Goal: Information Seeking & Learning: Find specific fact

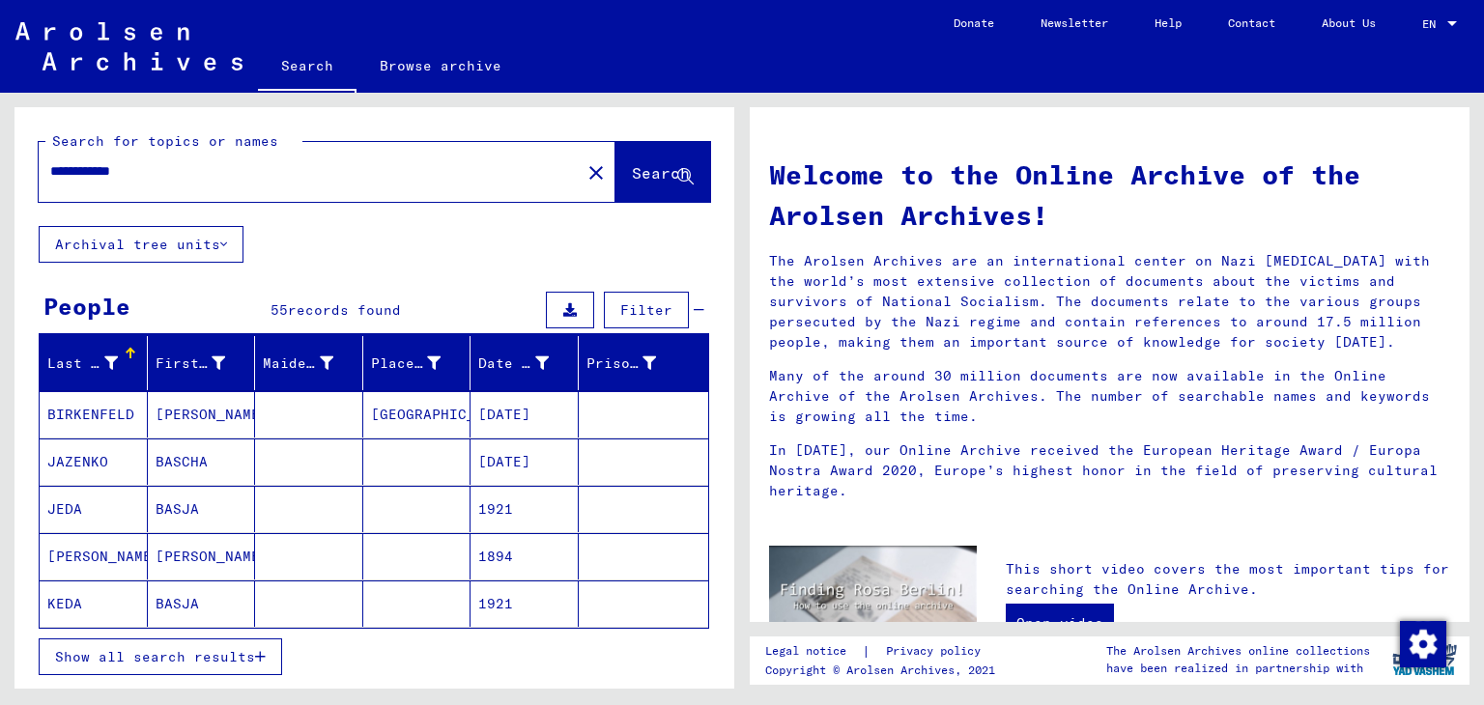
click at [210, 651] on span "Show all search results" at bounding box center [155, 656] width 200 height 17
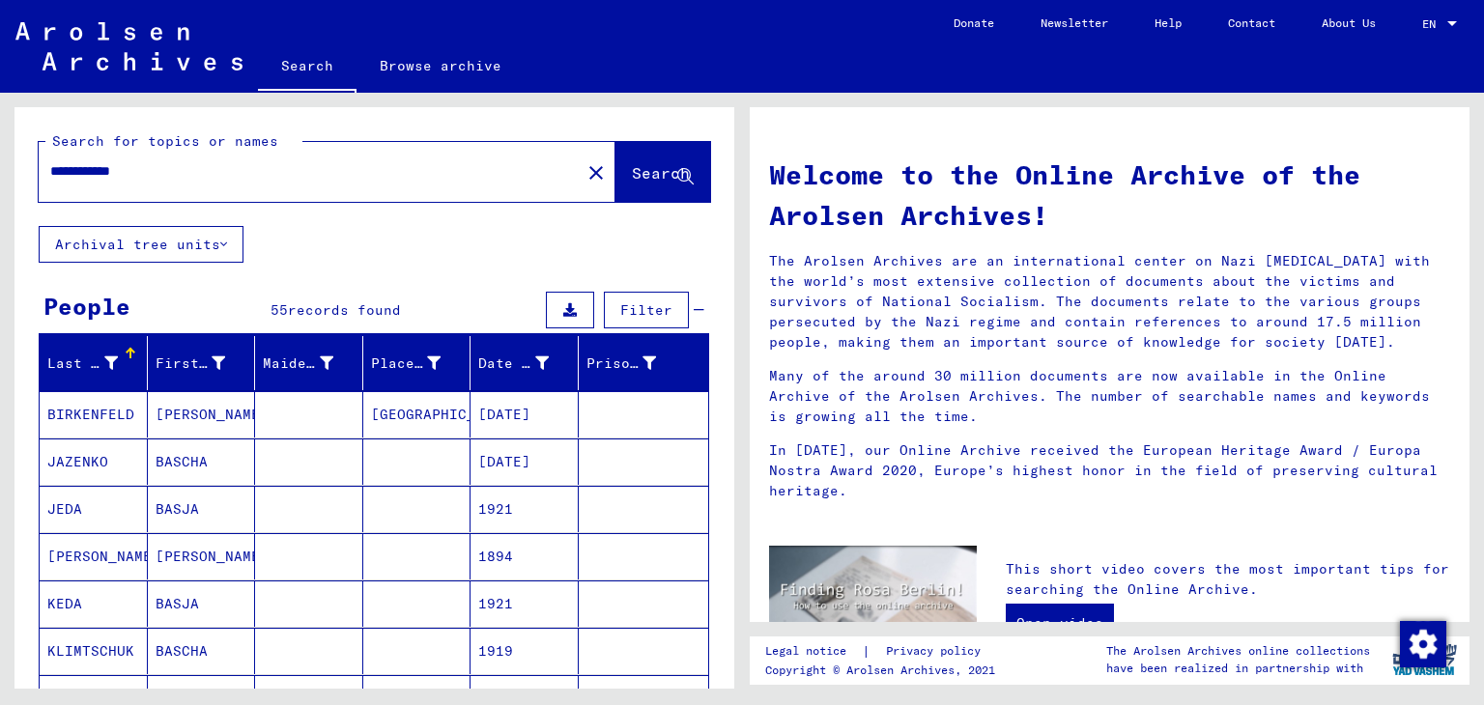
click at [75, 173] on input "**********" at bounding box center [303, 171] width 507 height 20
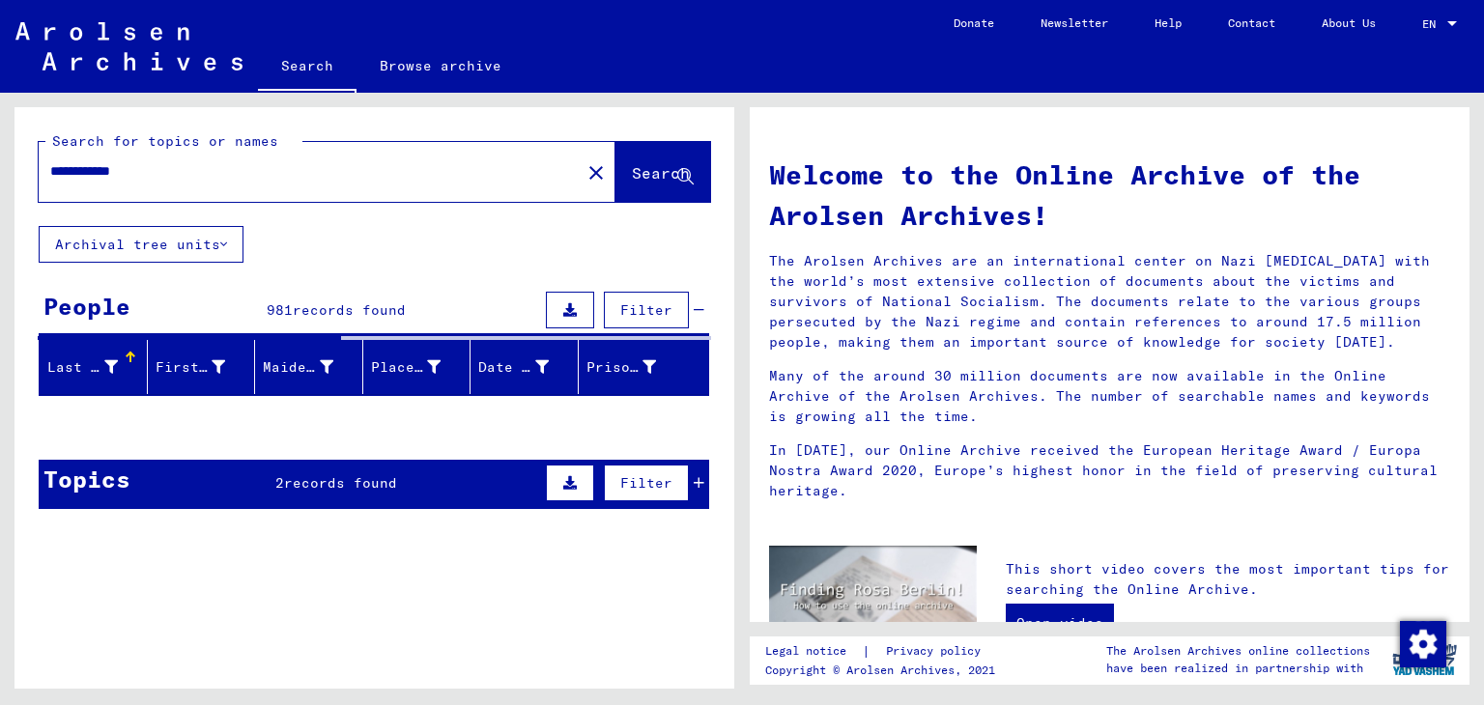
drag, startPoint x: 190, startPoint y: 178, endPoint x: 35, endPoint y: 175, distance: 155.5
click at [35, 175] on div "**********" at bounding box center [374, 166] width 720 height 119
click at [348, 487] on span "records found" at bounding box center [340, 482] width 113 height 17
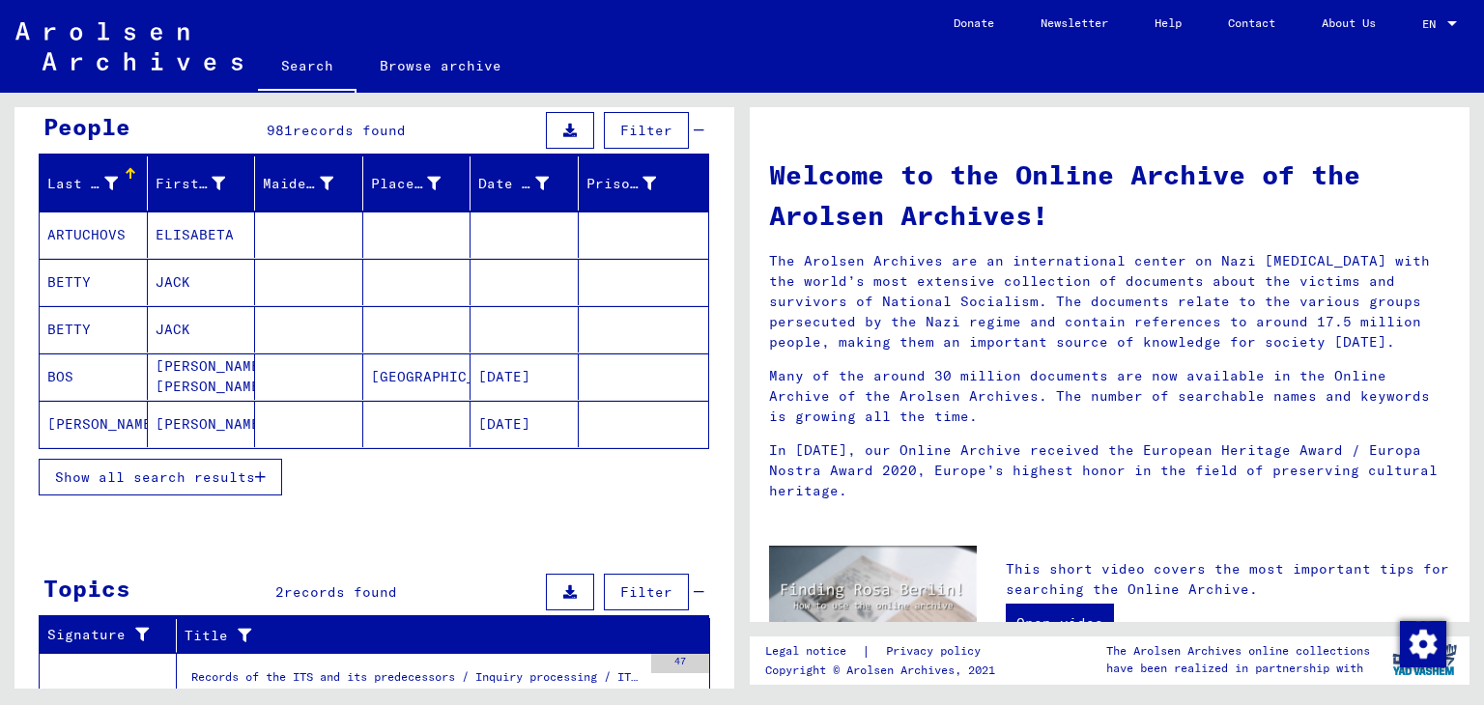
scroll to position [193, 0]
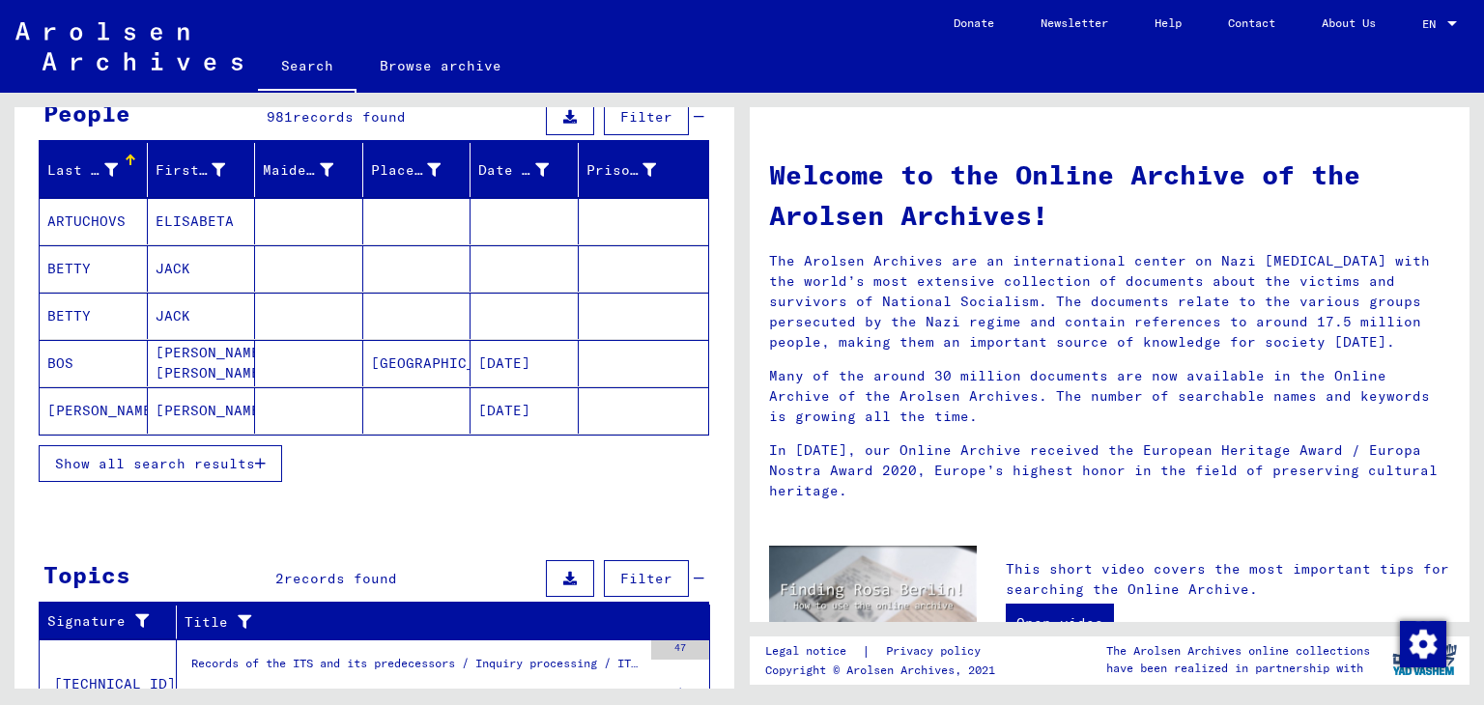
click at [233, 461] on span "Show all search results" at bounding box center [155, 463] width 200 height 17
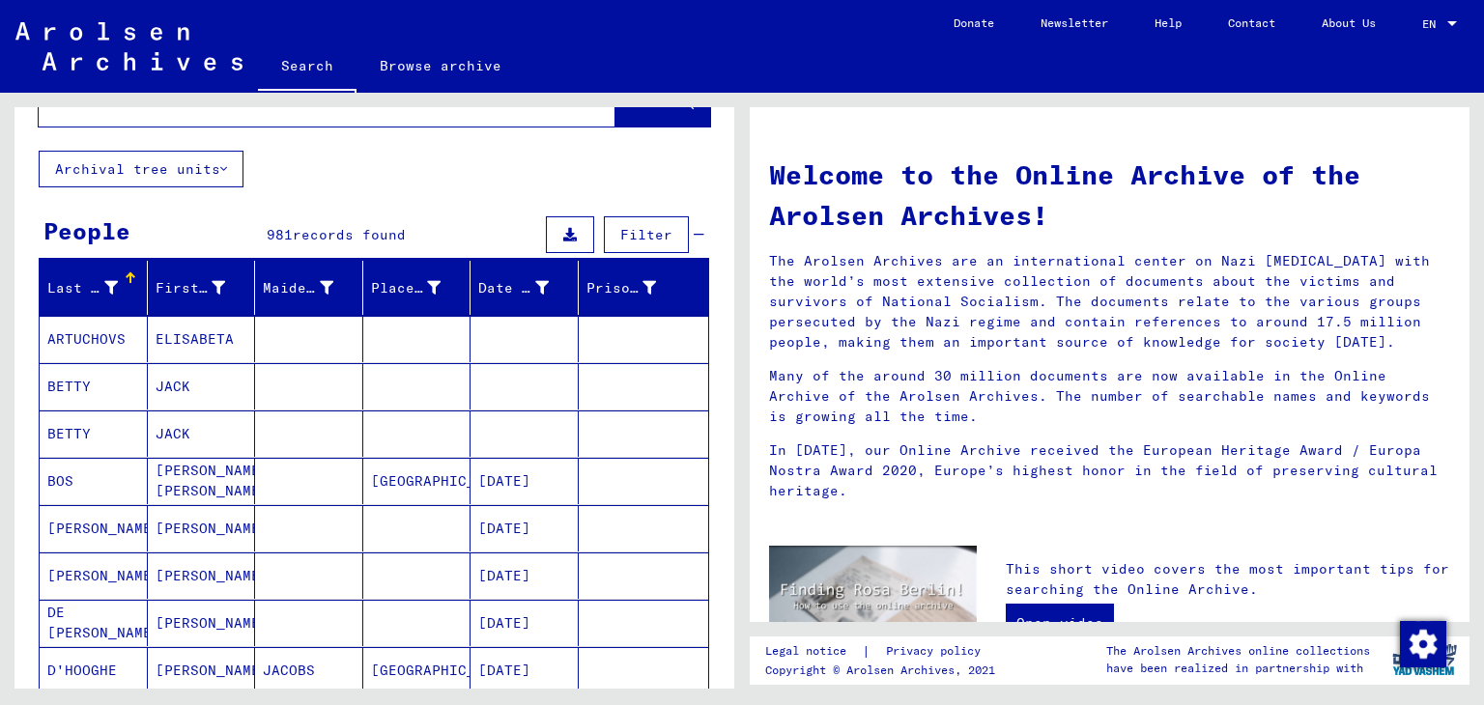
scroll to position [0, 0]
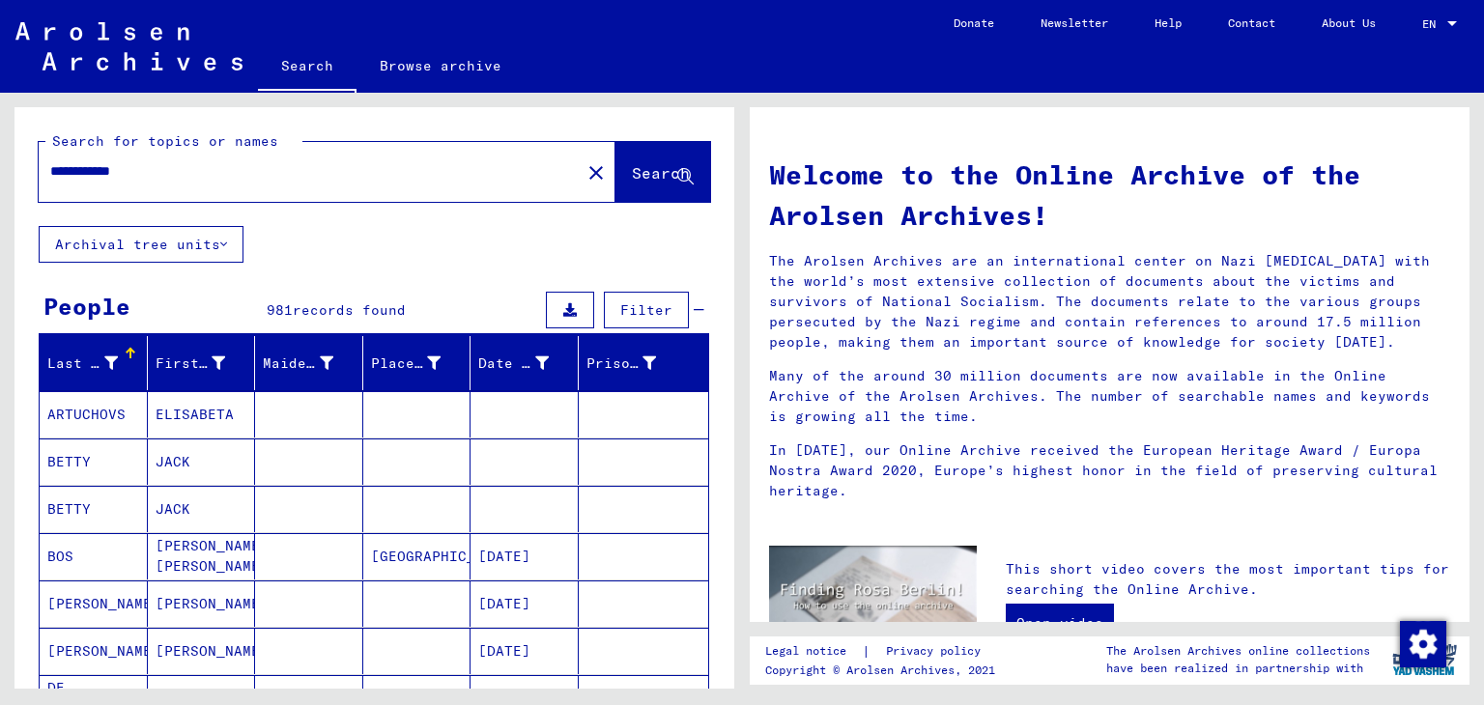
drag, startPoint x: 150, startPoint y: 175, endPoint x: 42, endPoint y: 170, distance: 107.3
click at [42, 170] on div "**********" at bounding box center [298, 171] width 519 height 43
type input "**********"
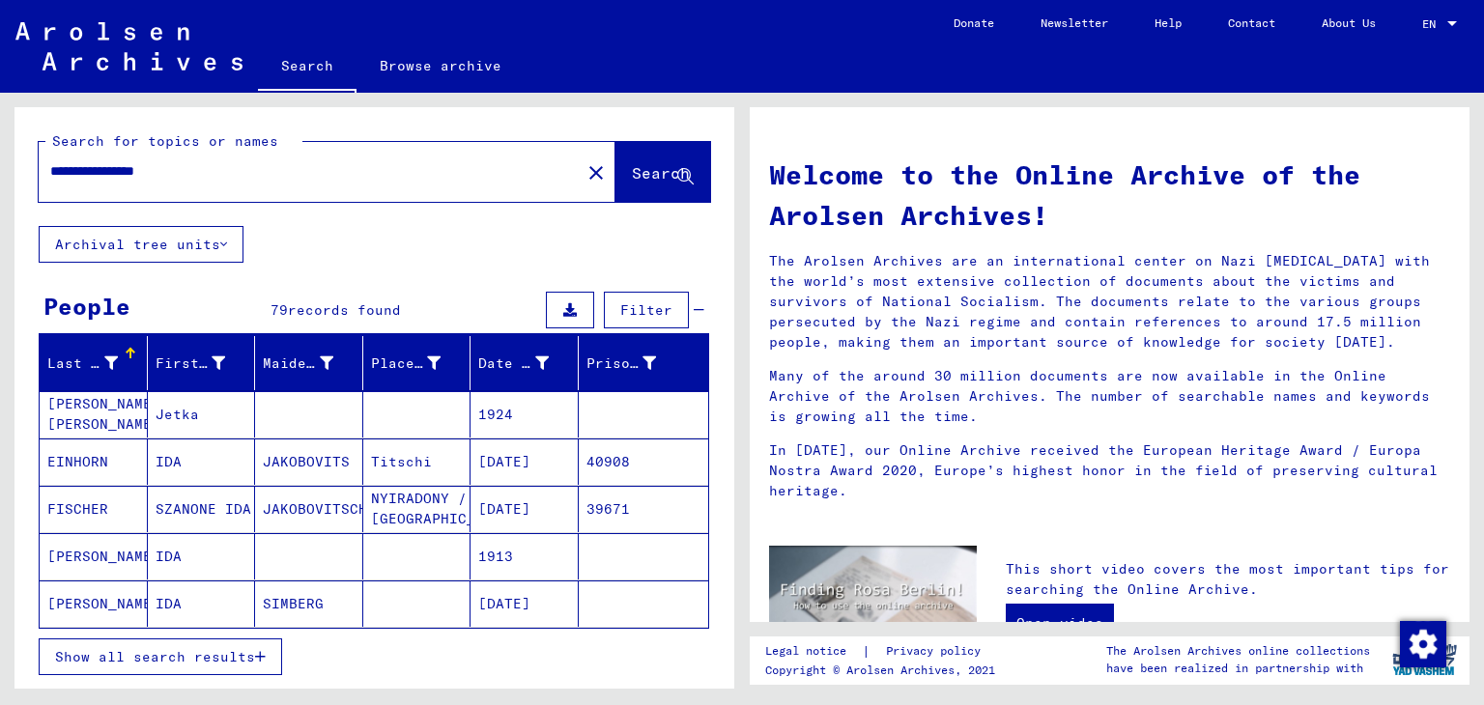
click at [58, 420] on mat-cell "[PERSON_NAME] [PERSON_NAME]" at bounding box center [94, 414] width 108 height 46
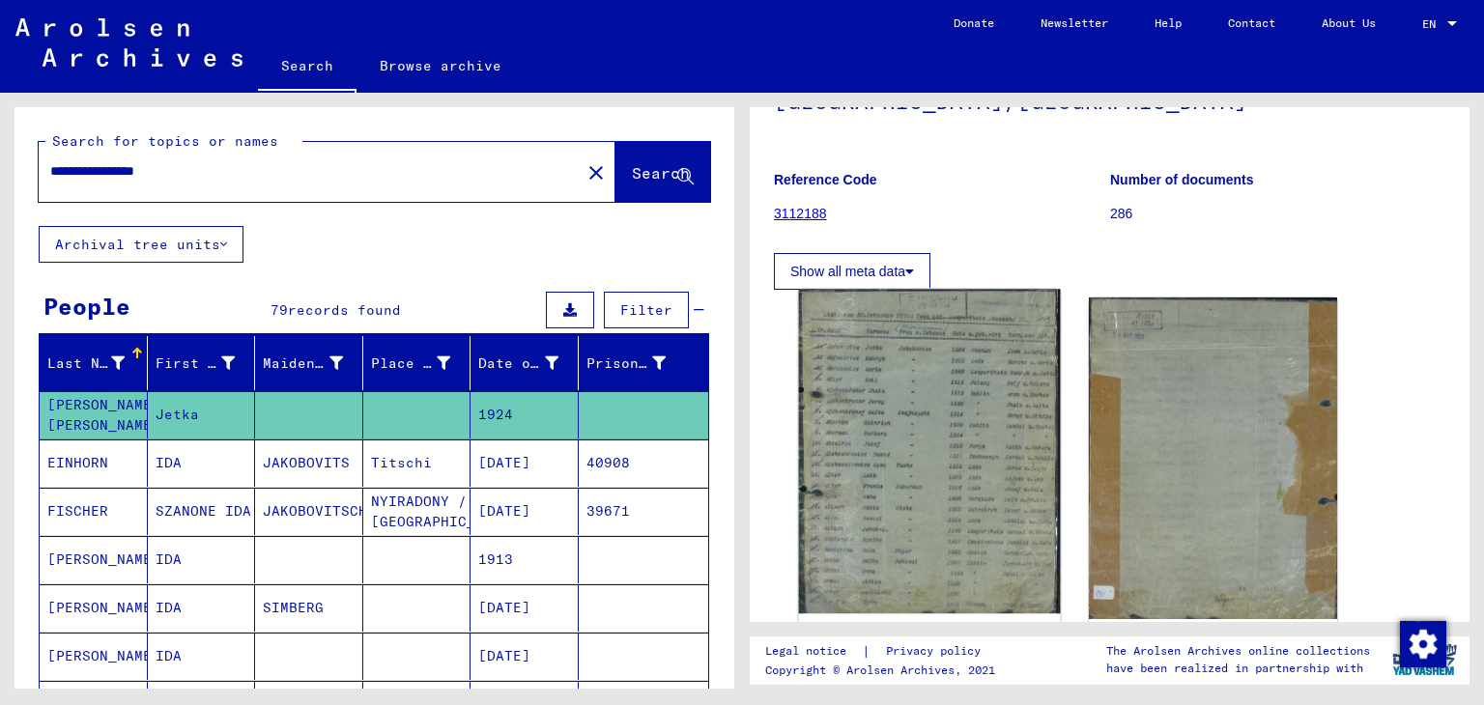
click at [929, 410] on img at bounding box center [929, 451] width 261 height 325
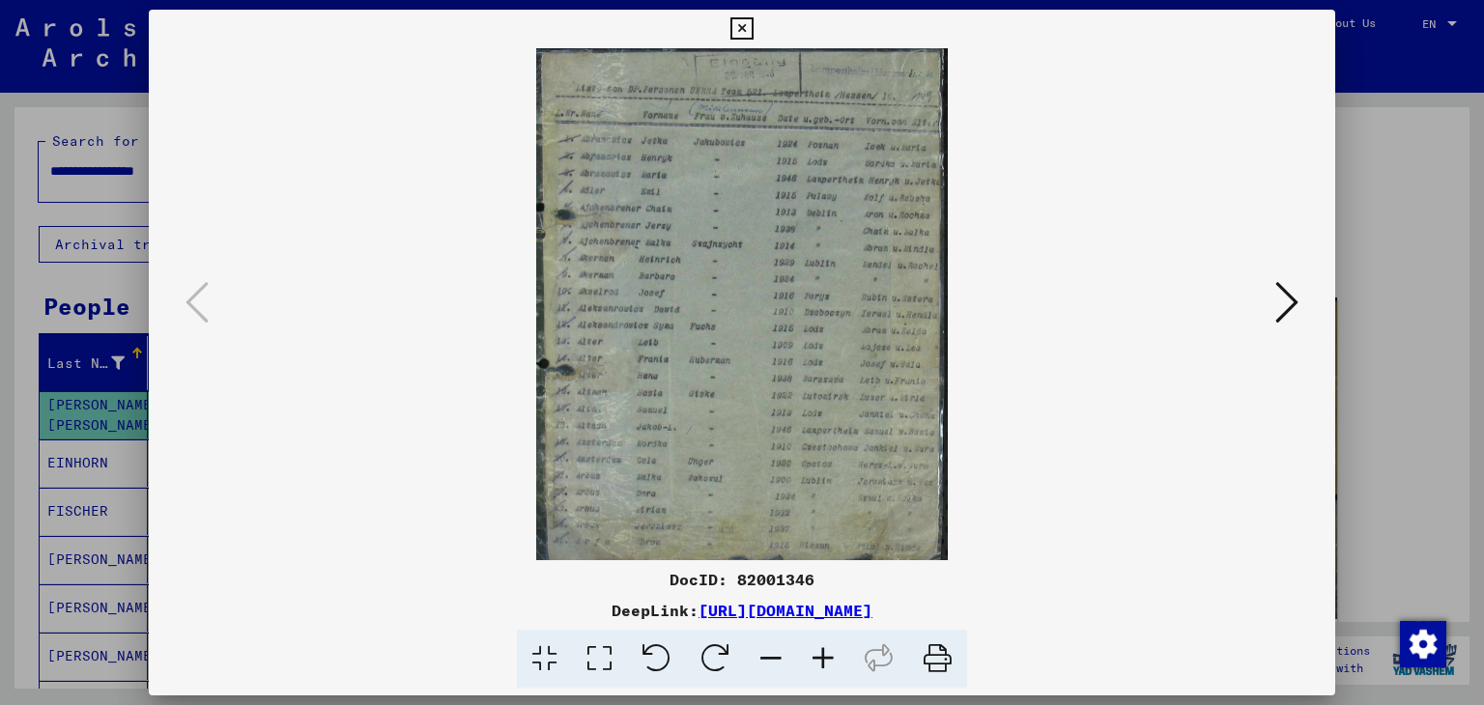
click at [1410, 272] on div at bounding box center [742, 352] width 1484 height 705
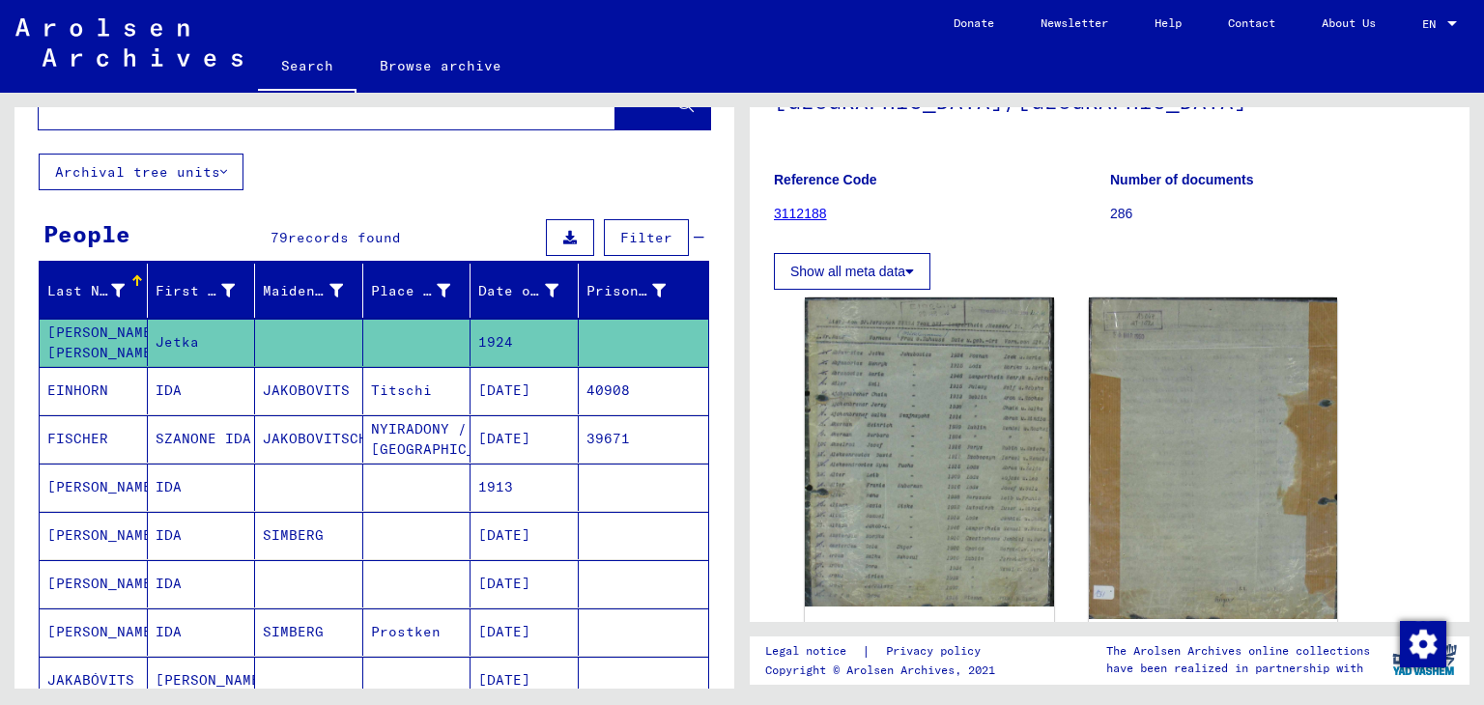
scroll to position [193, 0]
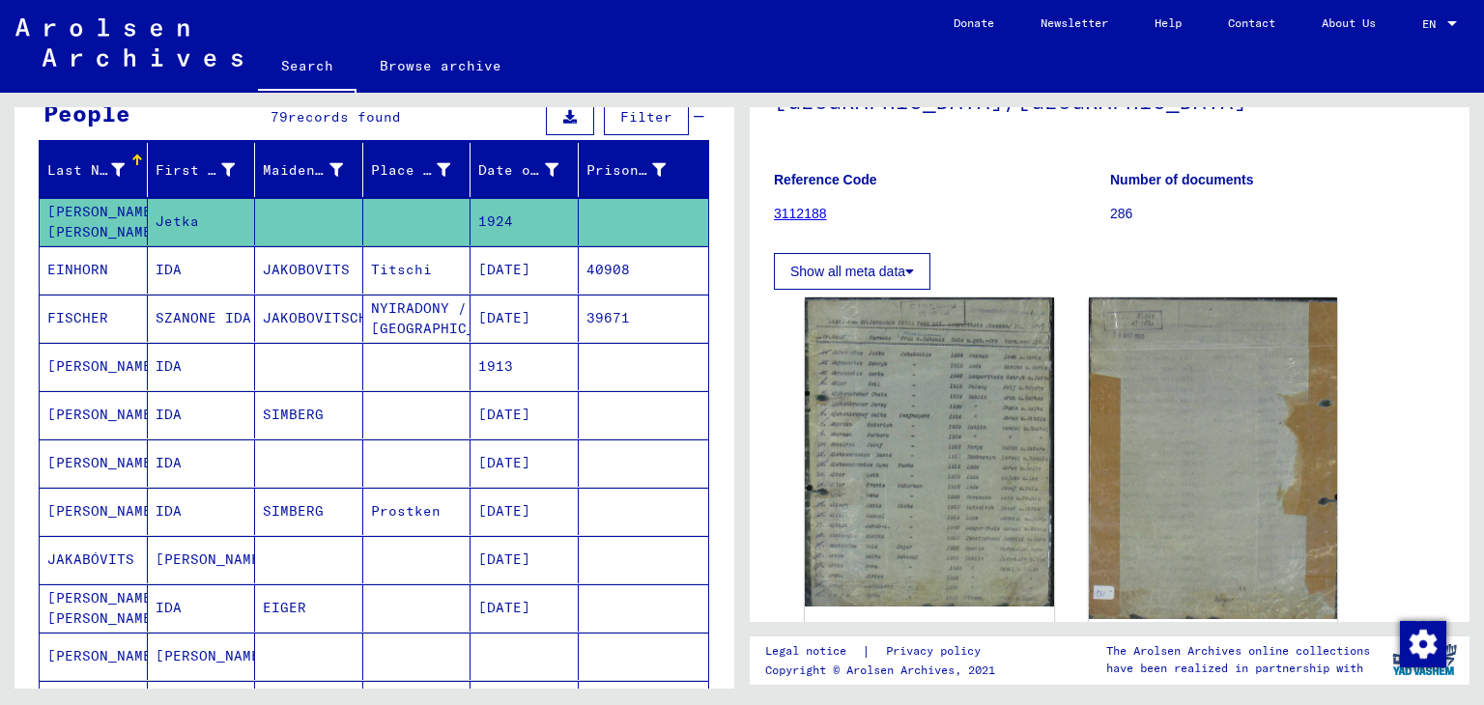
click at [92, 360] on mat-cell "[PERSON_NAME]" at bounding box center [94, 366] width 108 height 47
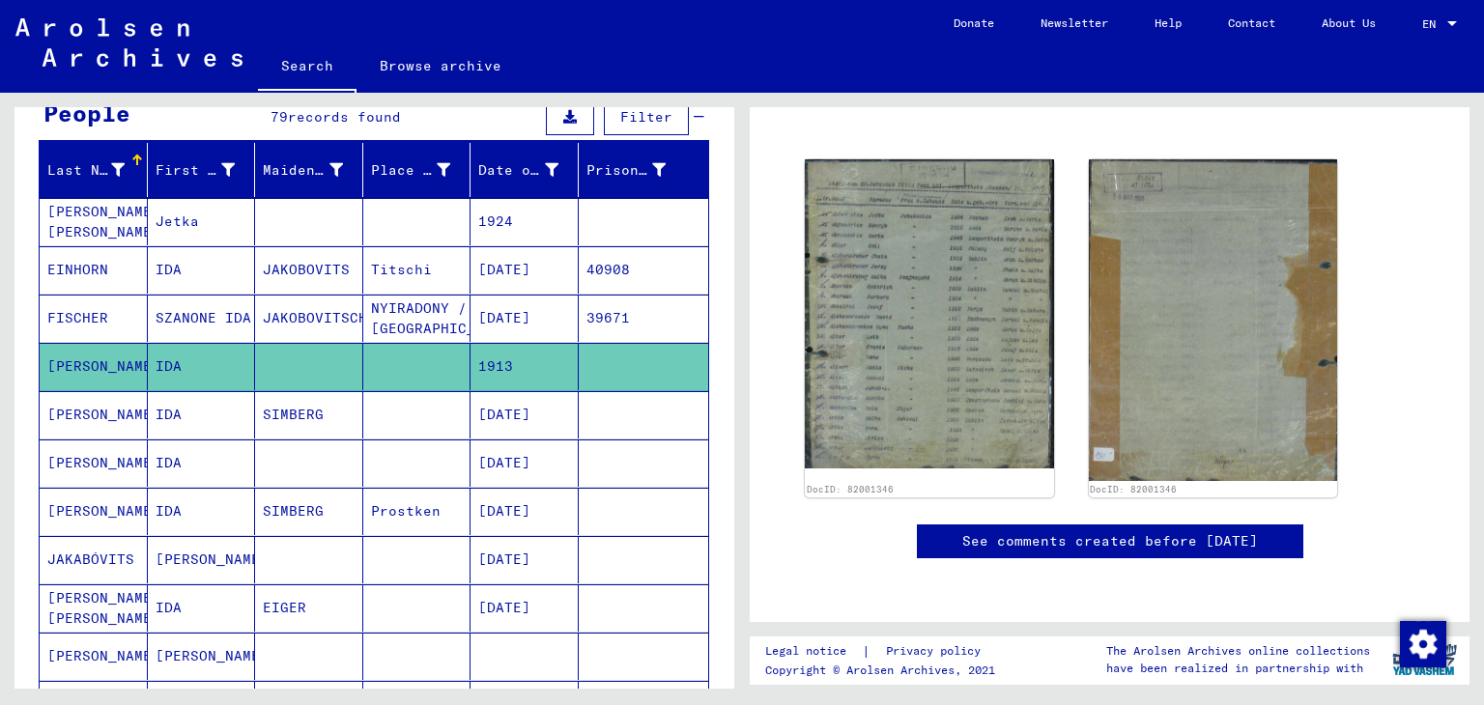
scroll to position [131, 0]
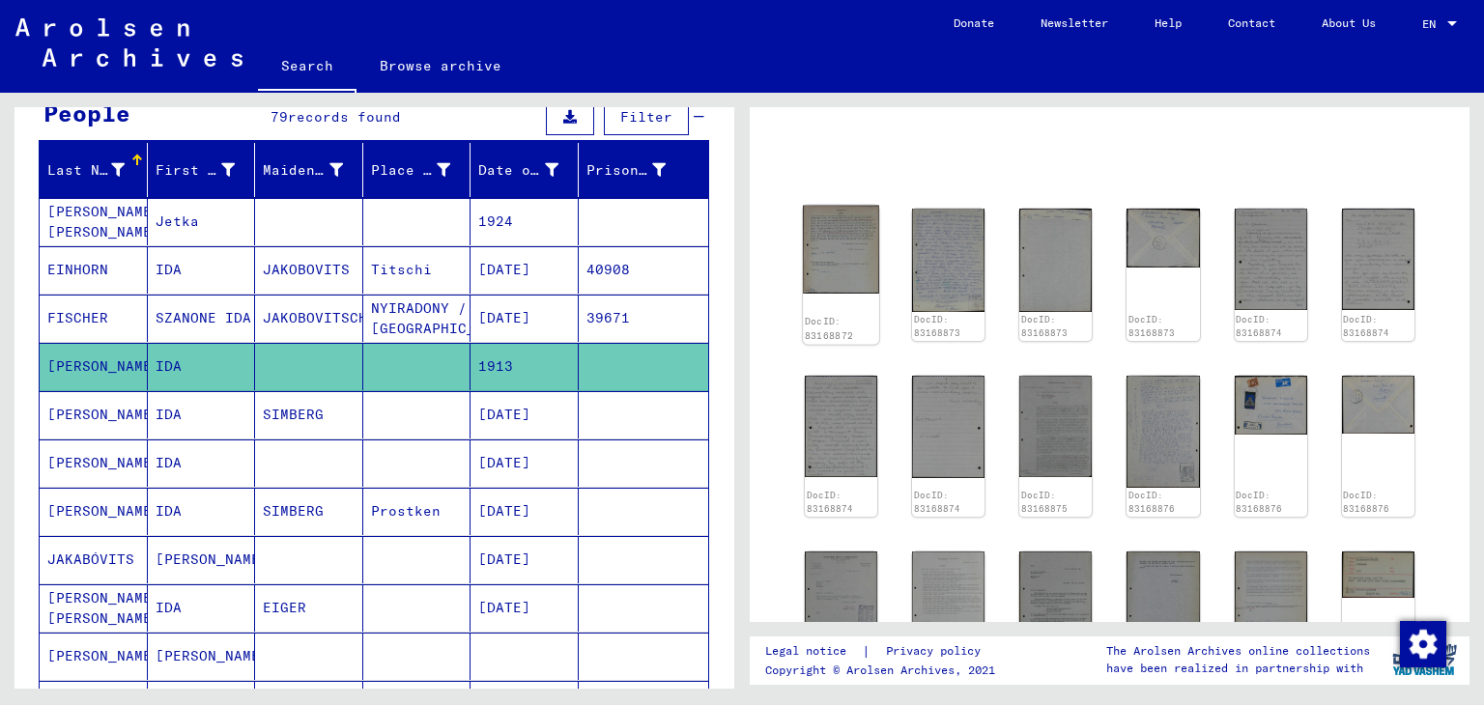
click at [844, 242] on img at bounding box center [841, 250] width 76 height 88
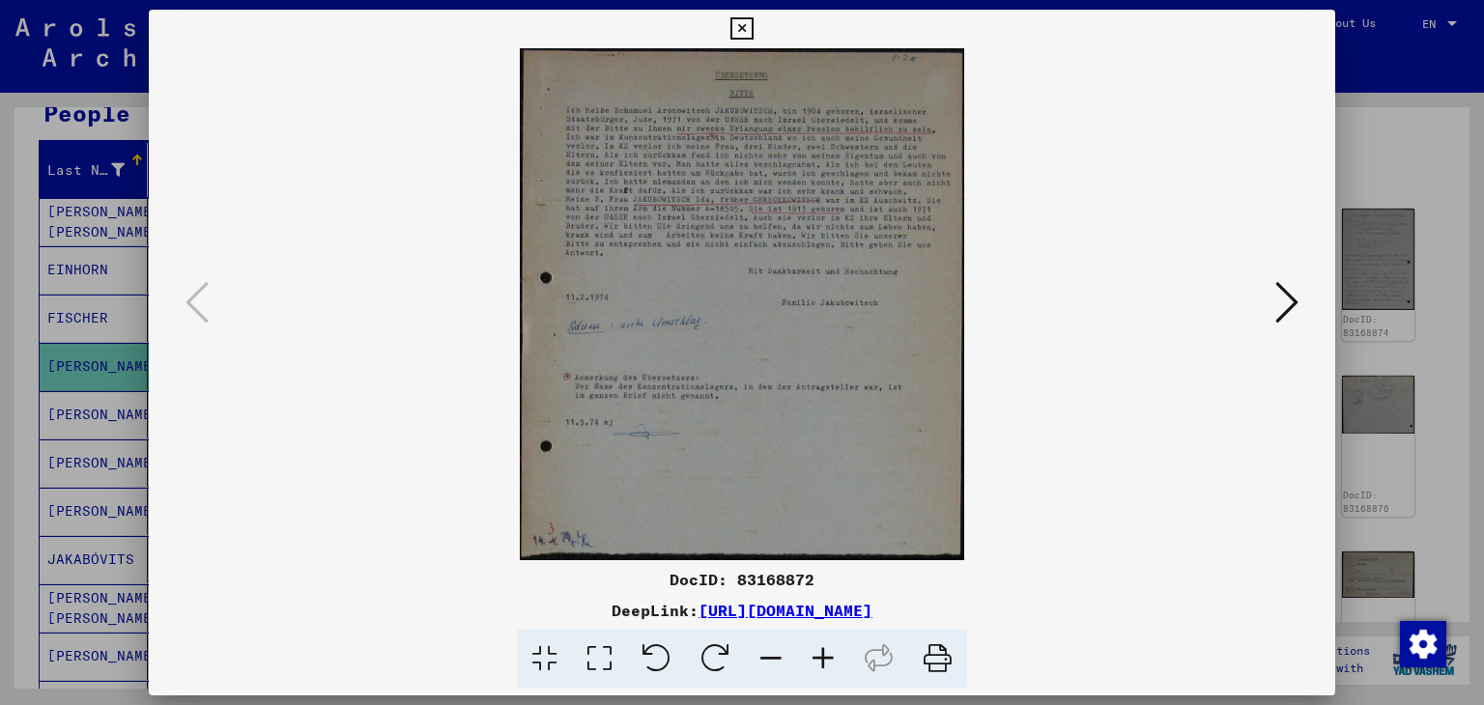
click at [815, 661] on icon at bounding box center [823, 659] width 52 height 59
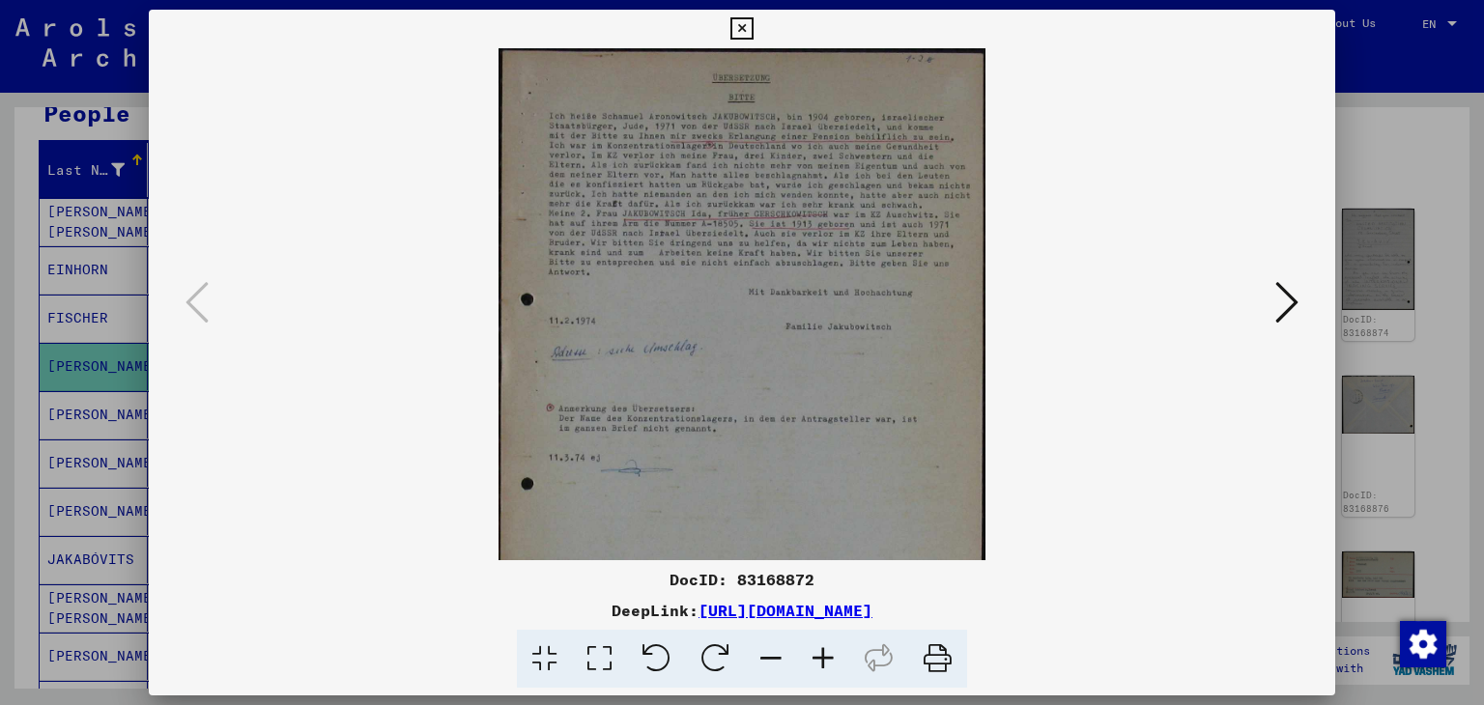
click at [815, 655] on icon at bounding box center [823, 659] width 52 height 59
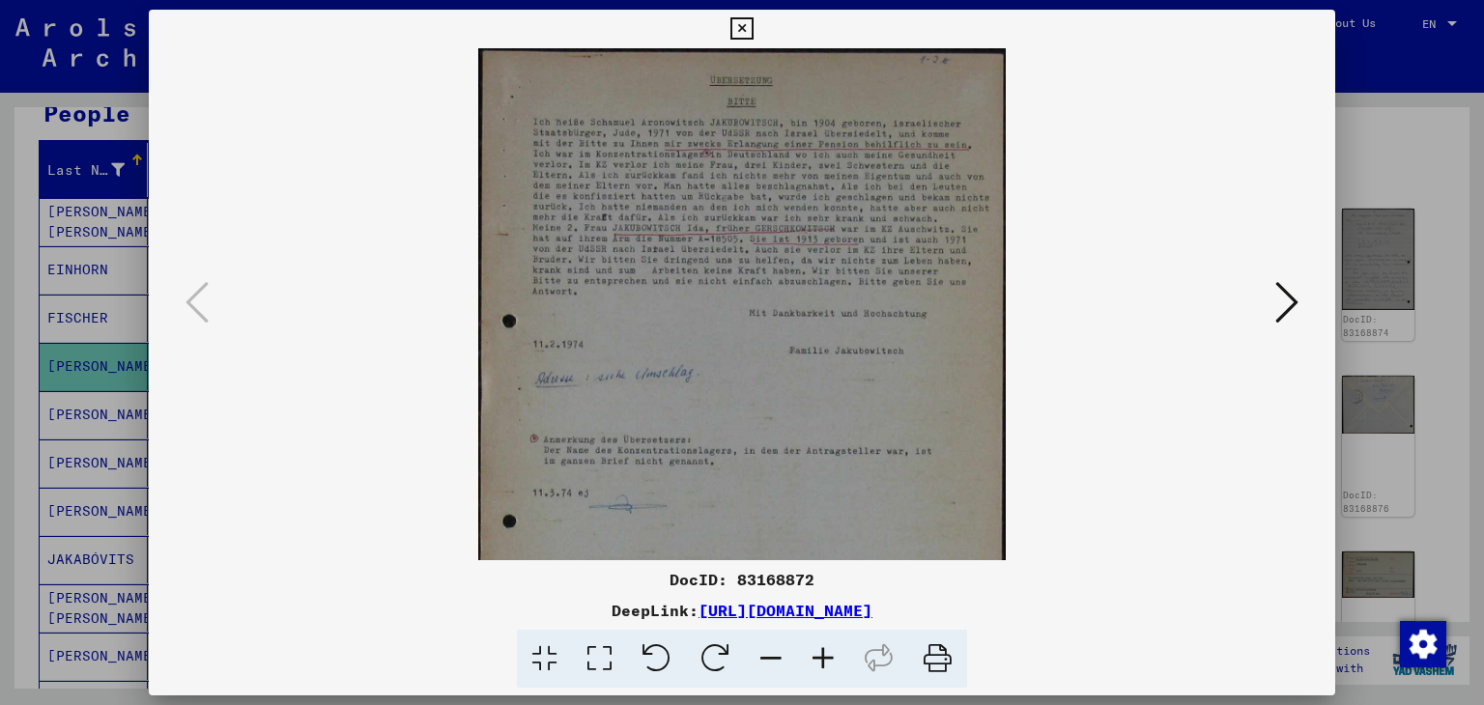
click at [818, 655] on icon at bounding box center [823, 659] width 52 height 59
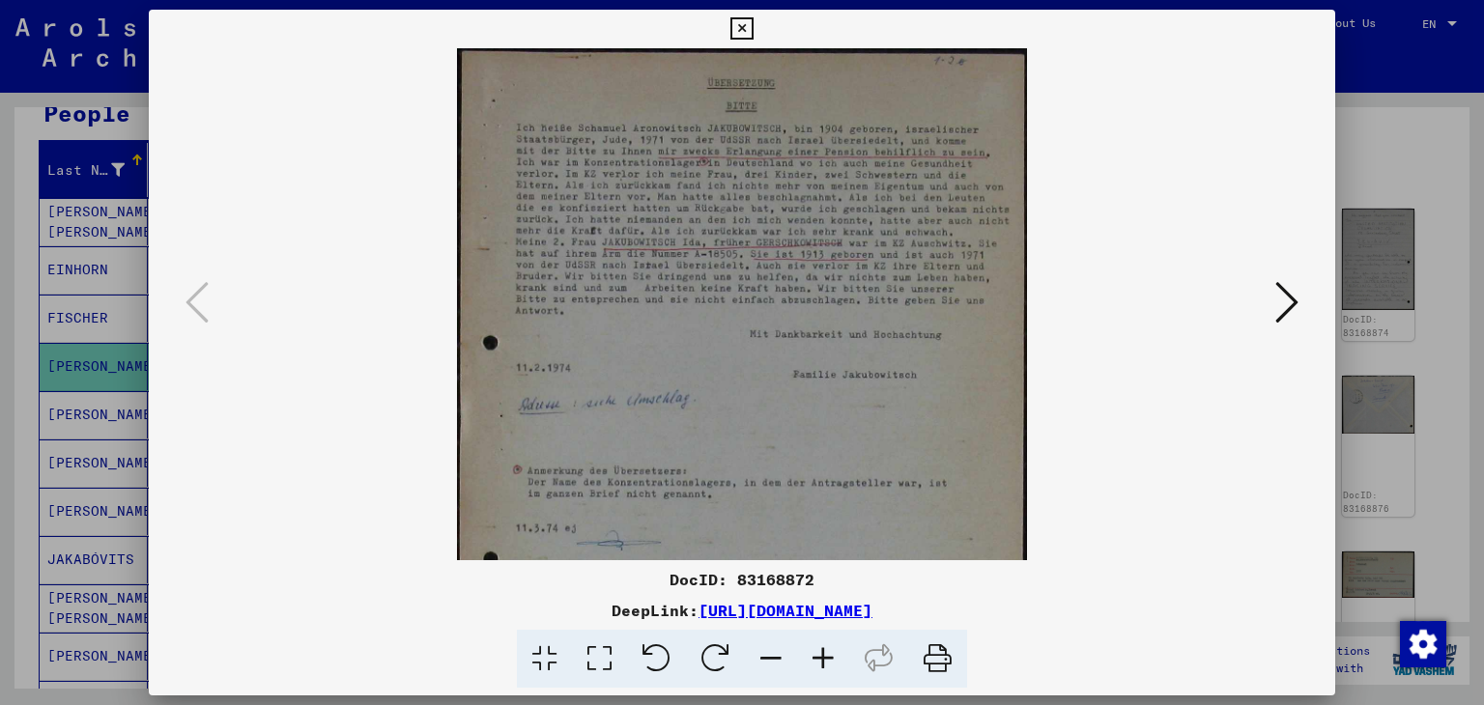
click at [818, 655] on icon at bounding box center [823, 659] width 52 height 59
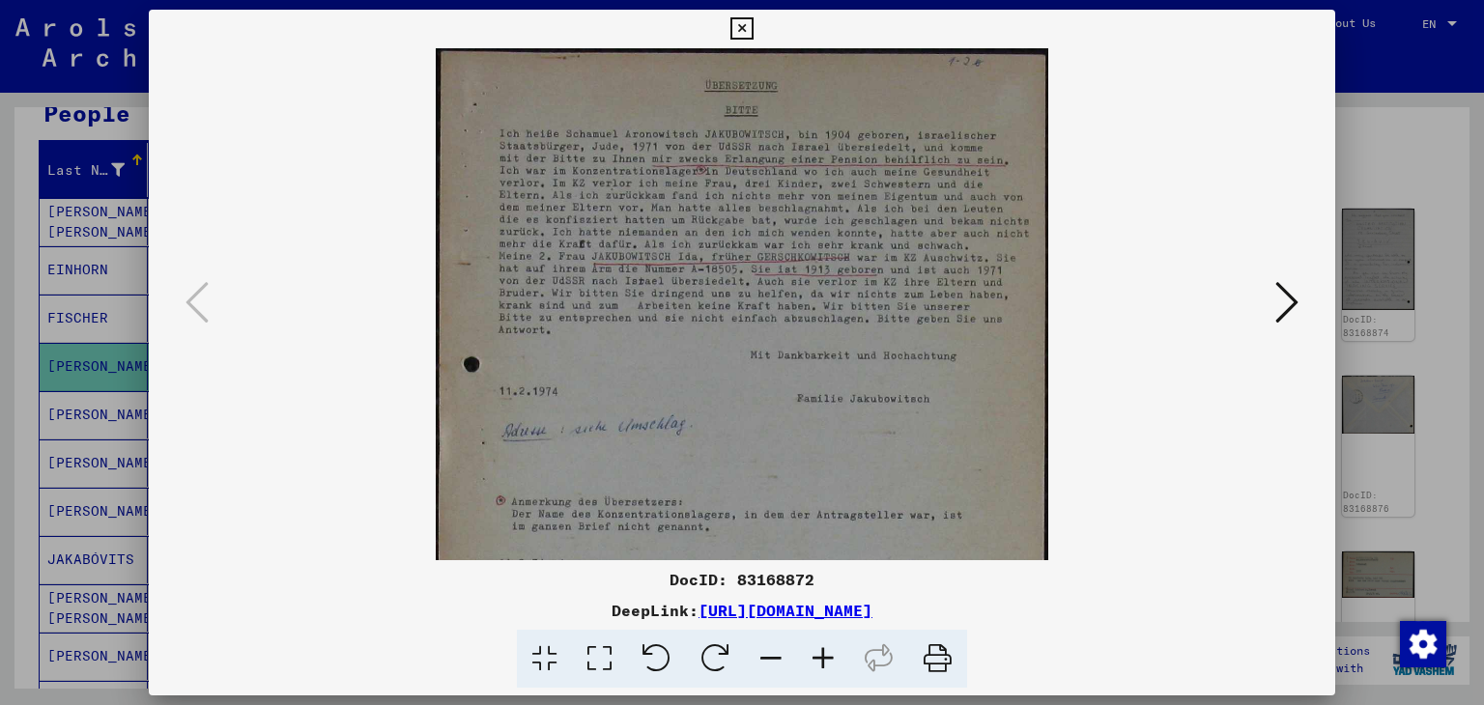
click at [1296, 306] on icon at bounding box center [1286, 302] width 23 height 46
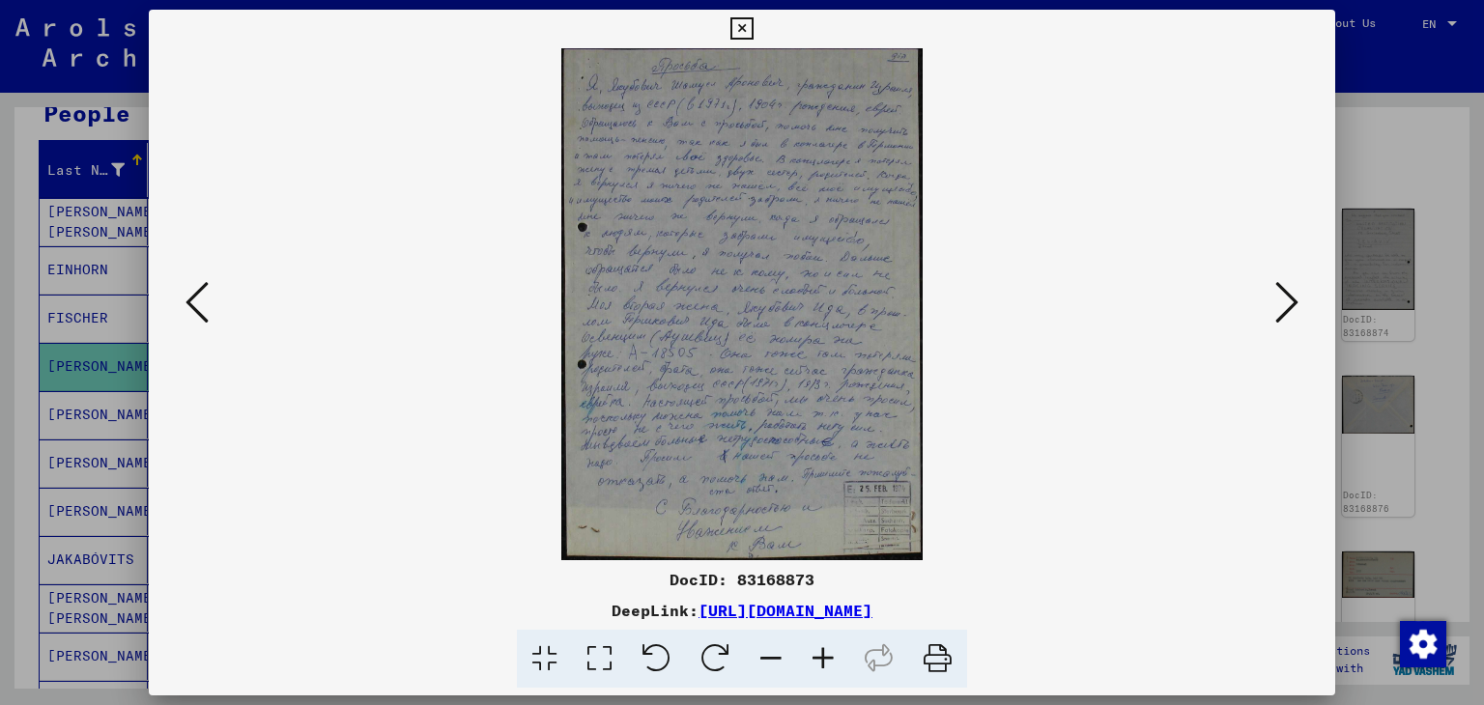
click at [1296, 306] on icon at bounding box center [1286, 302] width 23 height 46
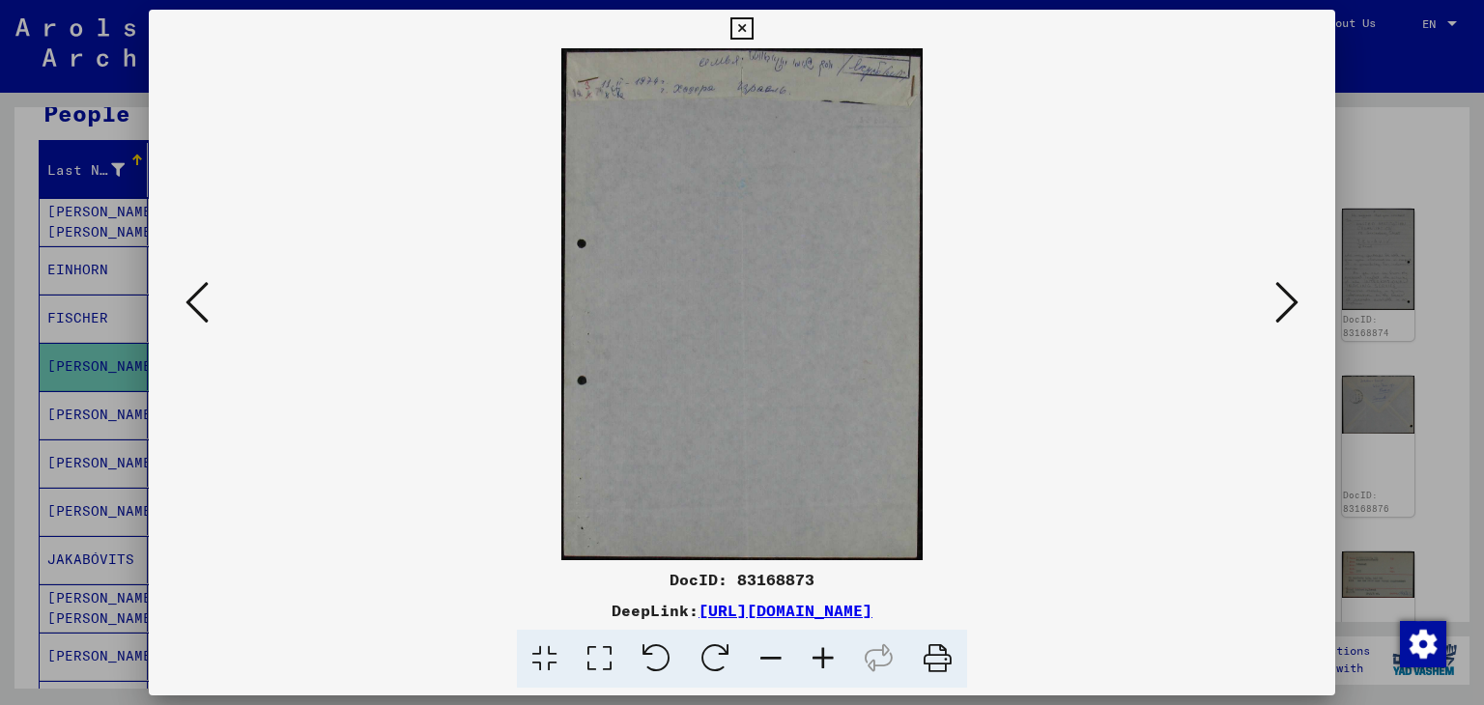
click at [1296, 306] on icon at bounding box center [1286, 302] width 23 height 46
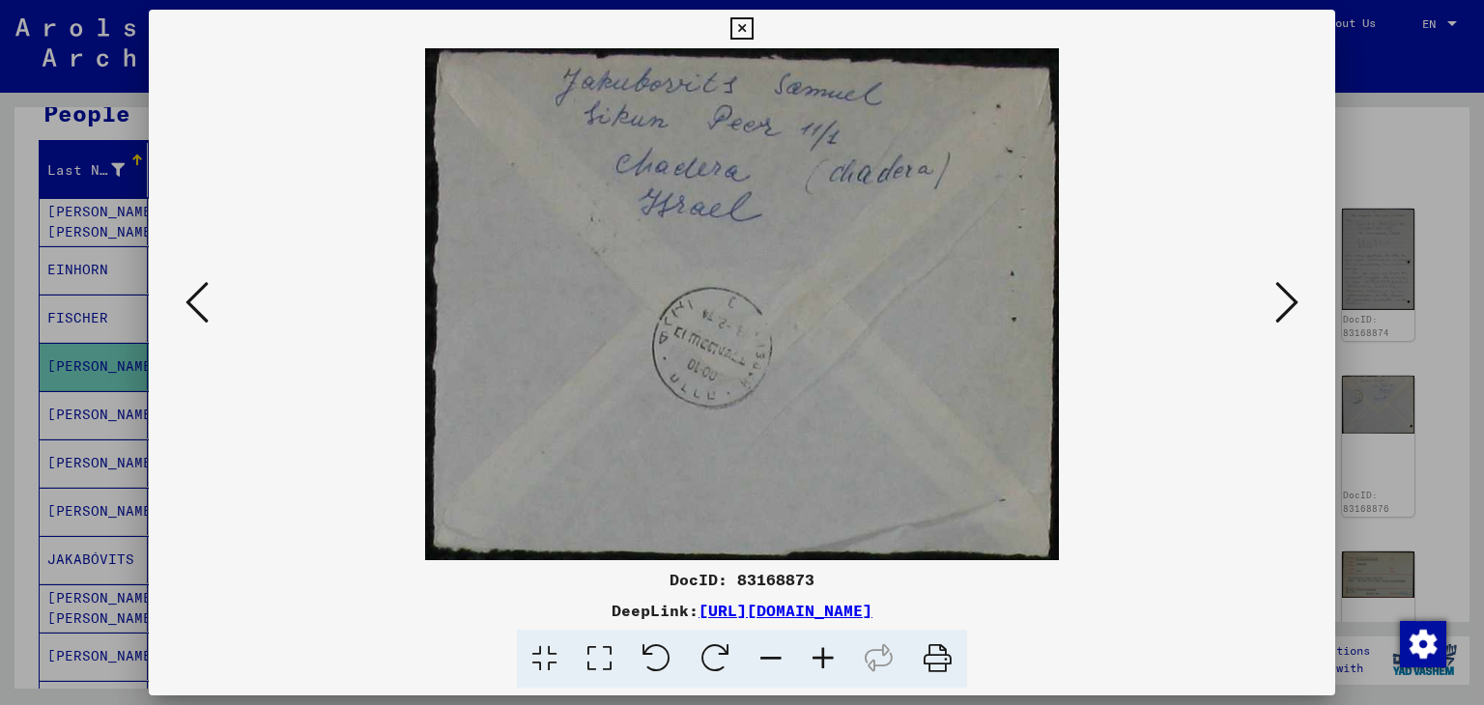
click at [1296, 306] on icon at bounding box center [1286, 302] width 23 height 46
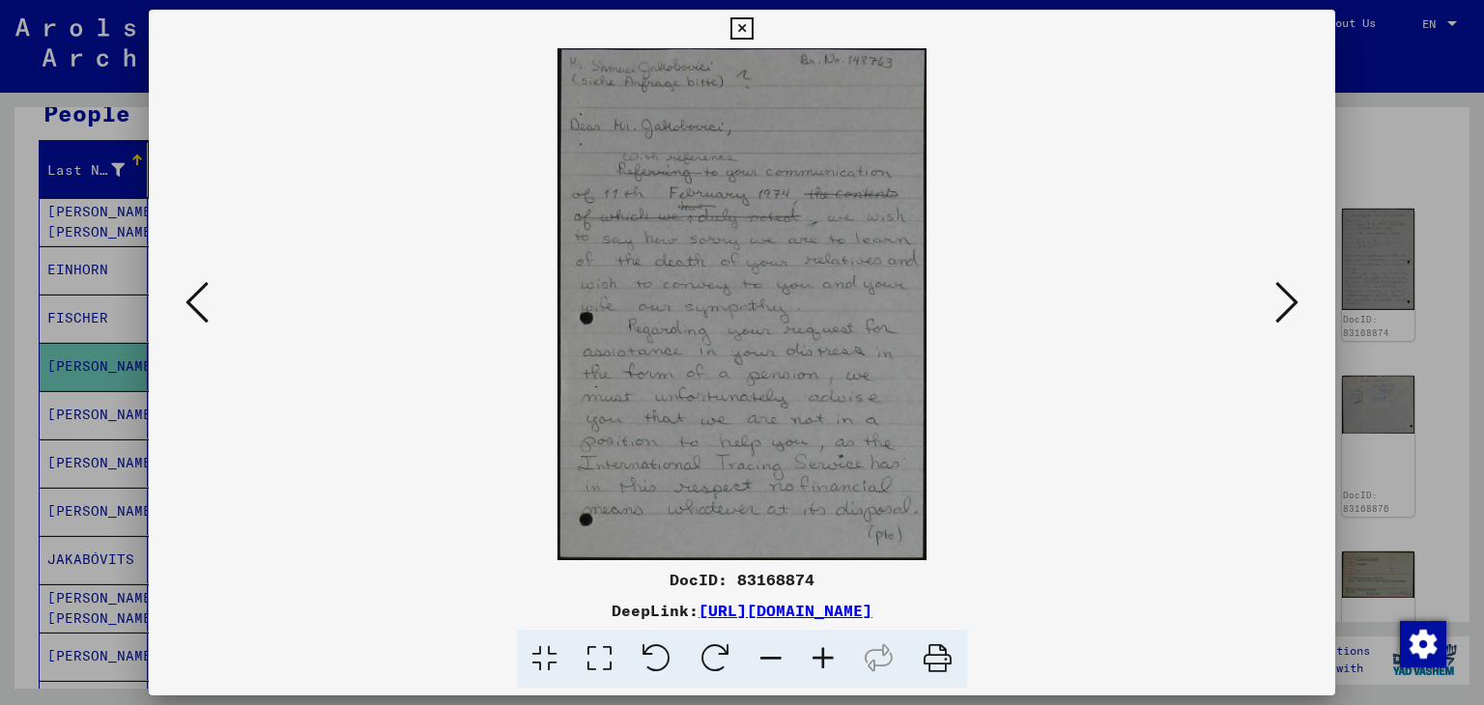
click at [1296, 306] on icon at bounding box center [1286, 302] width 23 height 46
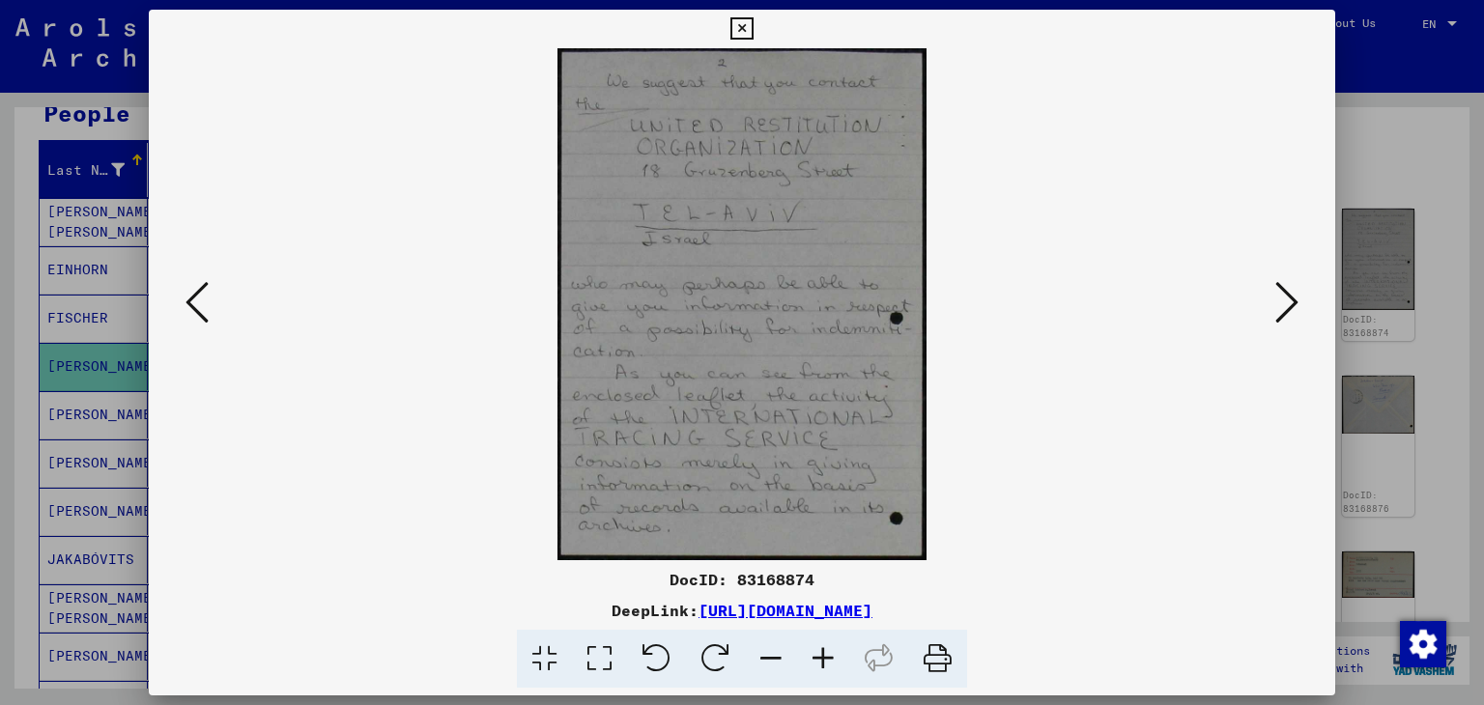
click at [1296, 306] on icon at bounding box center [1286, 302] width 23 height 46
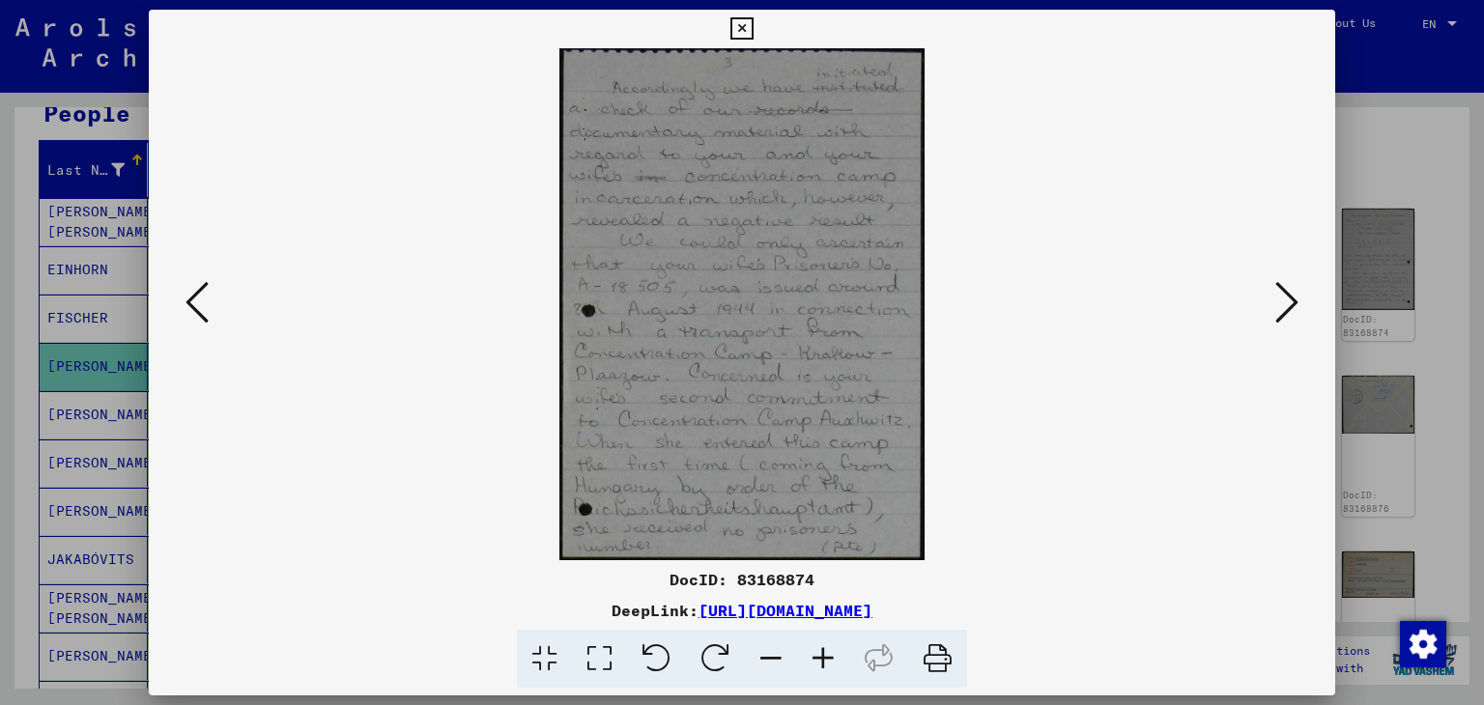
click at [1296, 306] on icon at bounding box center [1286, 302] width 23 height 46
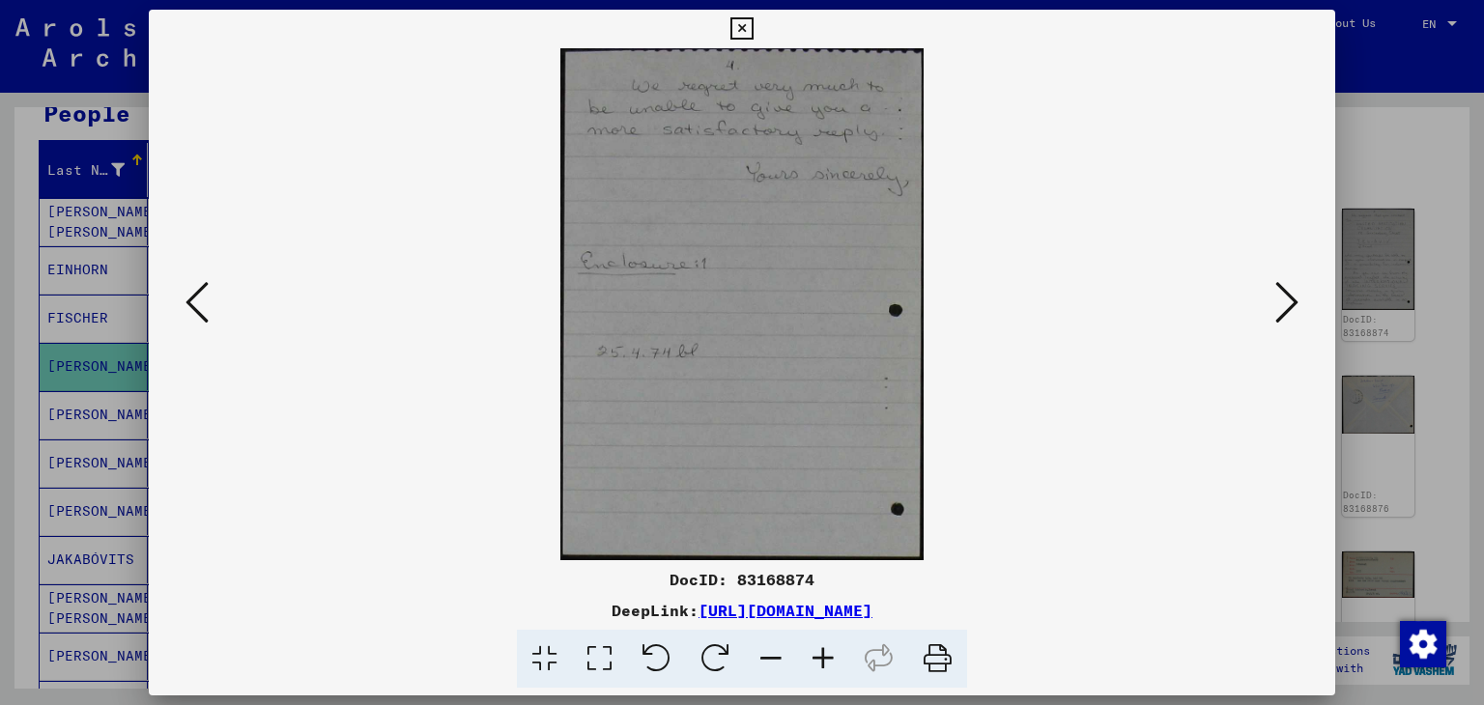
click at [1296, 306] on icon at bounding box center [1286, 302] width 23 height 46
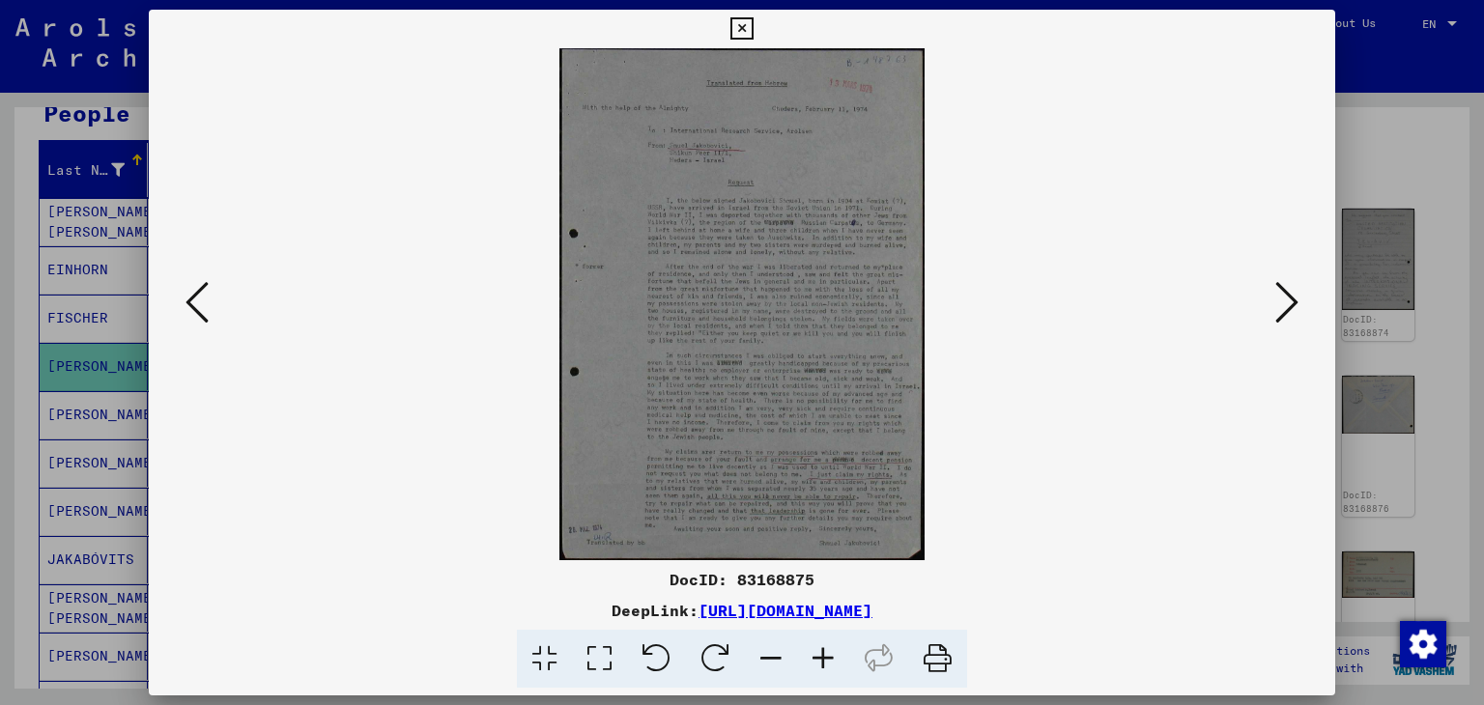
click at [817, 668] on icon at bounding box center [823, 659] width 52 height 59
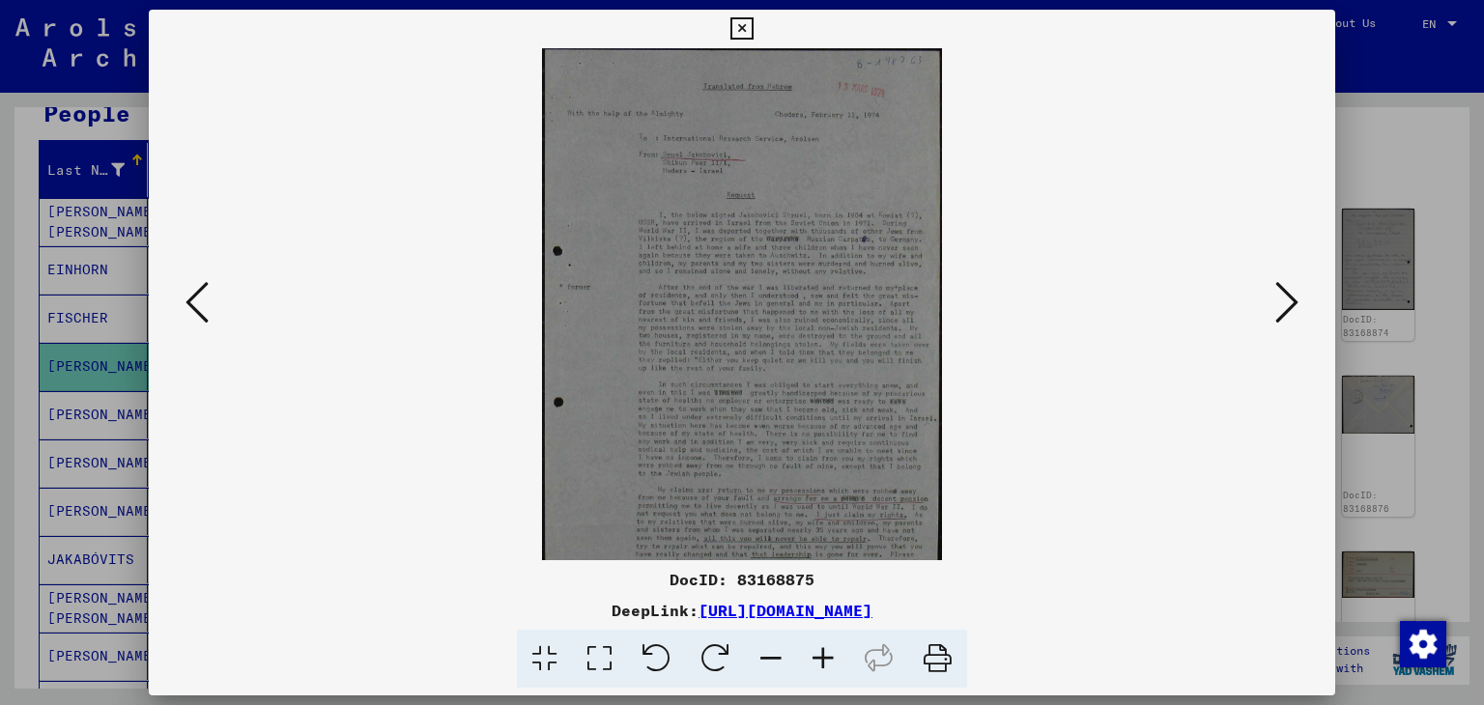
click at [817, 668] on icon at bounding box center [823, 659] width 52 height 59
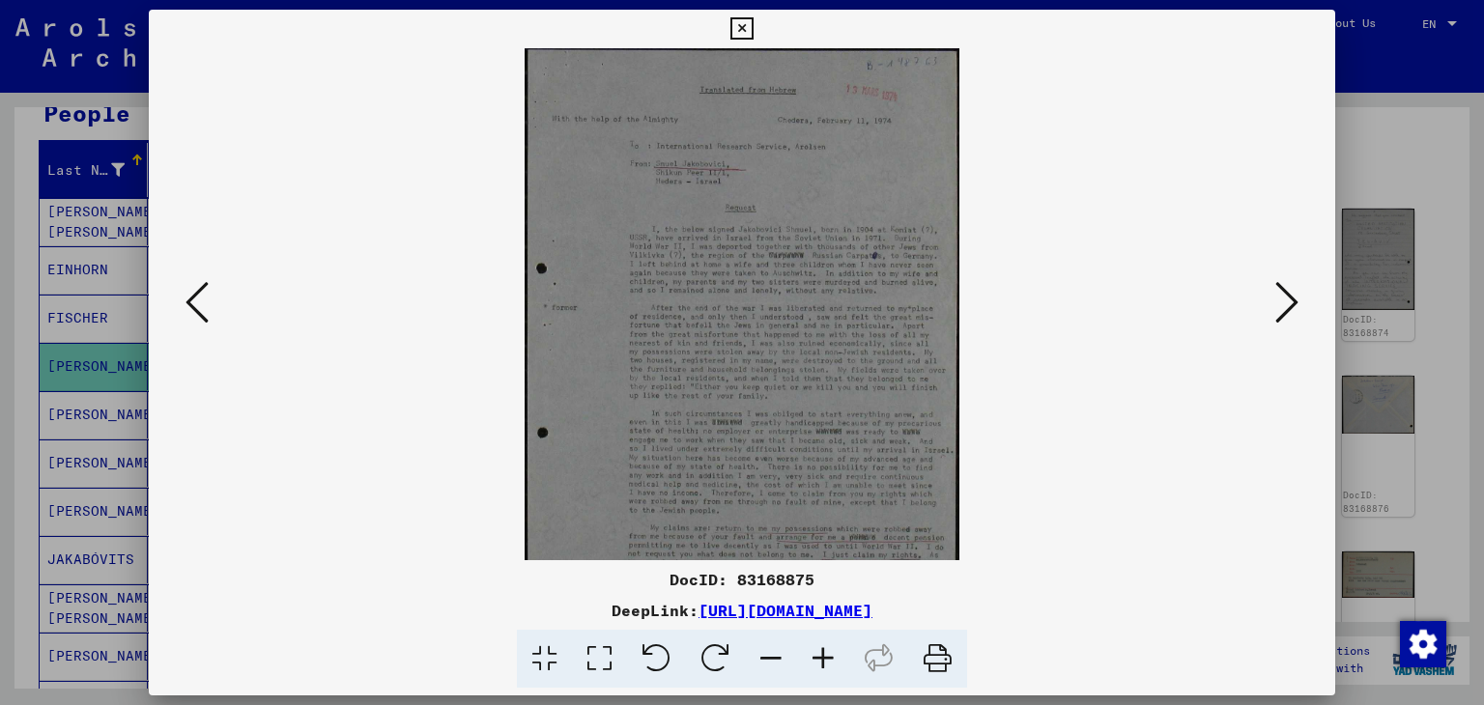
click at [817, 668] on icon at bounding box center [823, 659] width 52 height 59
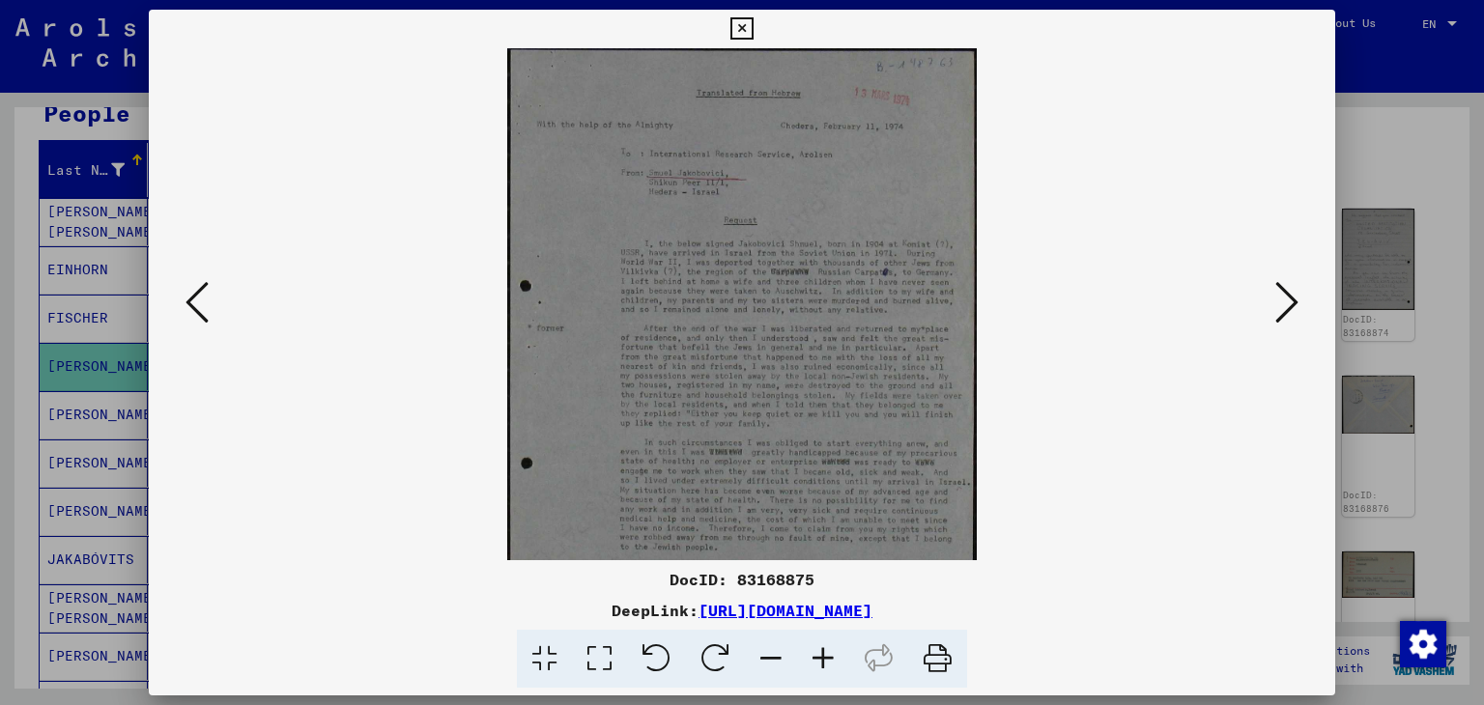
click at [817, 668] on icon at bounding box center [823, 659] width 52 height 59
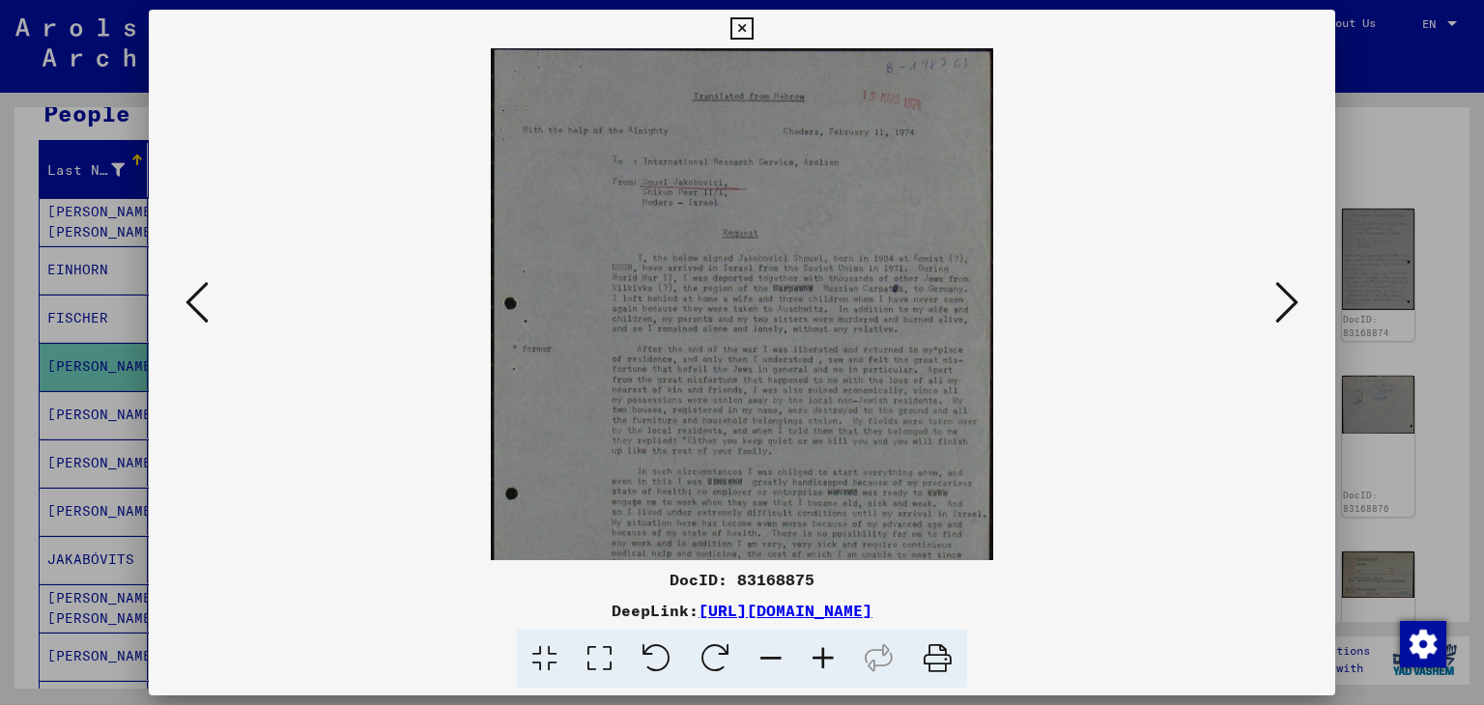
scroll to position [193, 0]
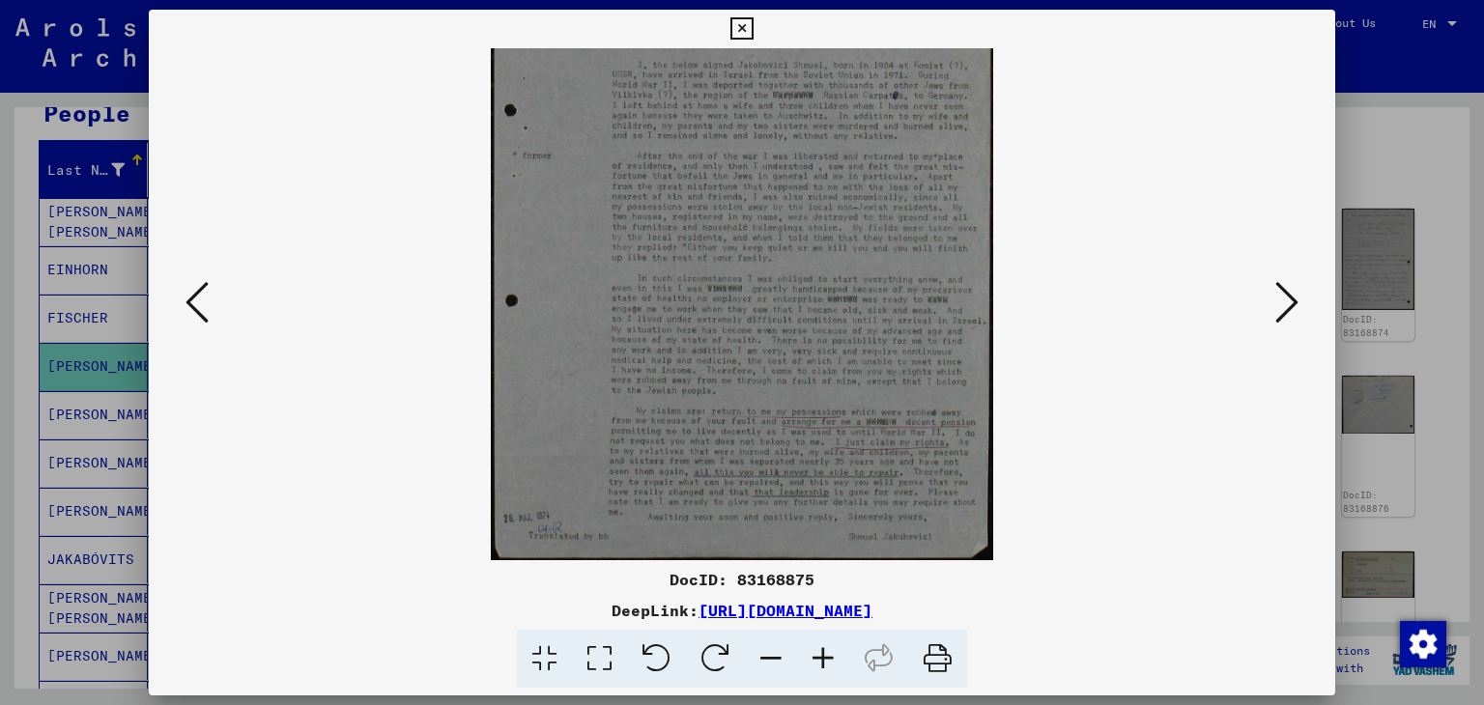
drag, startPoint x: 903, startPoint y: 437, endPoint x: 833, endPoint y: 77, distance: 366.1
click at [833, 77] on img at bounding box center [742, 207] width 503 height 705
click at [1298, 296] on button at bounding box center [1286, 303] width 35 height 55
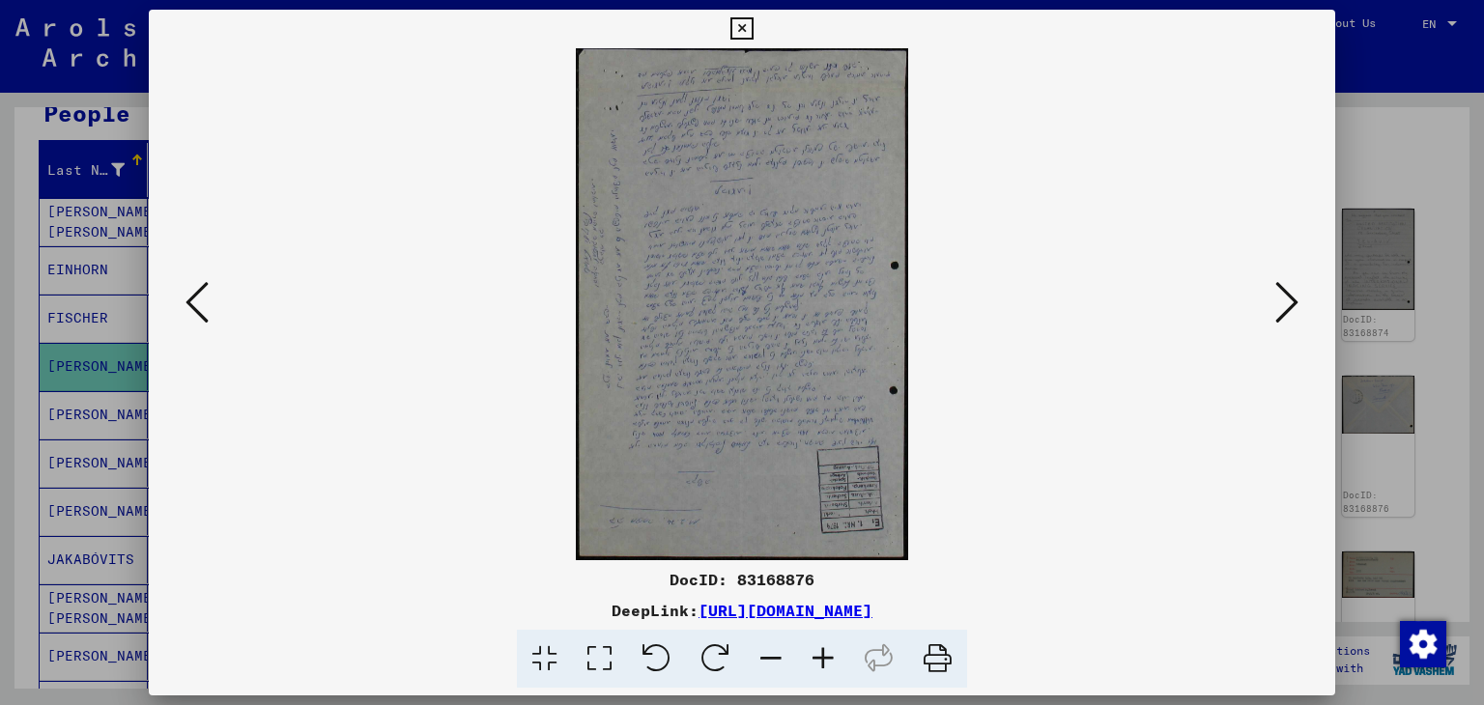
click at [1298, 296] on button at bounding box center [1286, 303] width 35 height 55
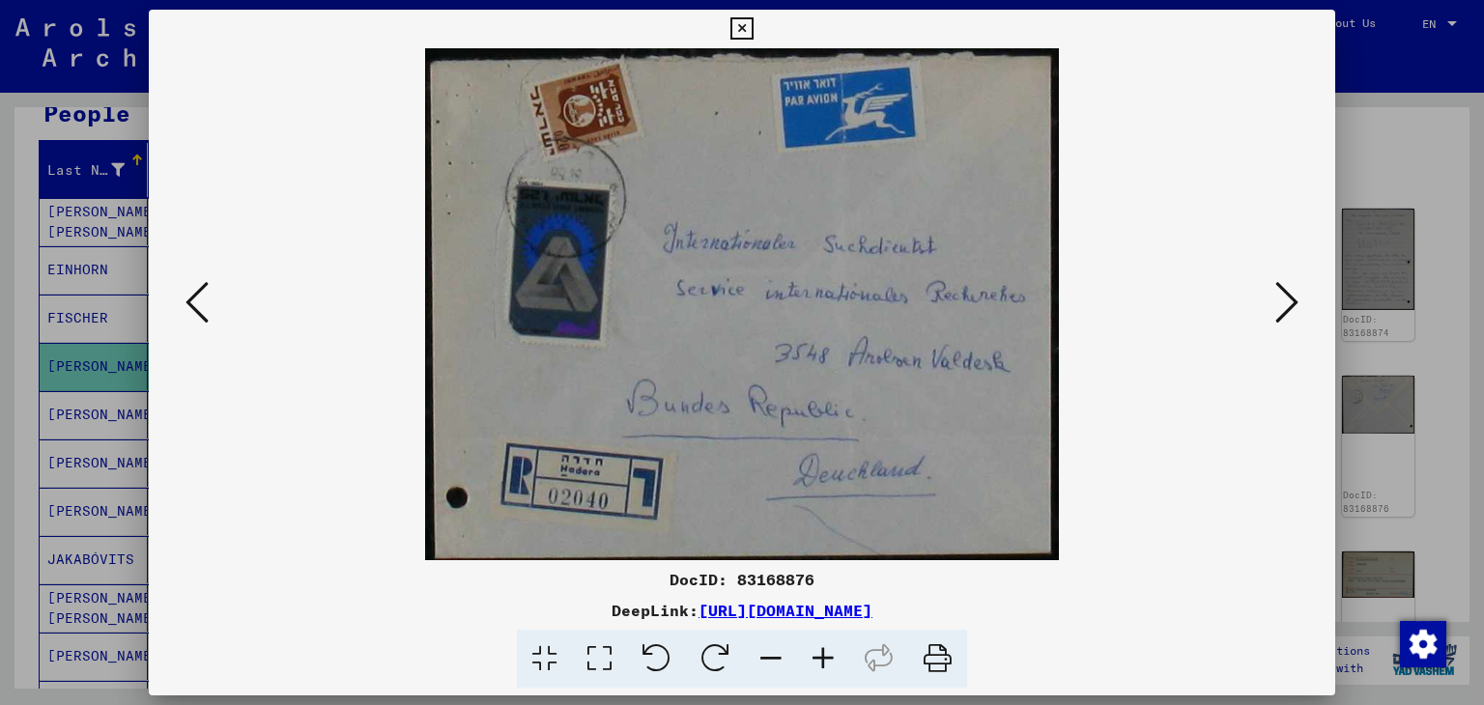
click at [1298, 296] on button at bounding box center [1286, 303] width 35 height 55
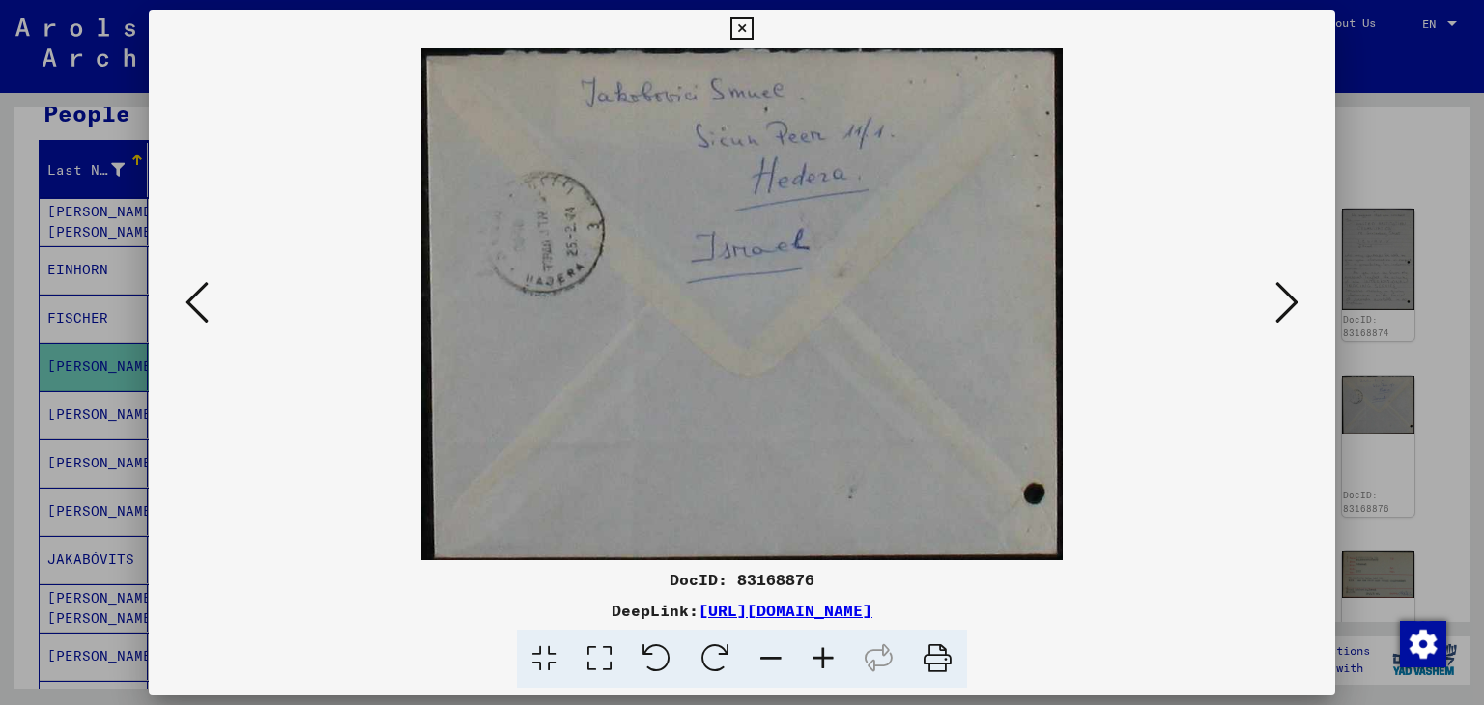
click at [1298, 296] on button at bounding box center [1286, 303] width 35 height 55
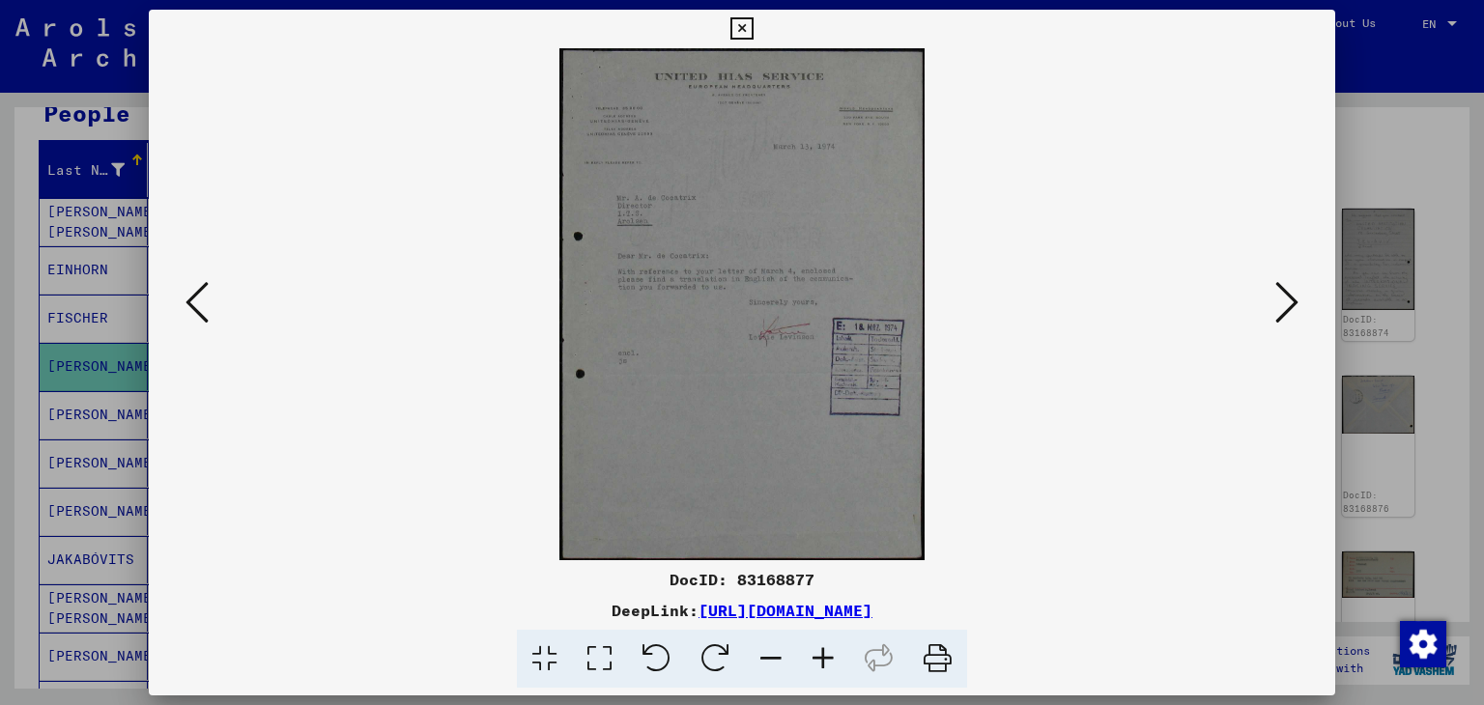
click at [1298, 296] on button at bounding box center [1286, 303] width 35 height 55
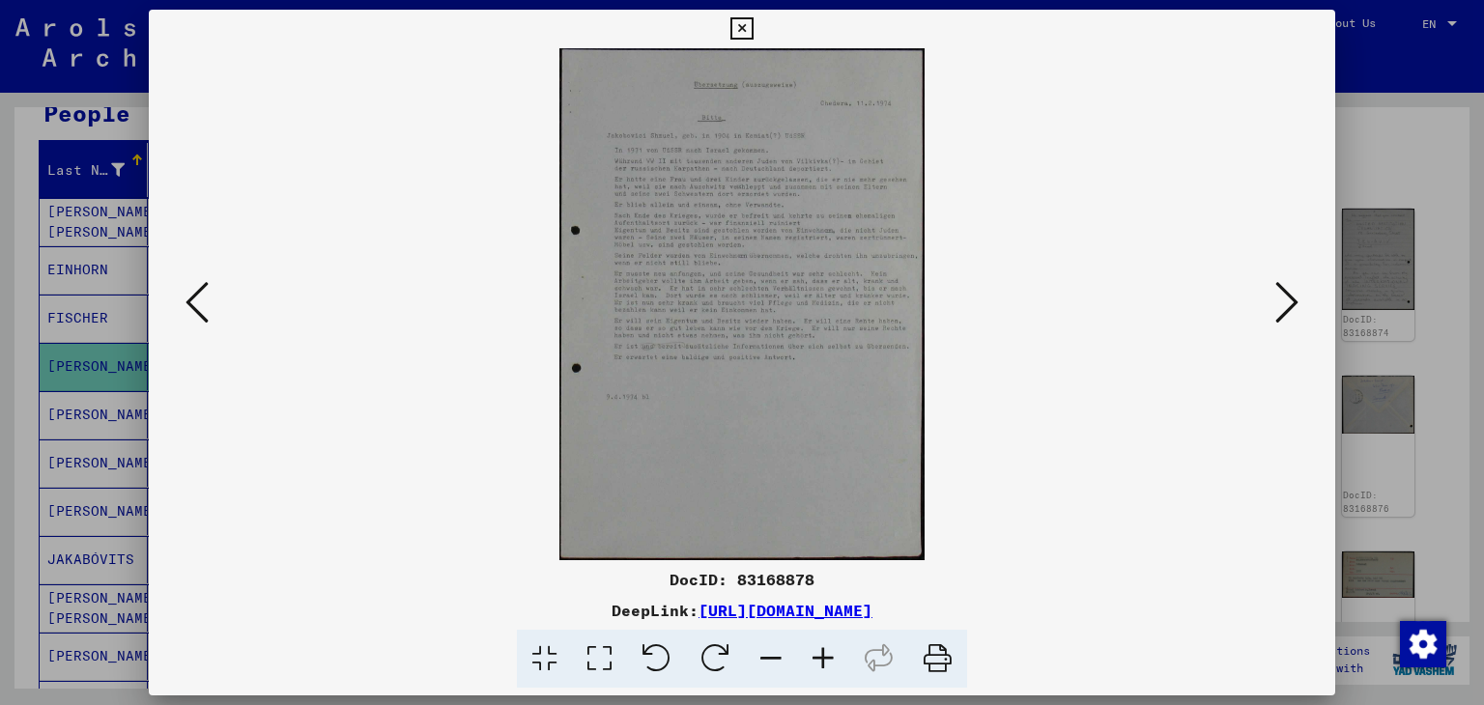
click at [1298, 296] on button at bounding box center [1286, 303] width 35 height 55
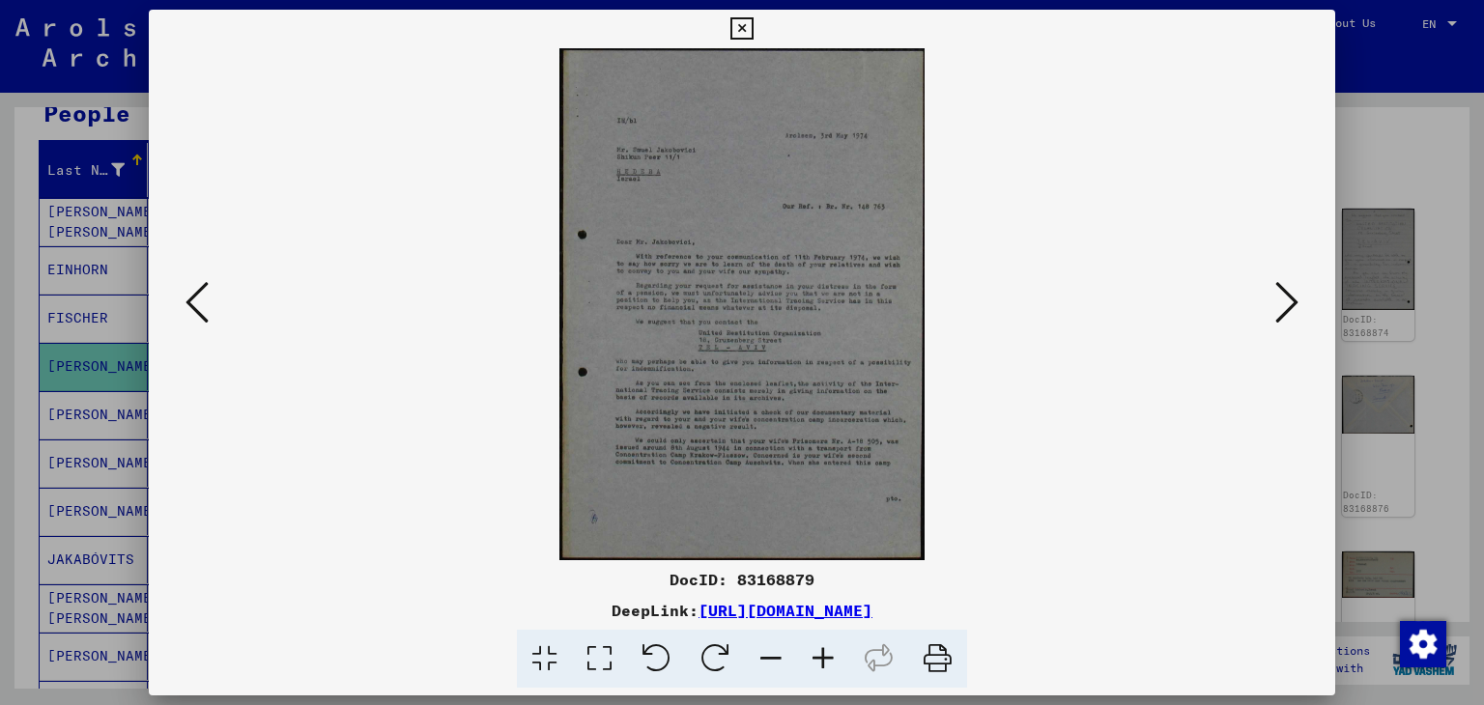
click at [1298, 296] on button at bounding box center [1286, 303] width 35 height 55
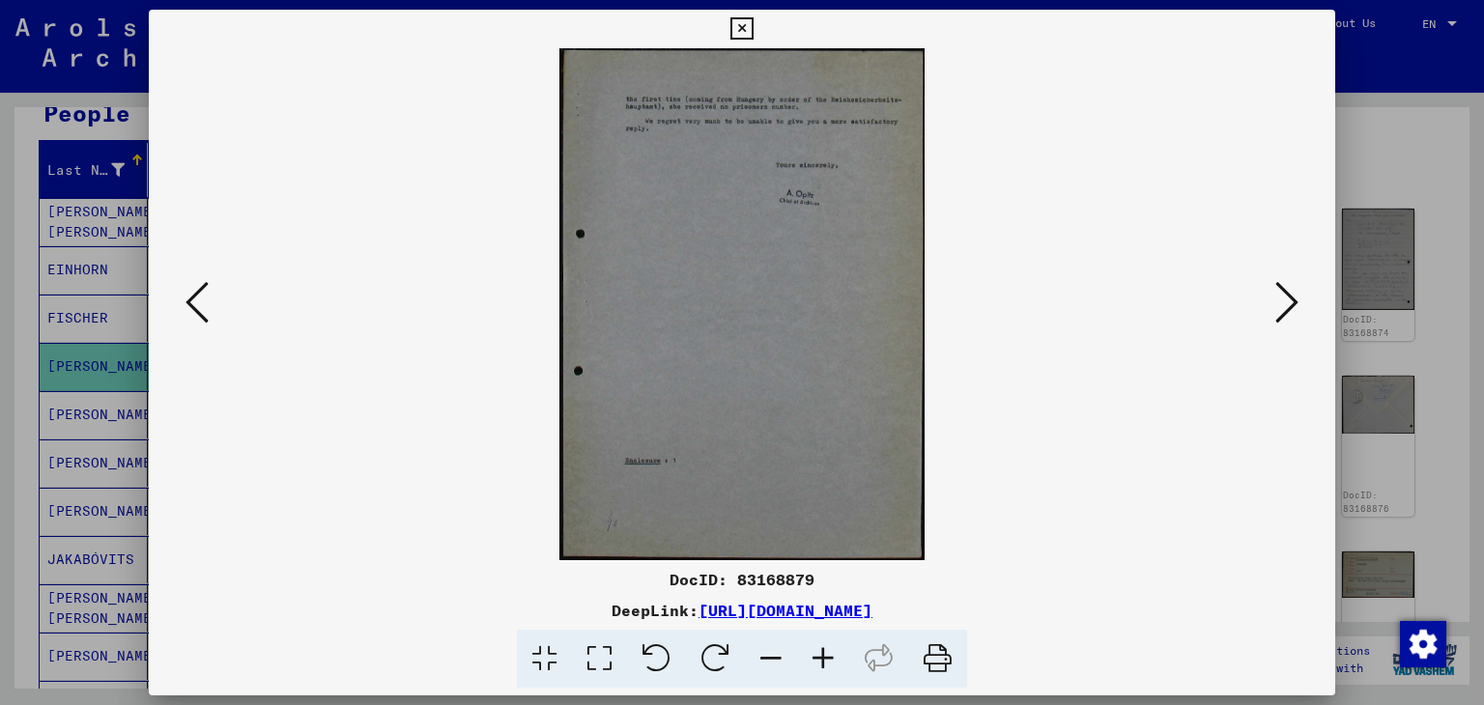
click at [1298, 296] on button at bounding box center [1286, 303] width 35 height 55
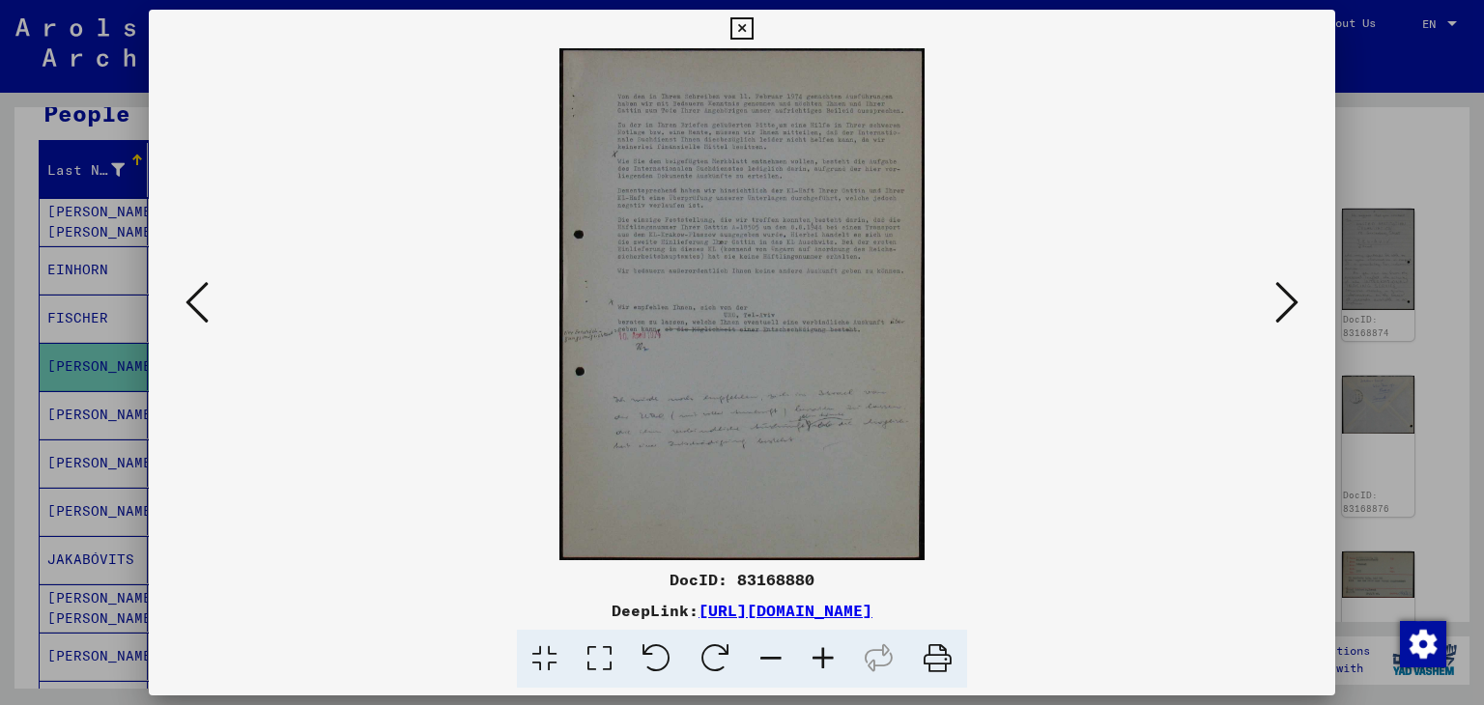
click at [1298, 296] on button at bounding box center [1286, 303] width 35 height 55
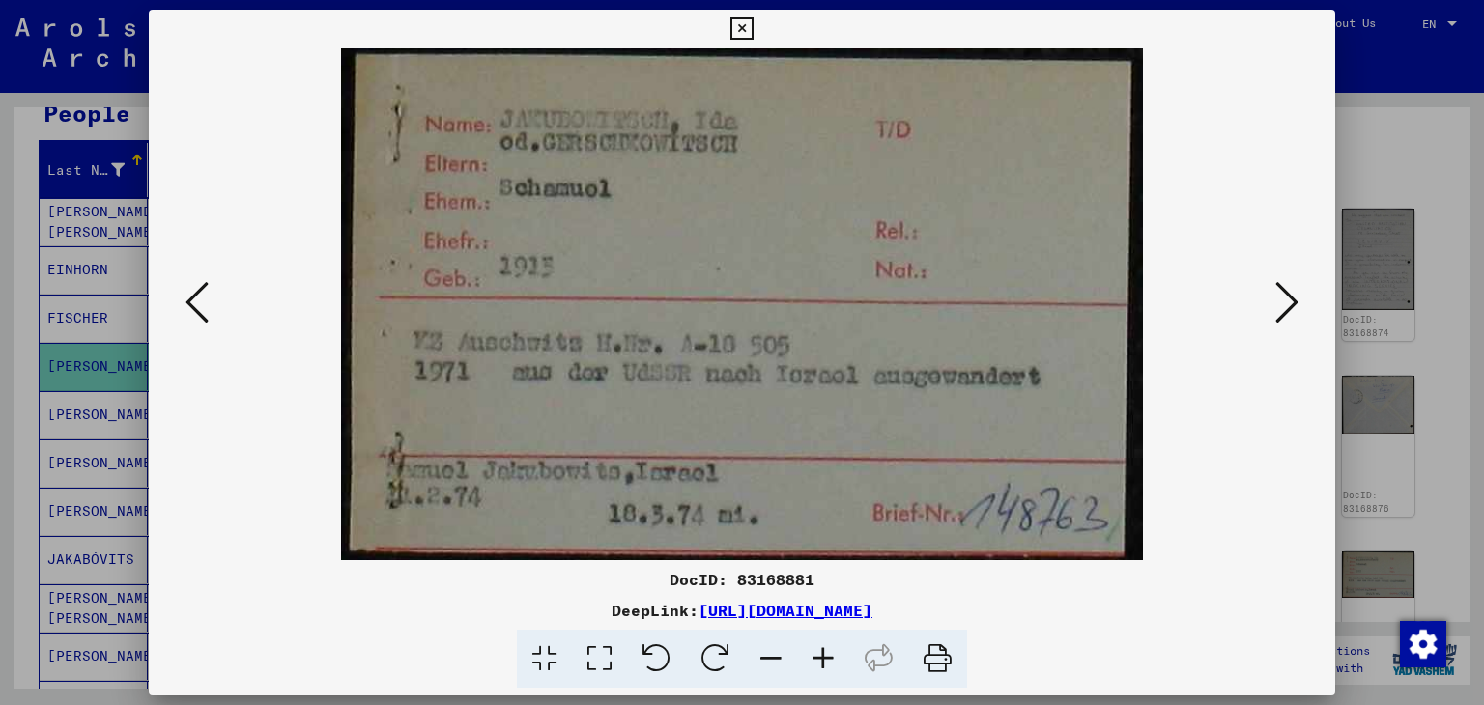
click at [1273, 288] on button at bounding box center [1286, 303] width 35 height 55
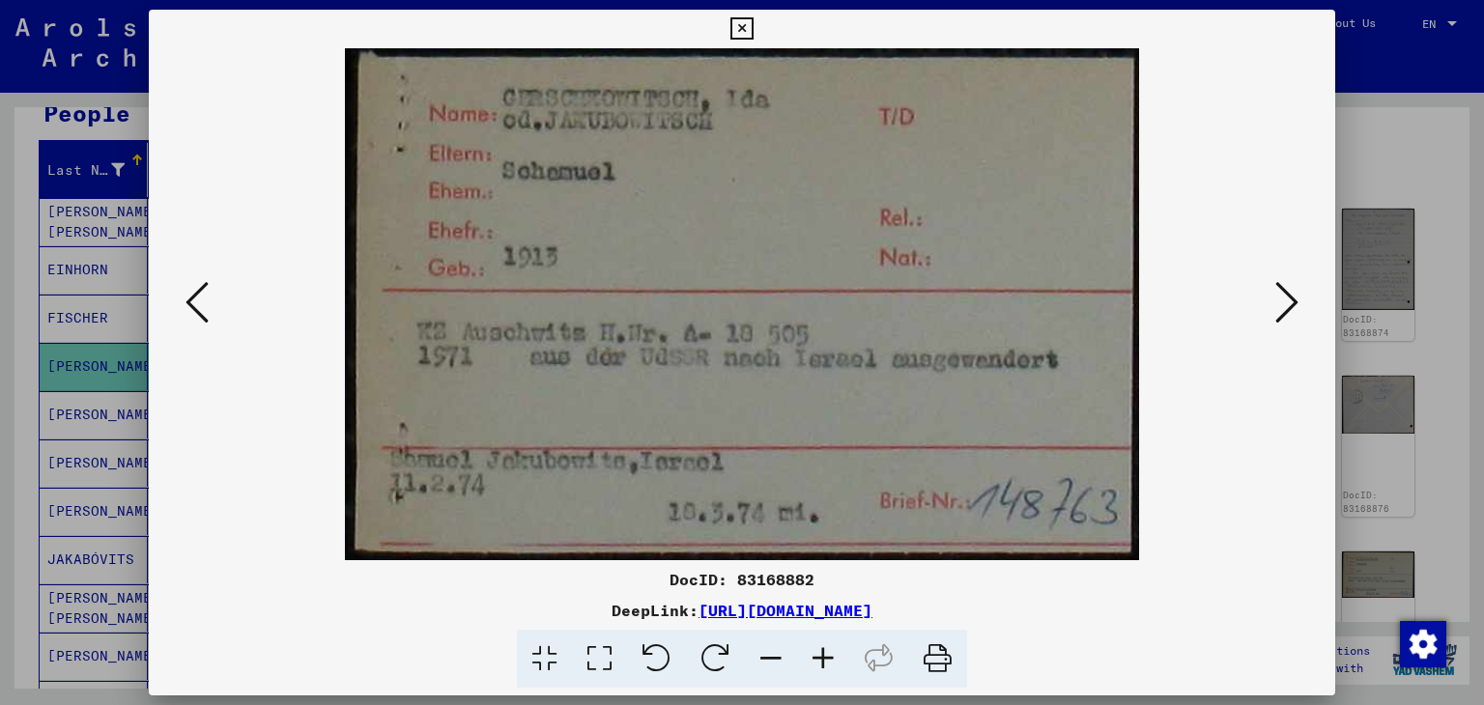
click at [1273, 288] on button at bounding box center [1286, 303] width 35 height 55
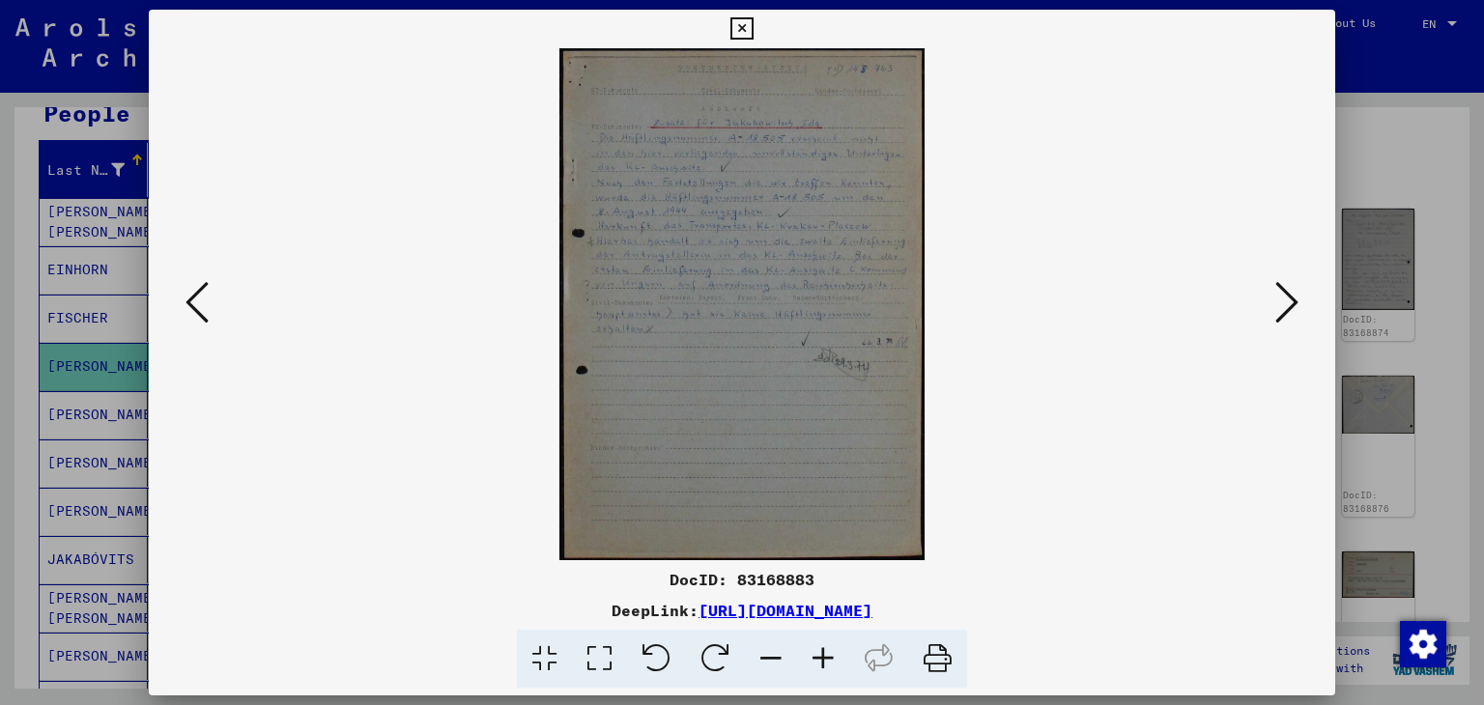
click at [1275, 292] on icon at bounding box center [1286, 302] width 23 height 46
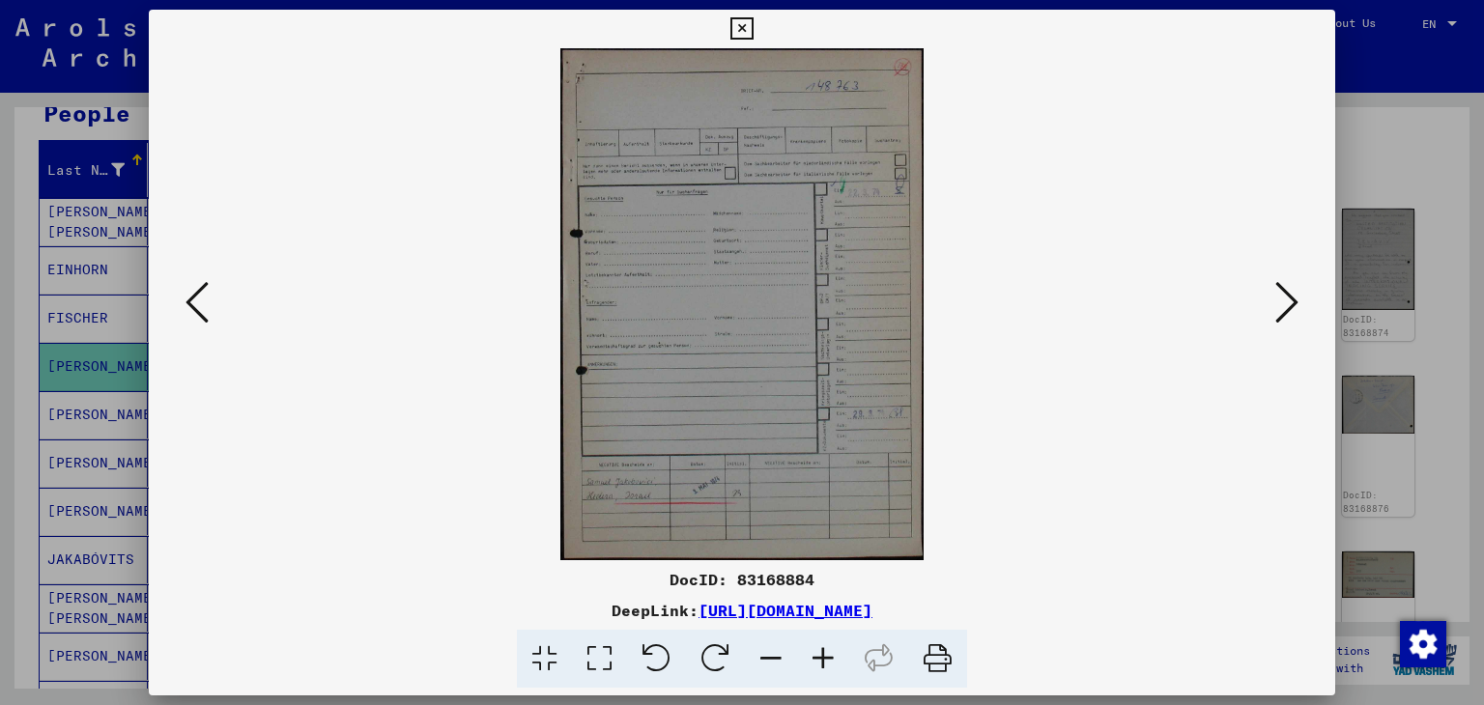
click at [1276, 293] on icon at bounding box center [1286, 302] width 23 height 46
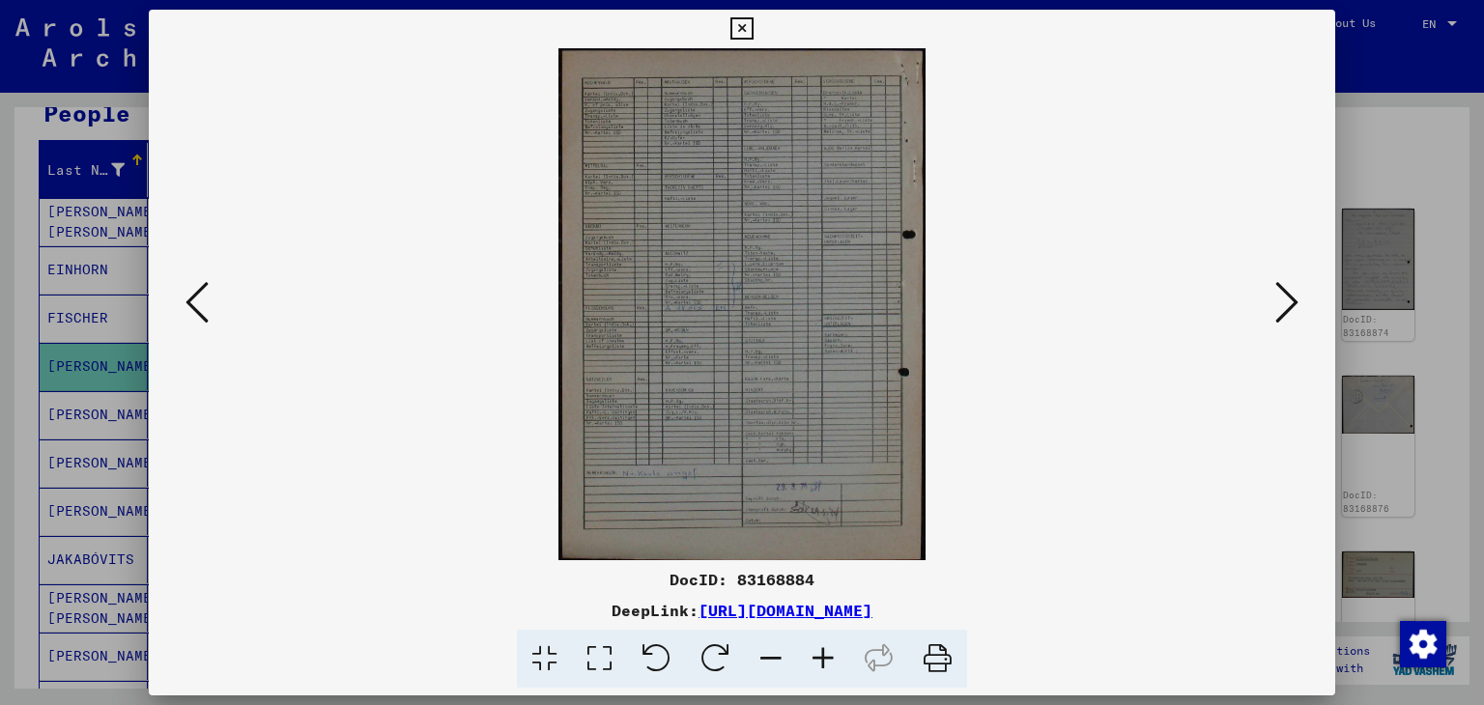
click at [1276, 293] on icon at bounding box center [1286, 302] width 23 height 46
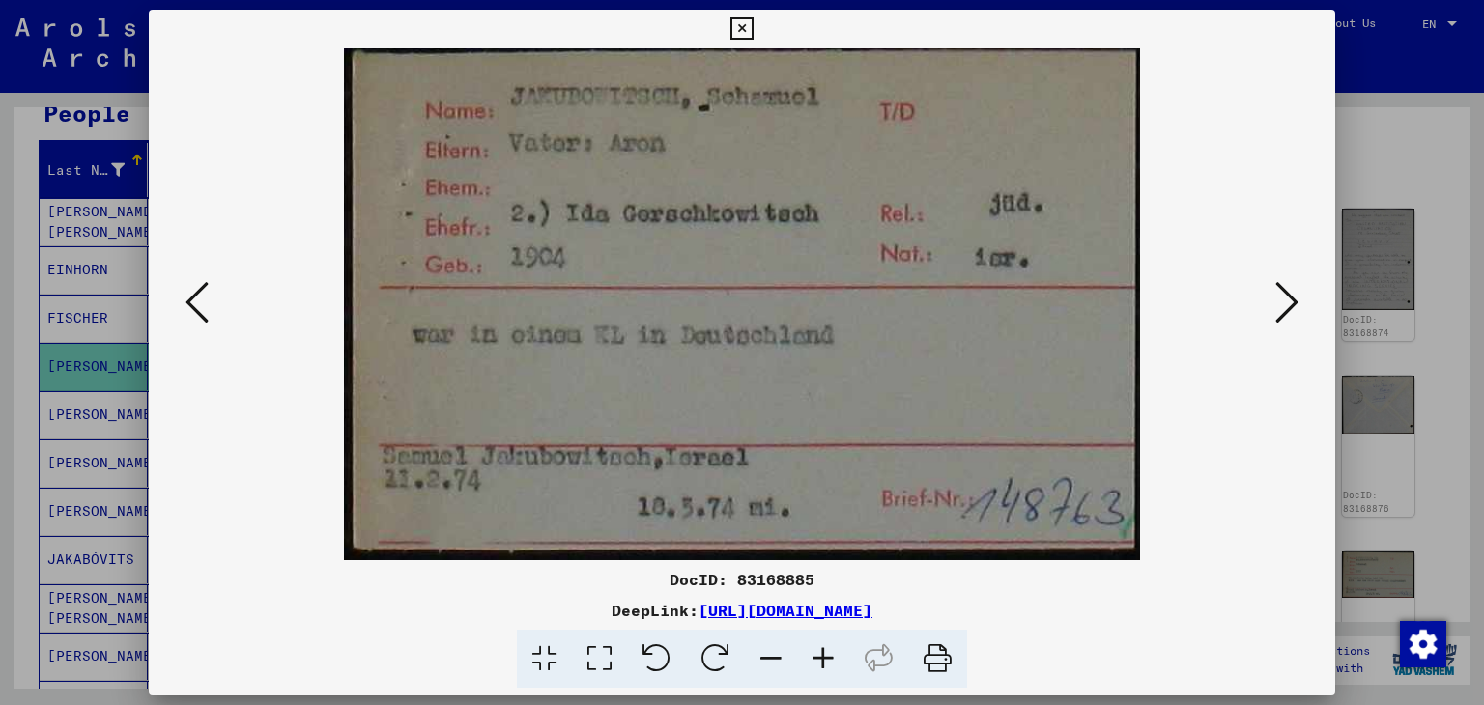
click at [1480, 183] on div at bounding box center [742, 352] width 1484 height 705
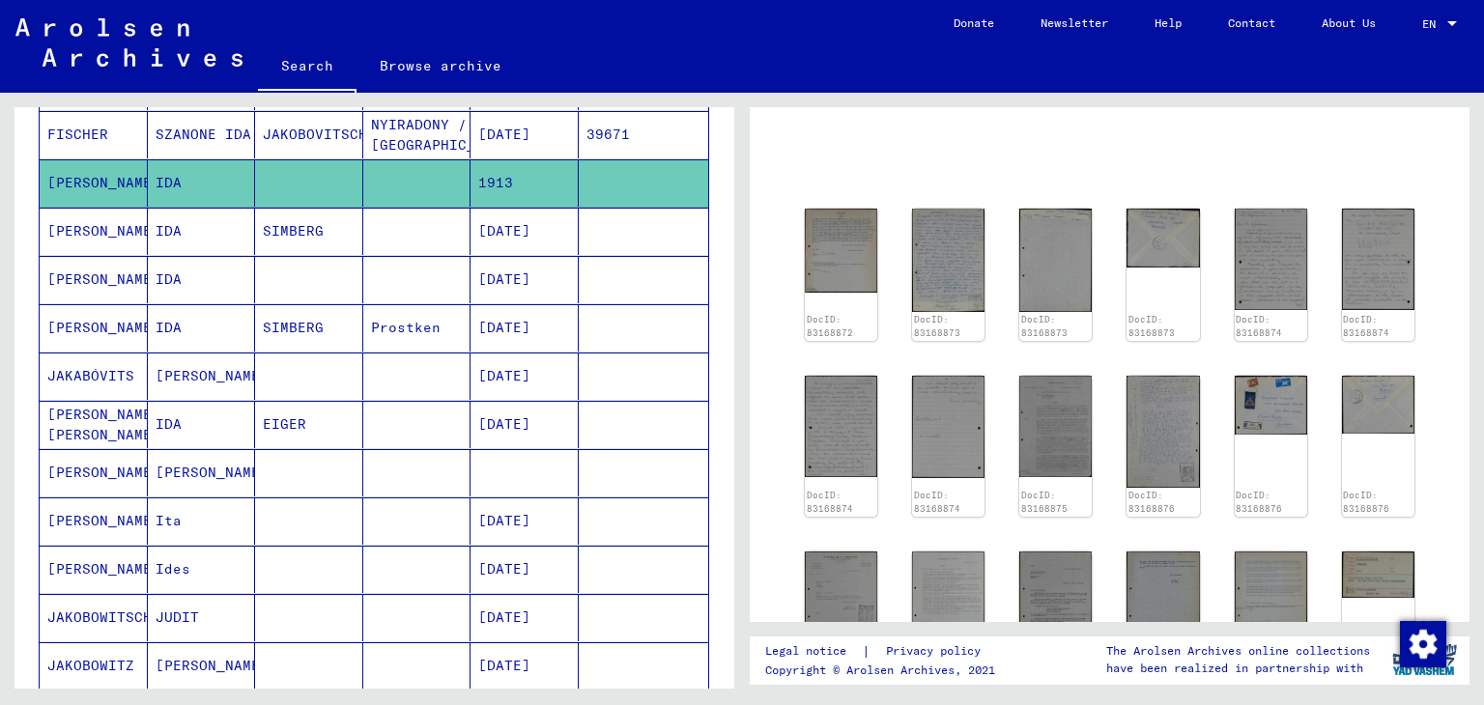
scroll to position [386, 0]
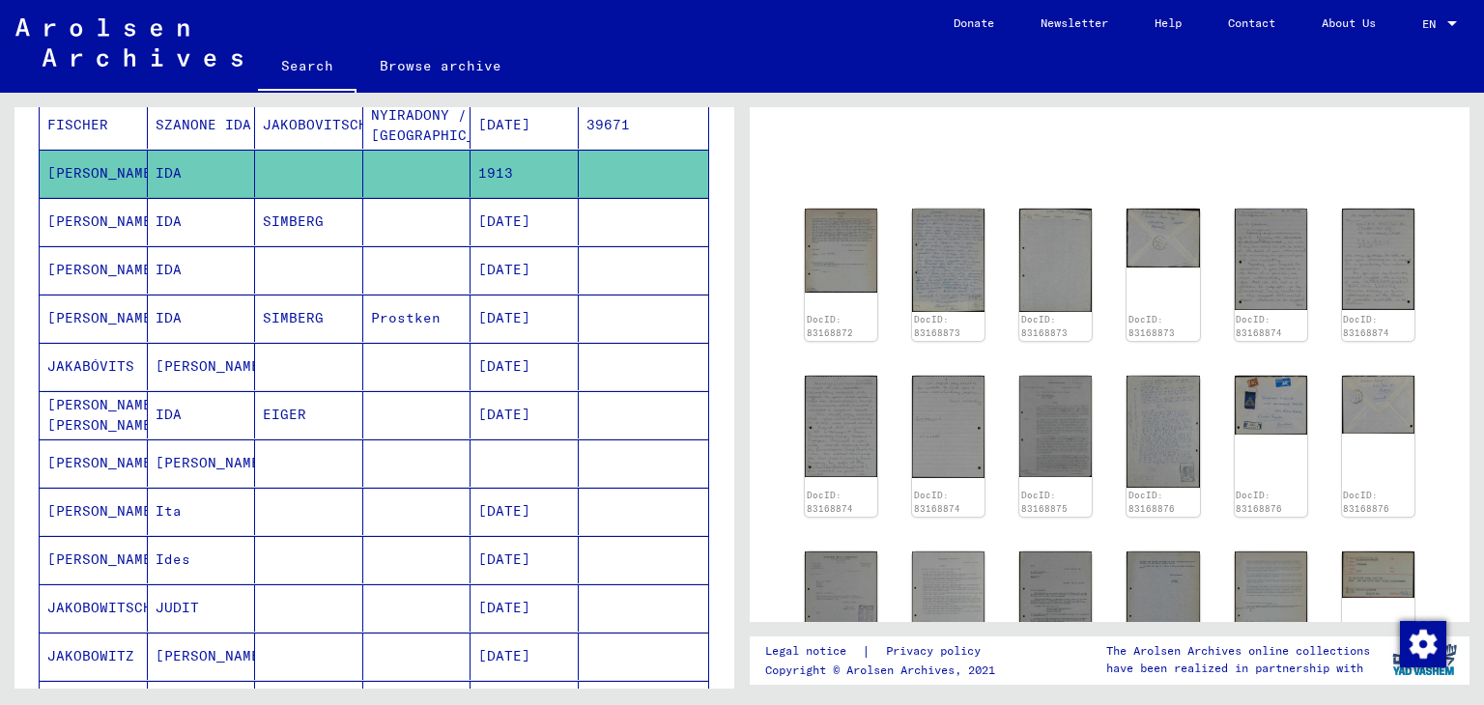
click at [97, 462] on mat-cell "[PERSON_NAME]" at bounding box center [94, 462] width 108 height 47
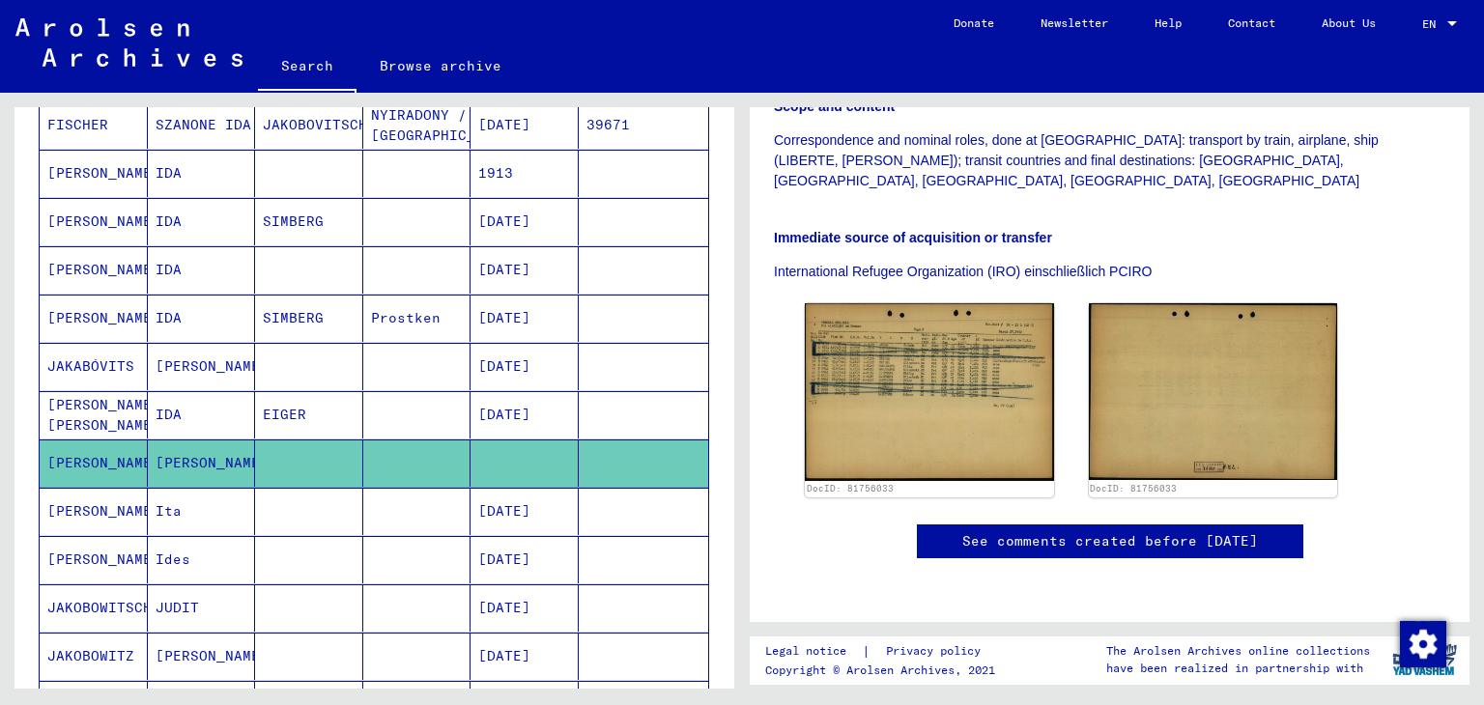
scroll to position [483, 0]
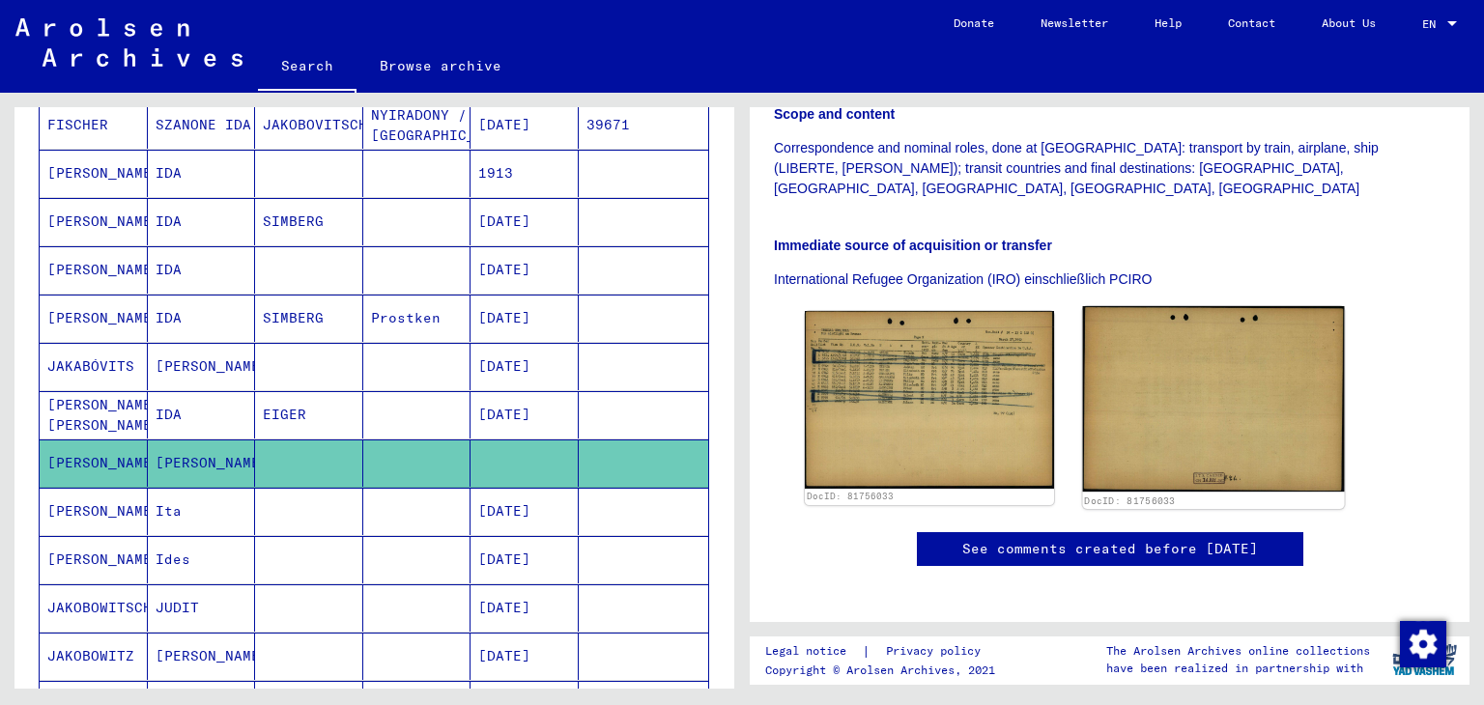
click at [1165, 377] on img at bounding box center [1212, 398] width 261 height 185
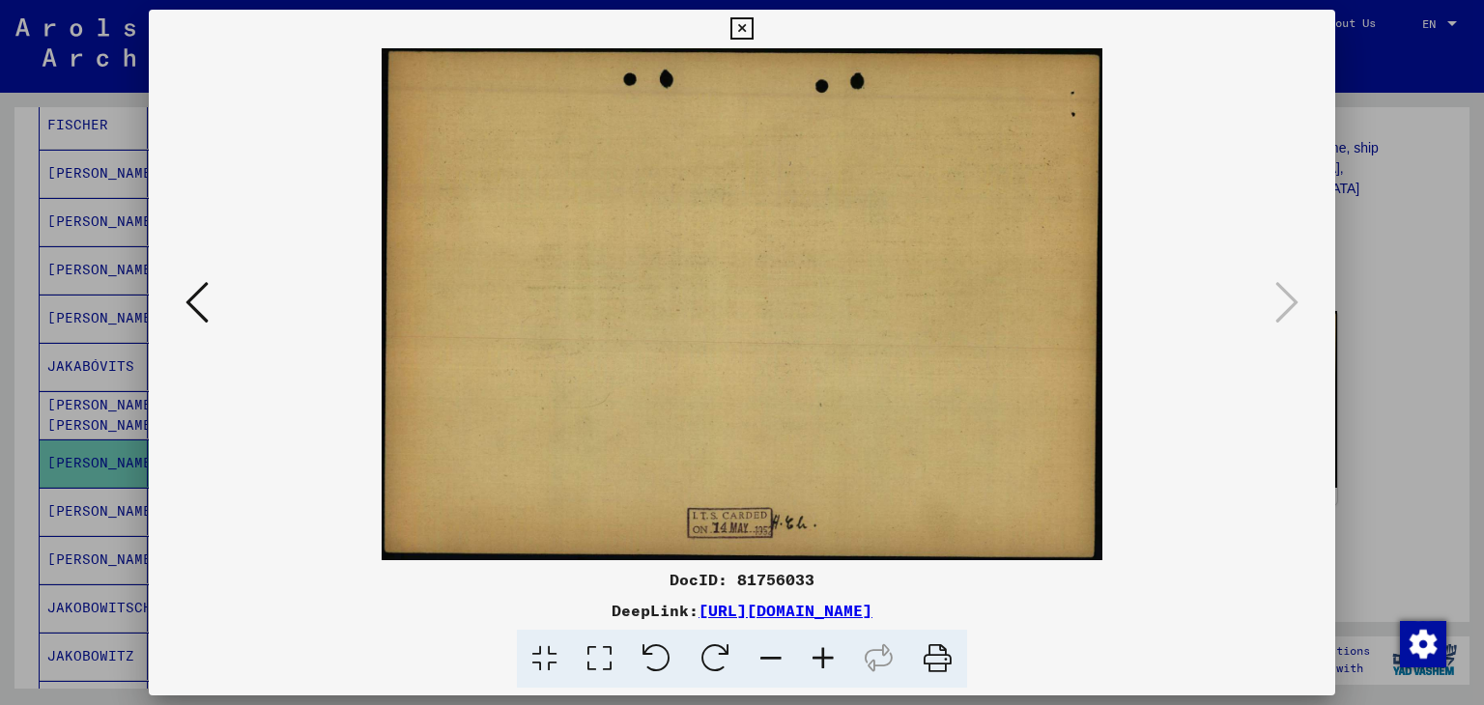
click at [976, 127] on img at bounding box center [742, 304] width 1056 height 512
click at [778, 668] on icon at bounding box center [771, 659] width 52 height 59
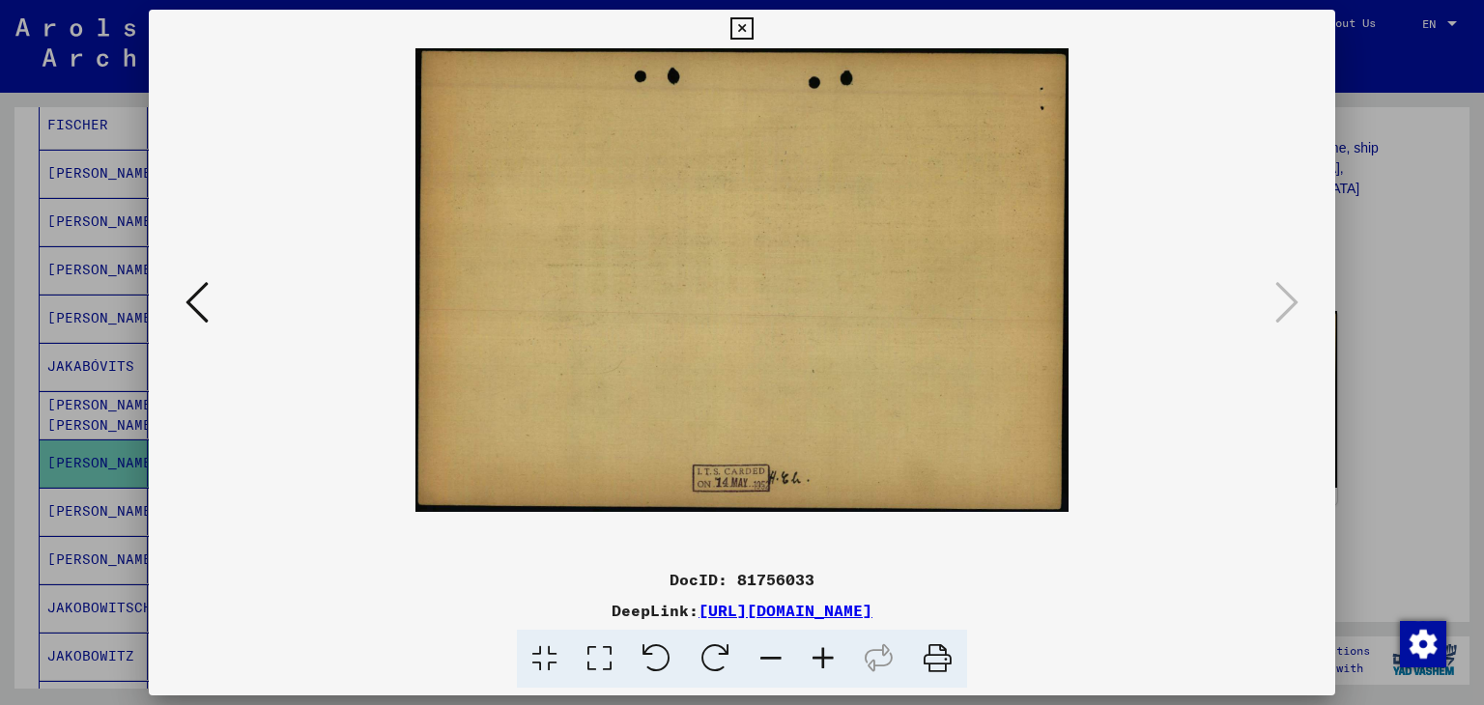
click at [778, 668] on icon at bounding box center [771, 659] width 52 height 59
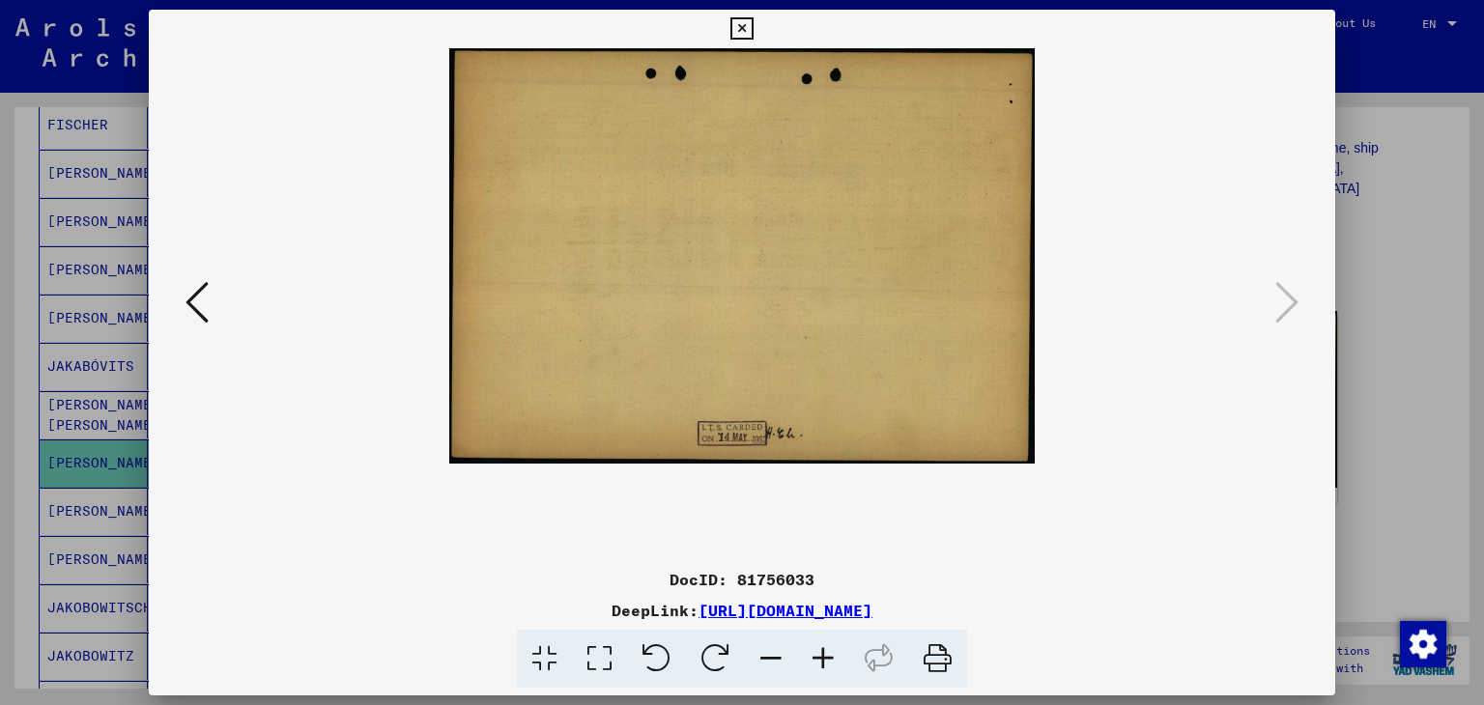
click at [778, 668] on icon at bounding box center [771, 659] width 52 height 59
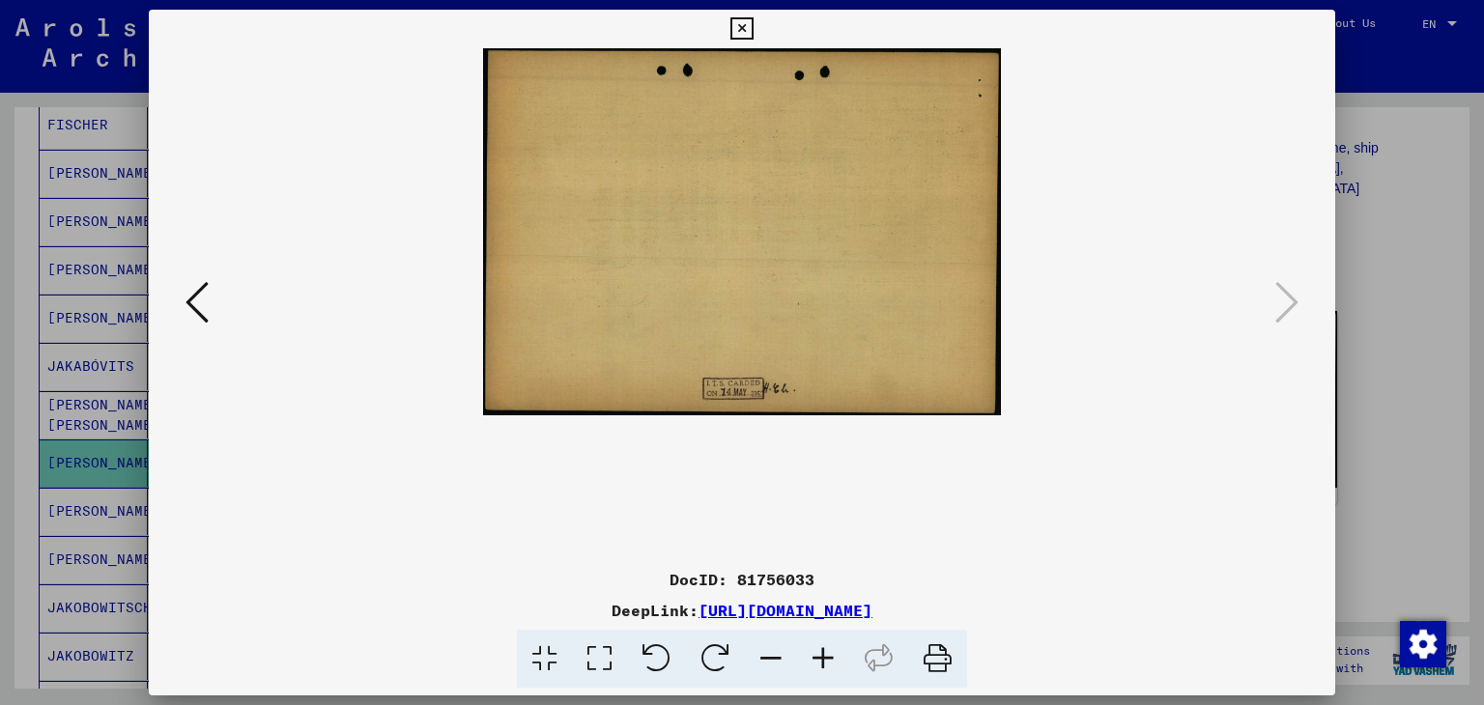
click at [1395, 317] on div at bounding box center [742, 352] width 1484 height 705
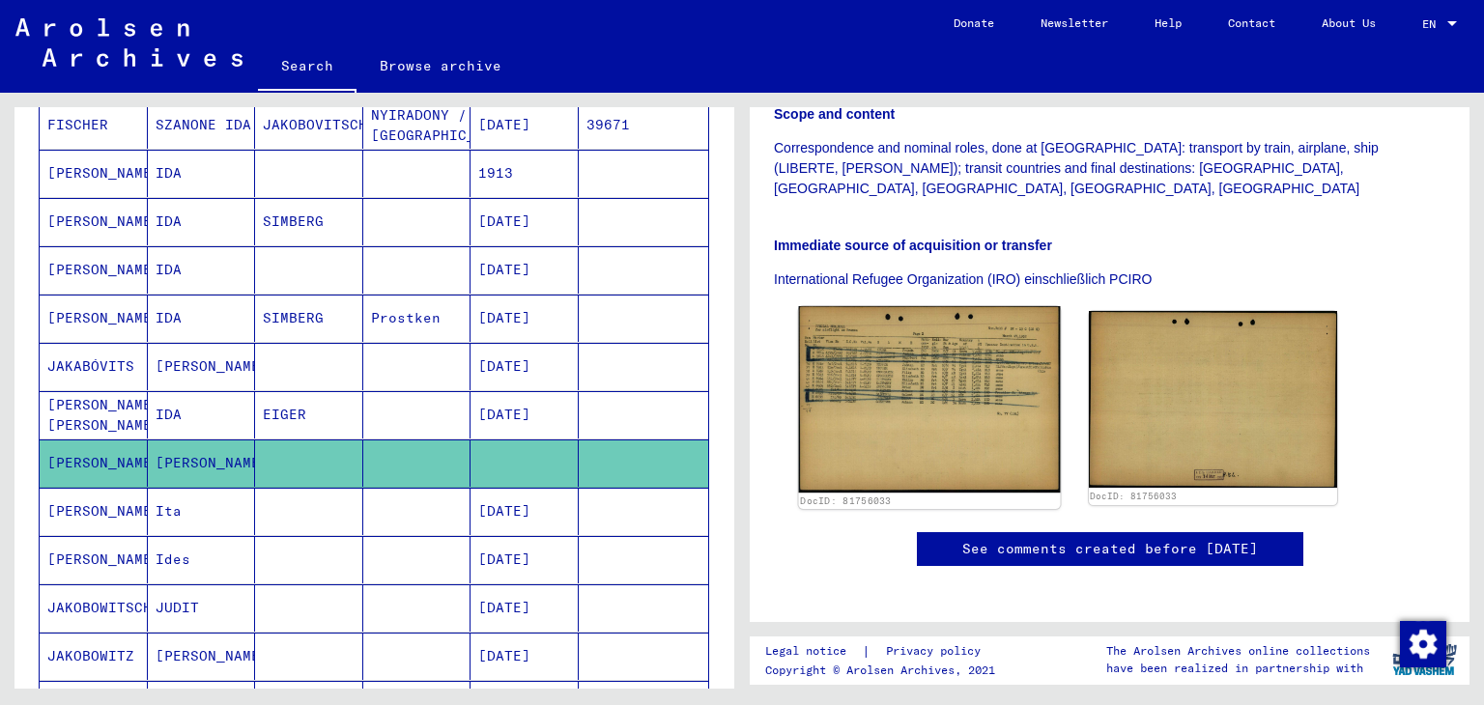
click at [900, 336] on img at bounding box center [929, 399] width 261 height 186
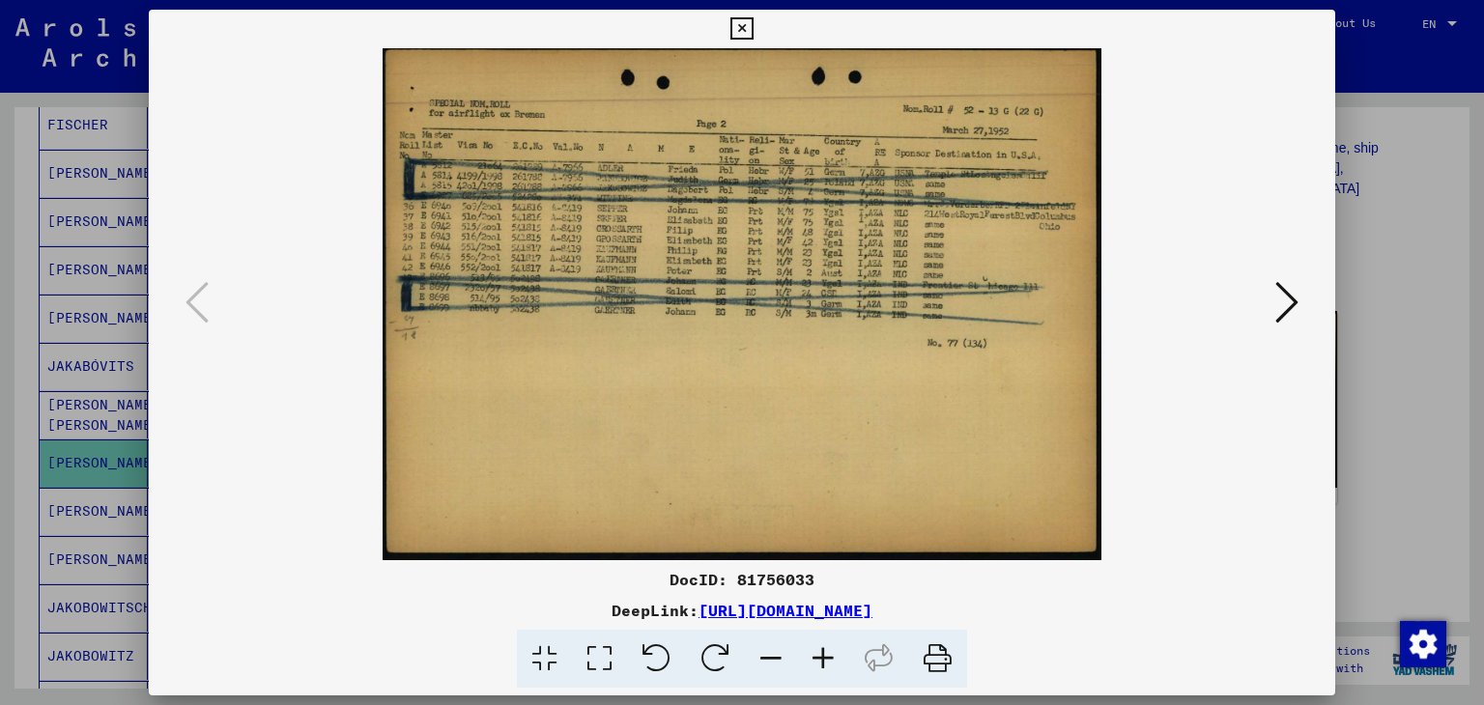
click at [1295, 302] on icon at bounding box center [1286, 302] width 23 height 46
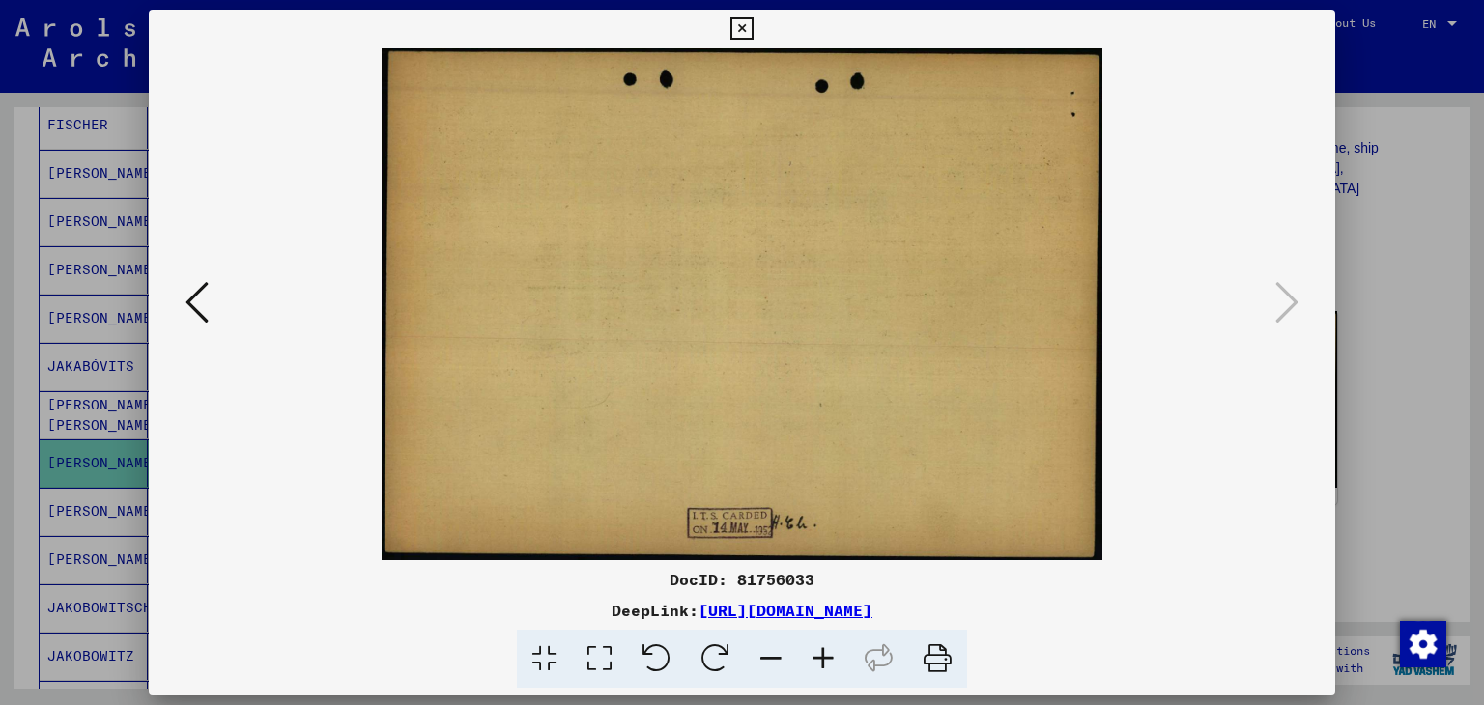
click at [1378, 298] on div at bounding box center [742, 352] width 1484 height 705
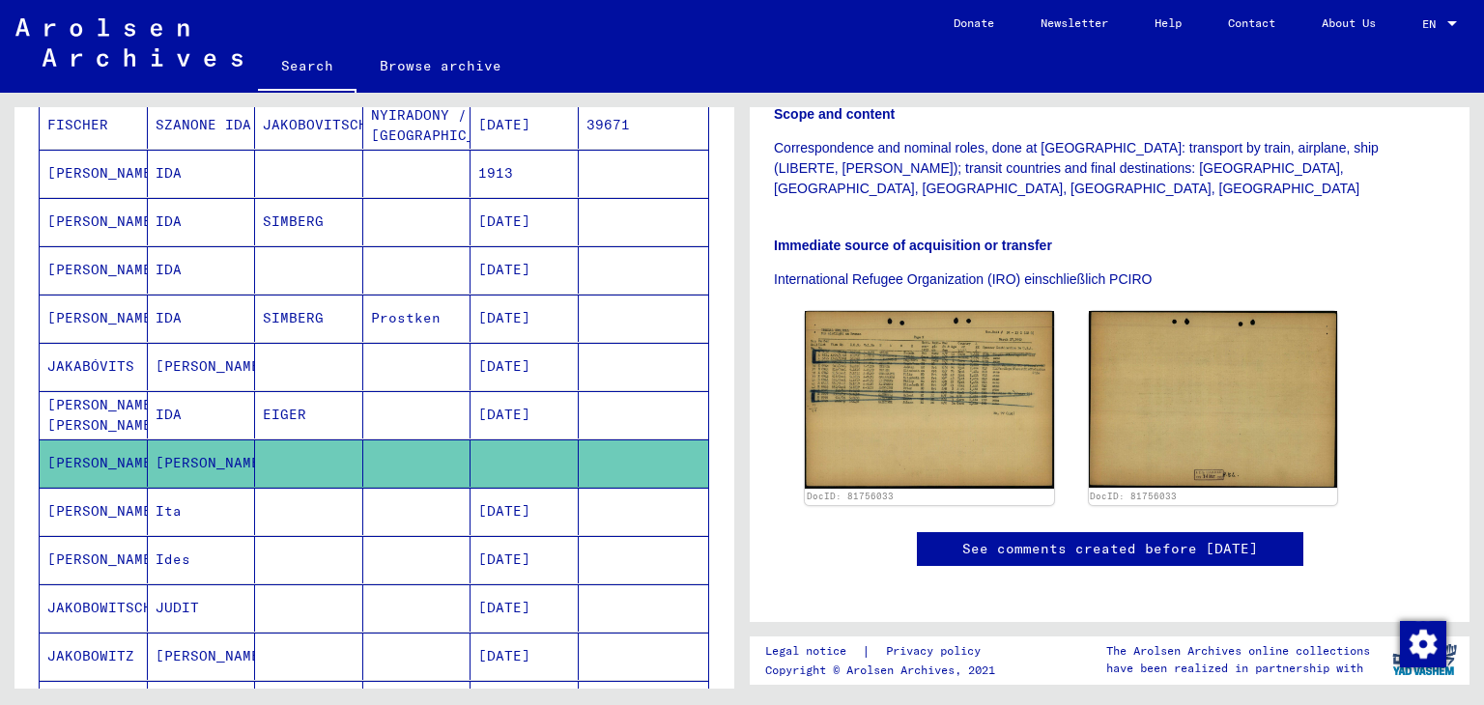
click at [70, 503] on mat-cell "[PERSON_NAME]" at bounding box center [94, 511] width 108 height 47
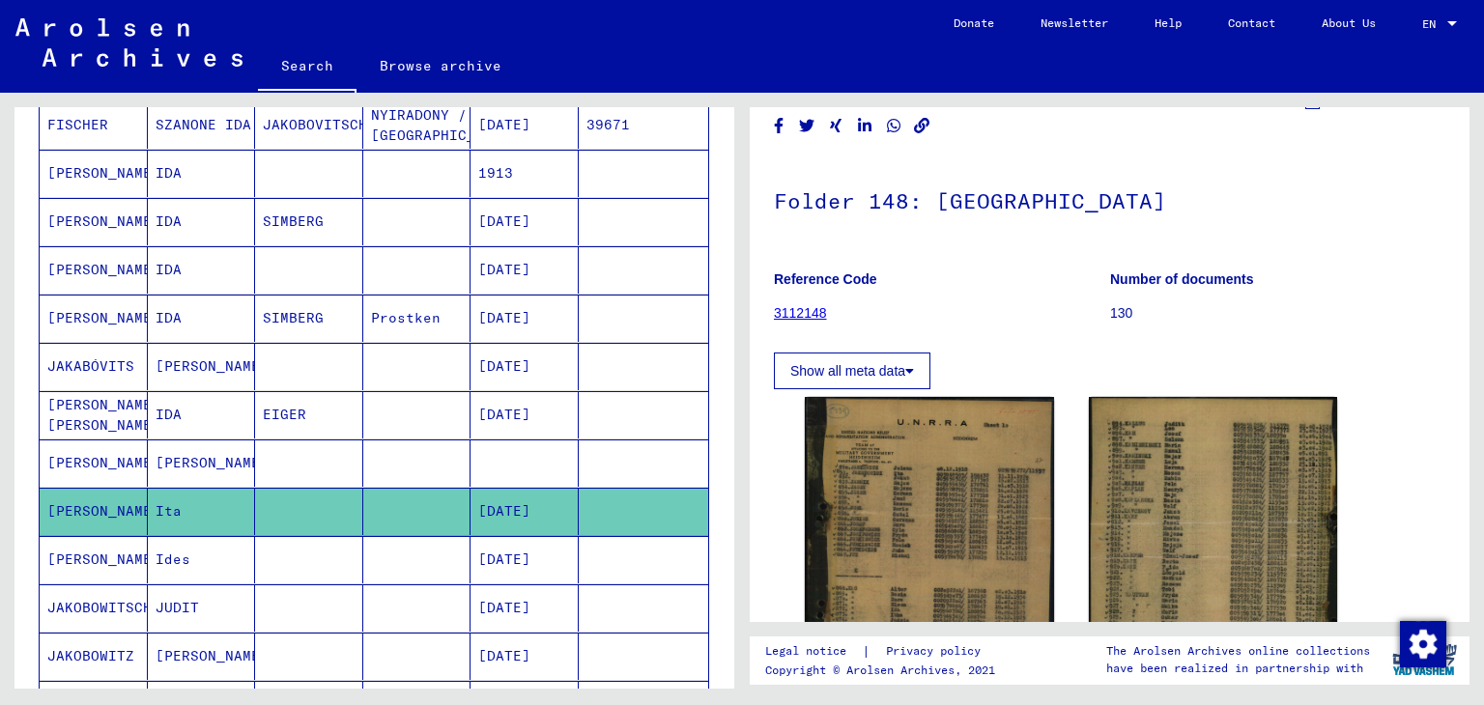
scroll to position [193, 0]
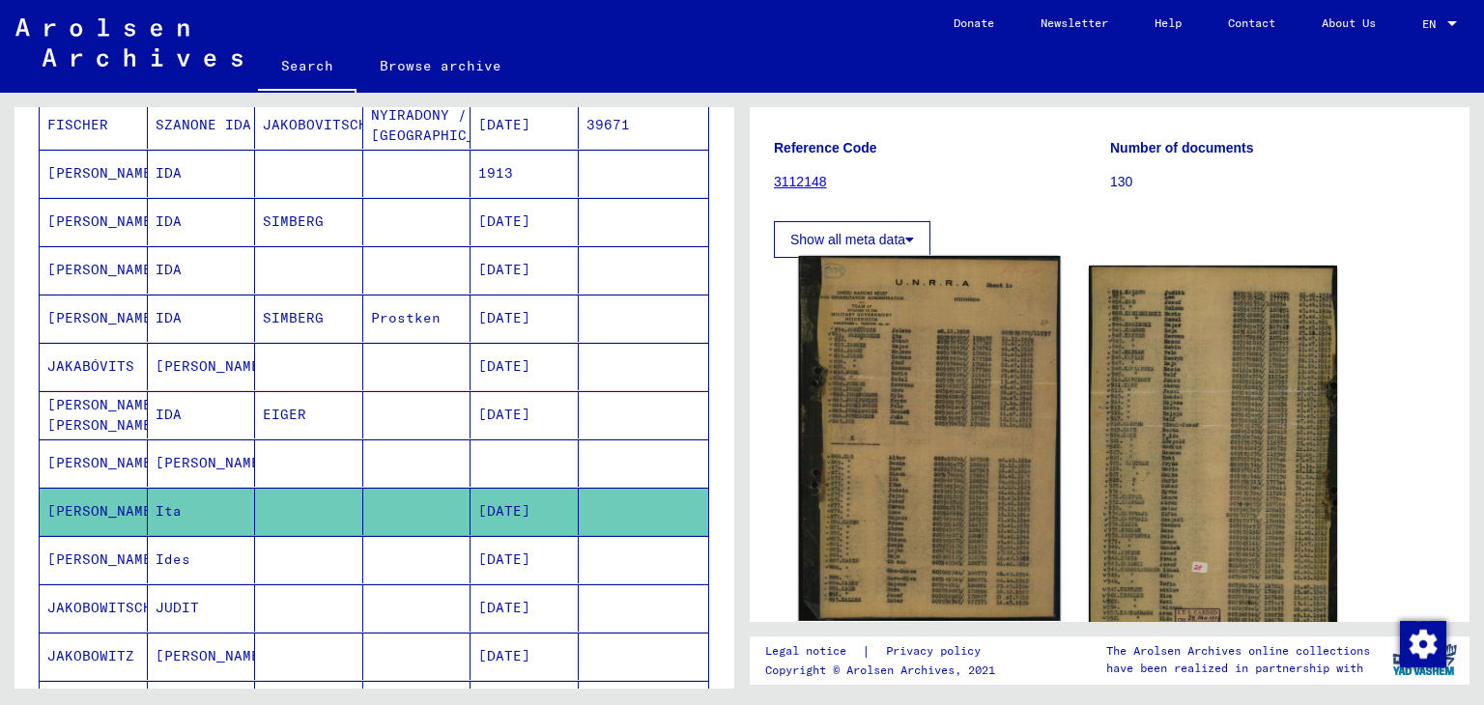
click at [942, 406] on img at bounding box center [929, 438] width 261 height 365
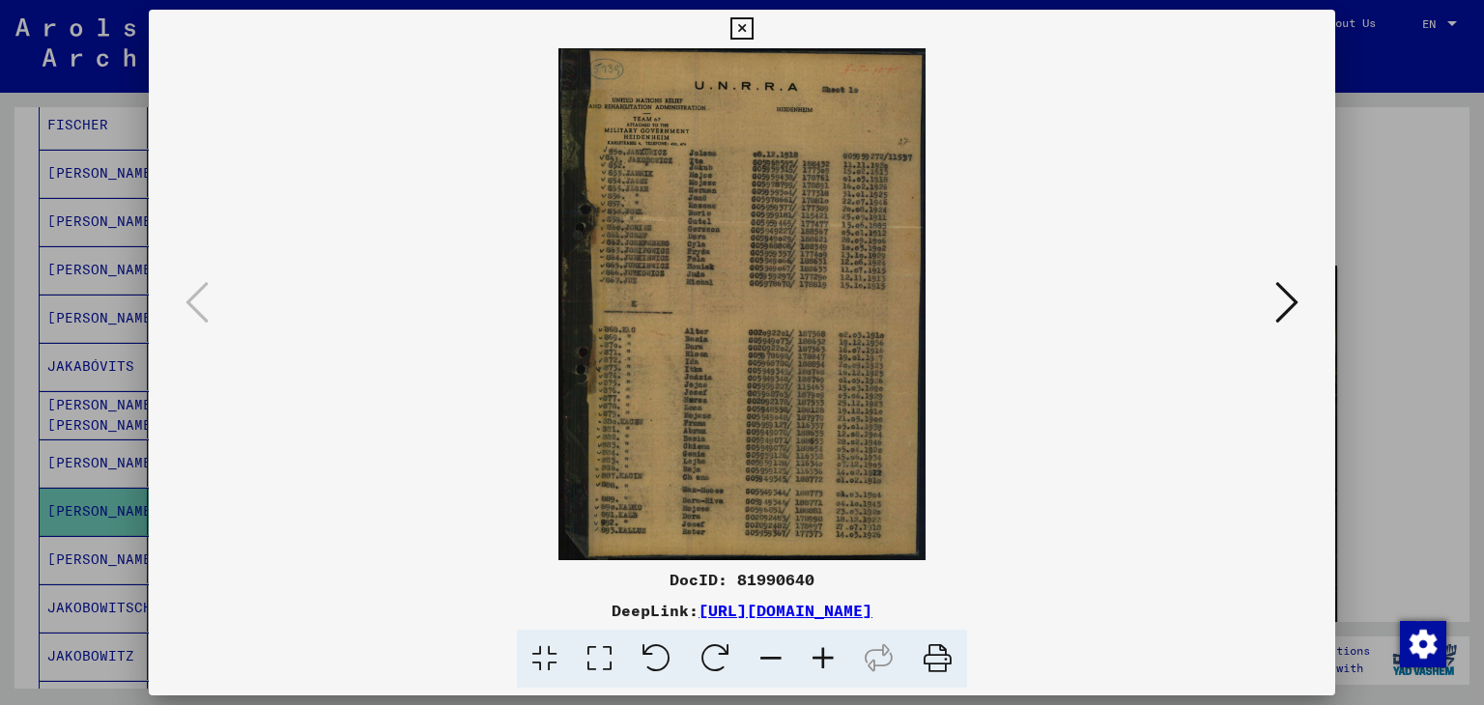
click at [1413, 116] on div at bounding box center [742, 352] width 1484 height 705
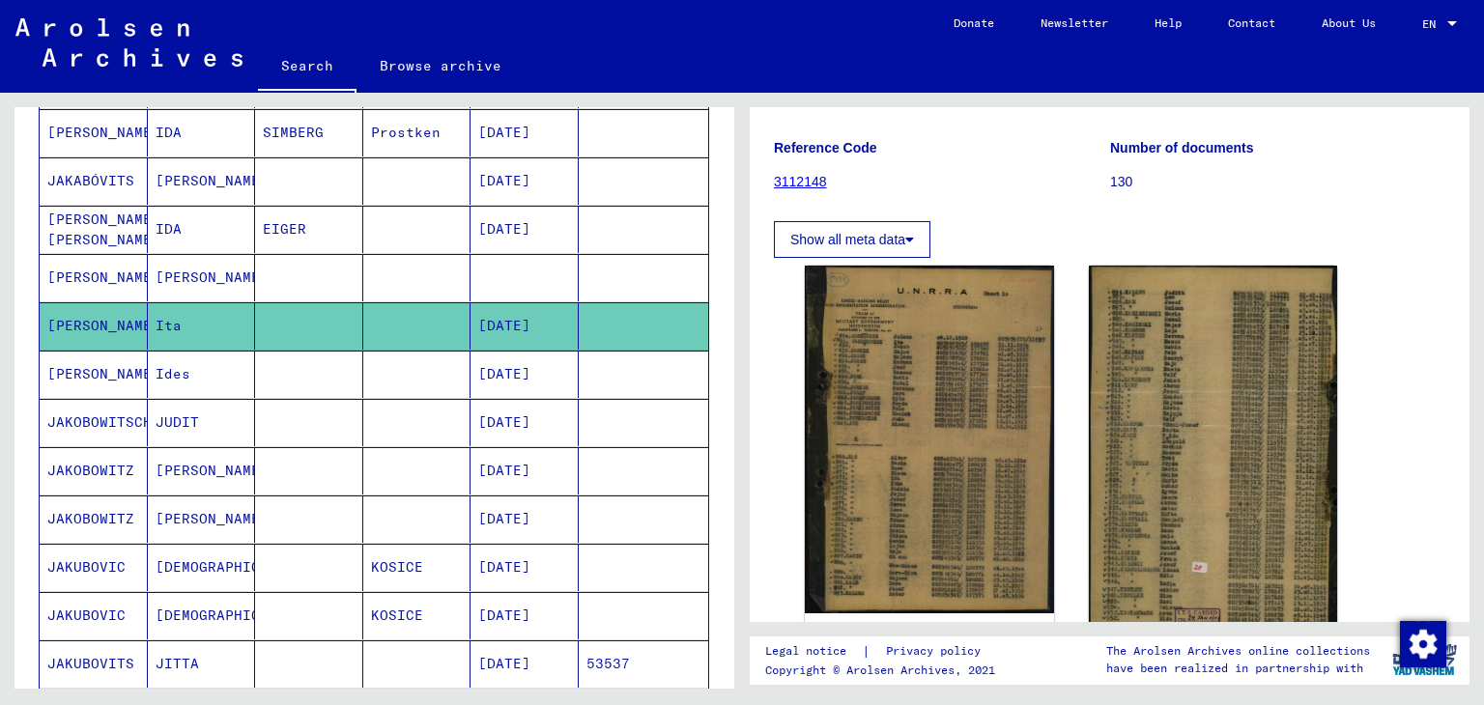
scroll to position [676, 0]
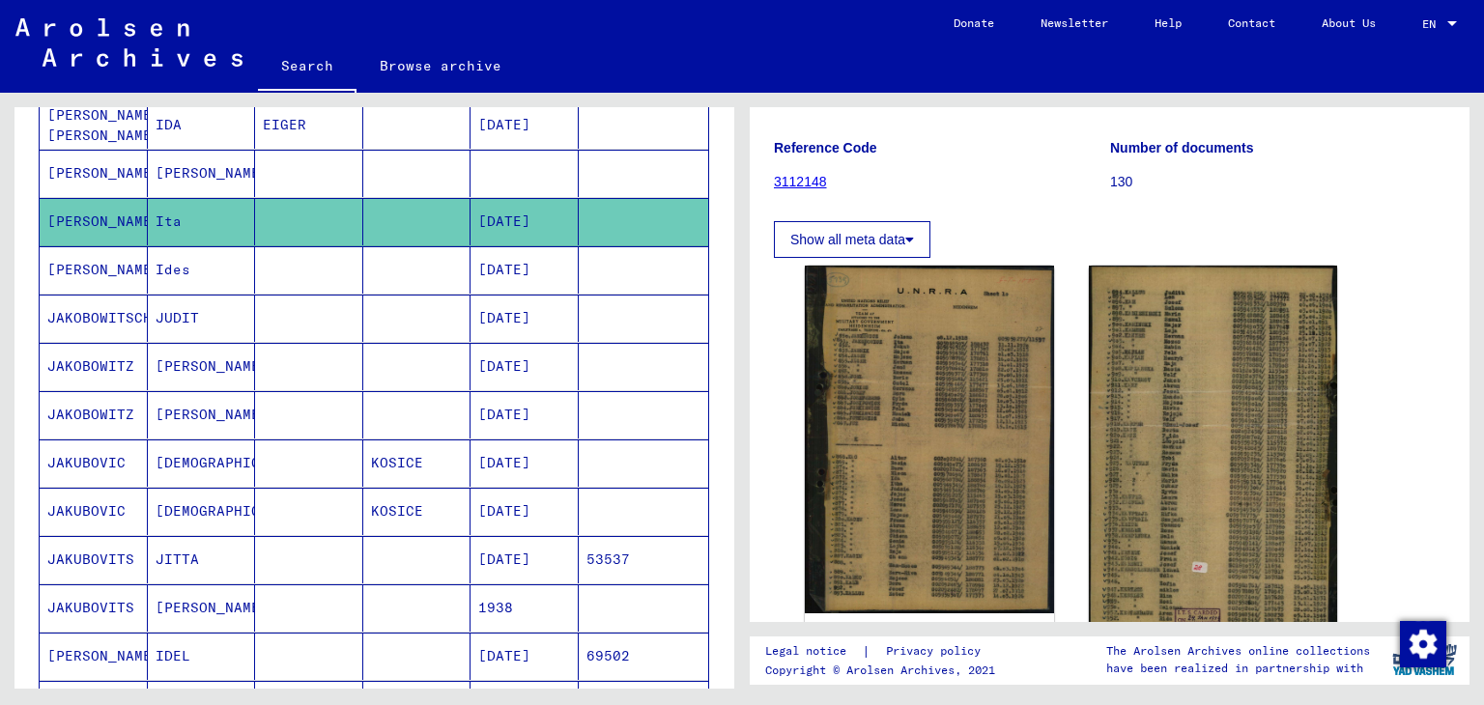
click at [90, 306] on mat-cell "JAKOBOWITSCH" at bounding box center [94, 318] width 108 height 47
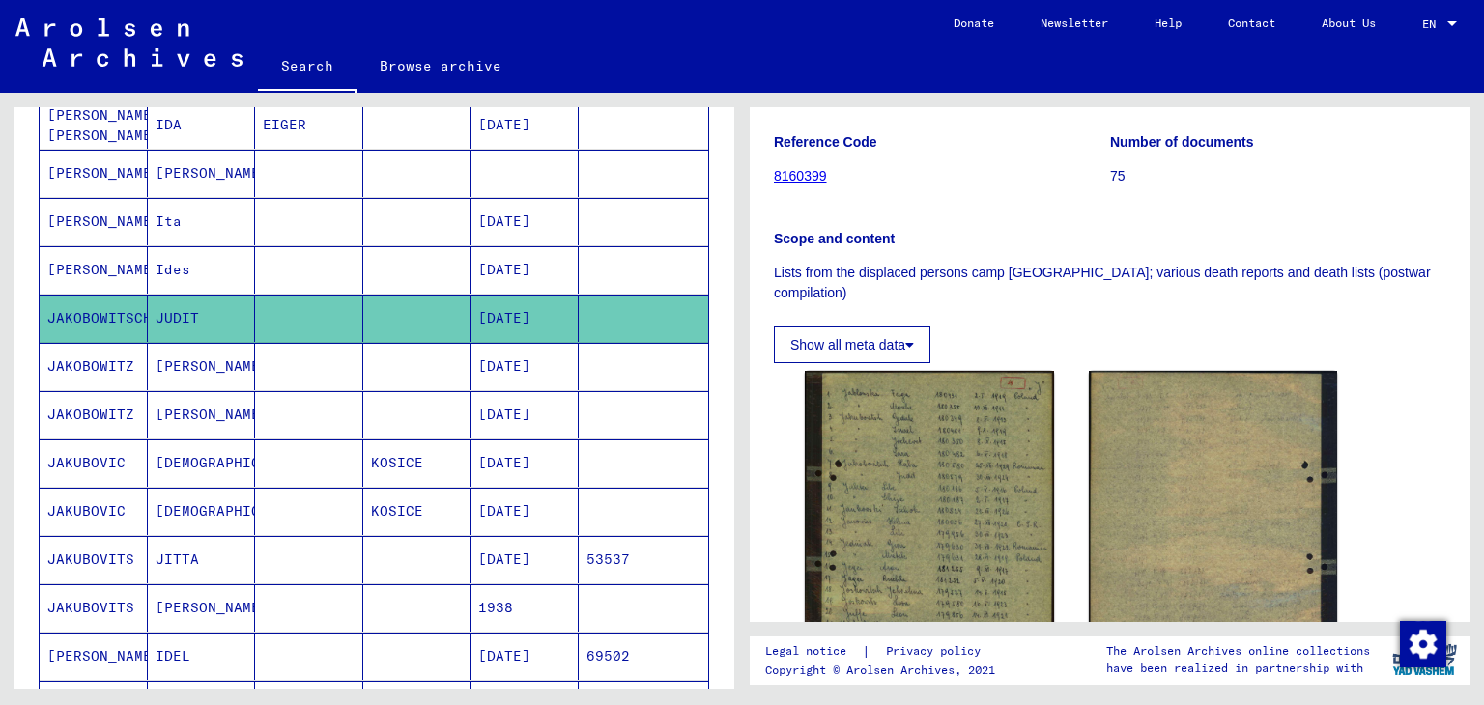
scroll to position [386, 0]
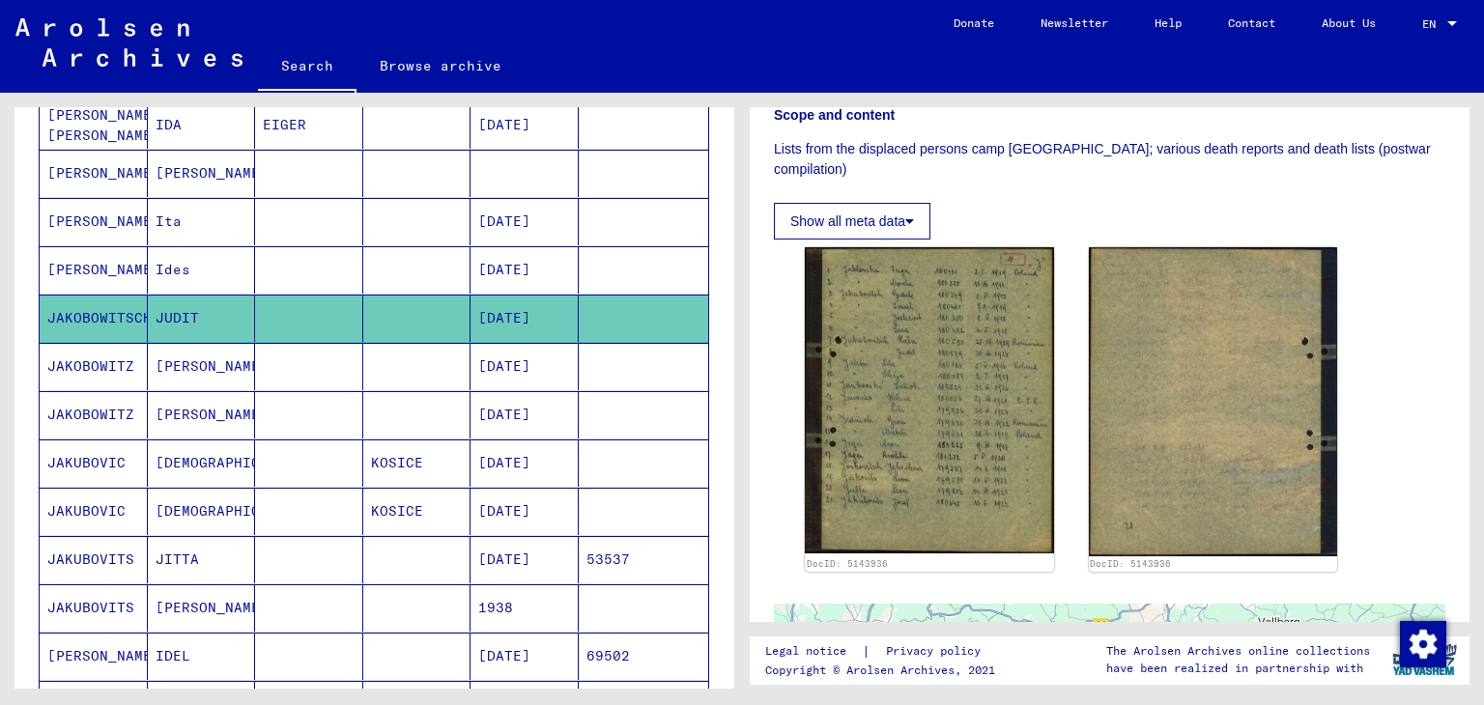
click at [113, 553] on mat-cell "JAKUBOVITS" at bounding box center [94, 559] width 108 height 47
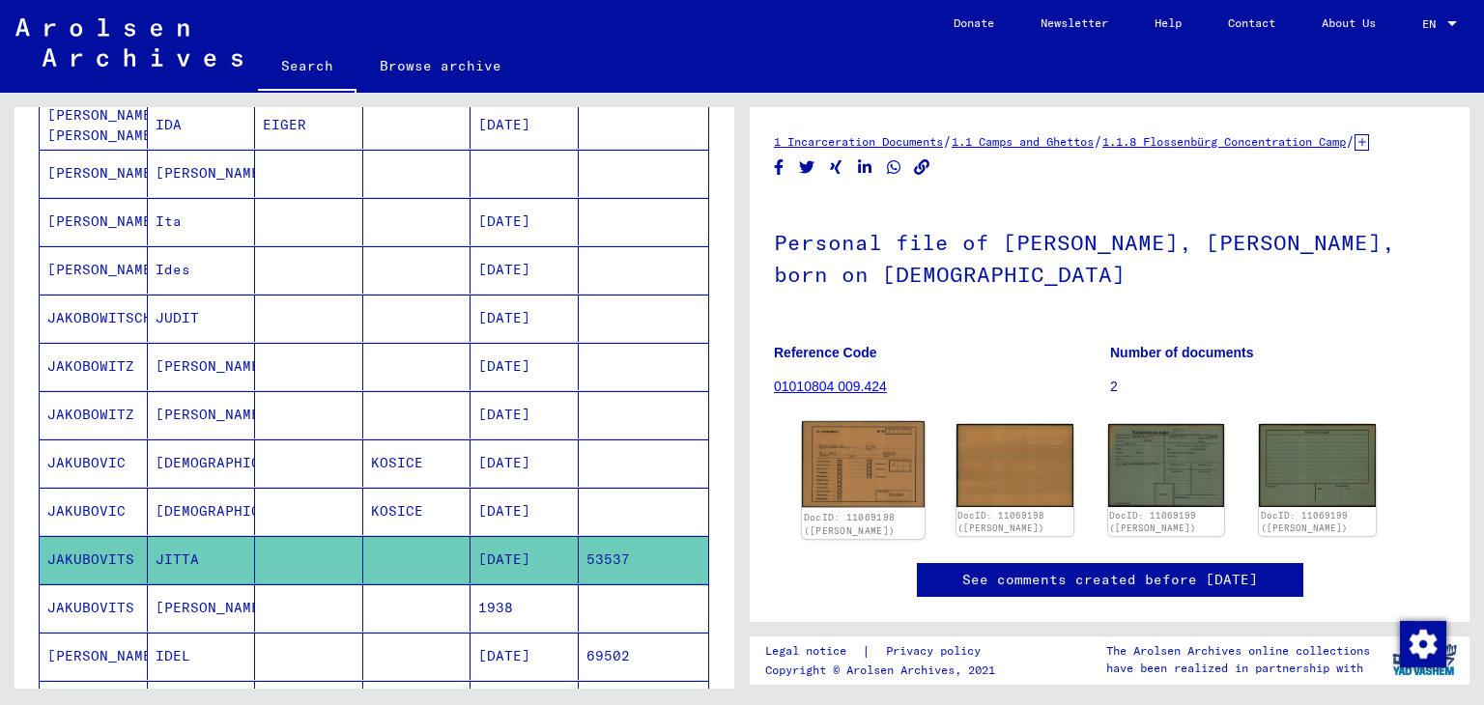
click at [874, 488] on img at bounding box center [863, 464] width 123 height 86
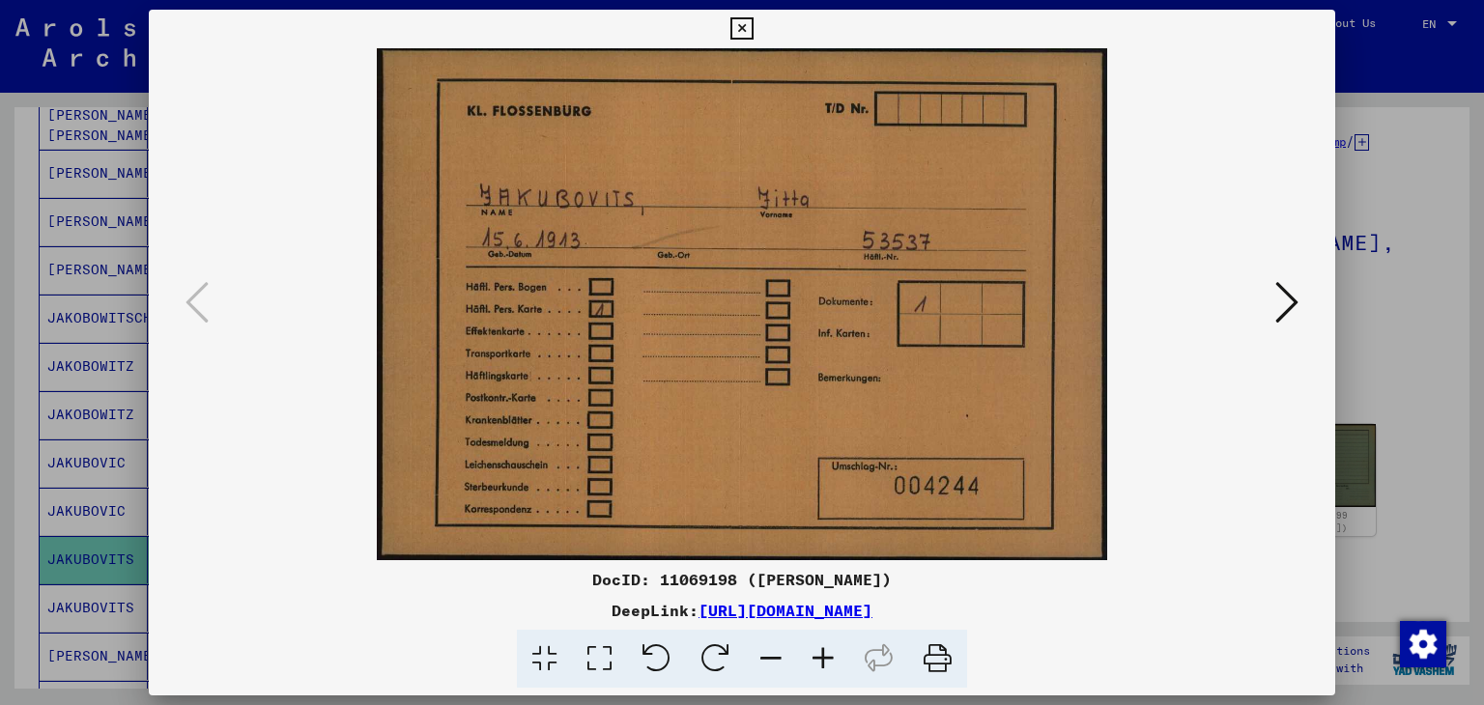
click at [1282, 302] on icon at bounding box center [1286, 302] width 23 height 46
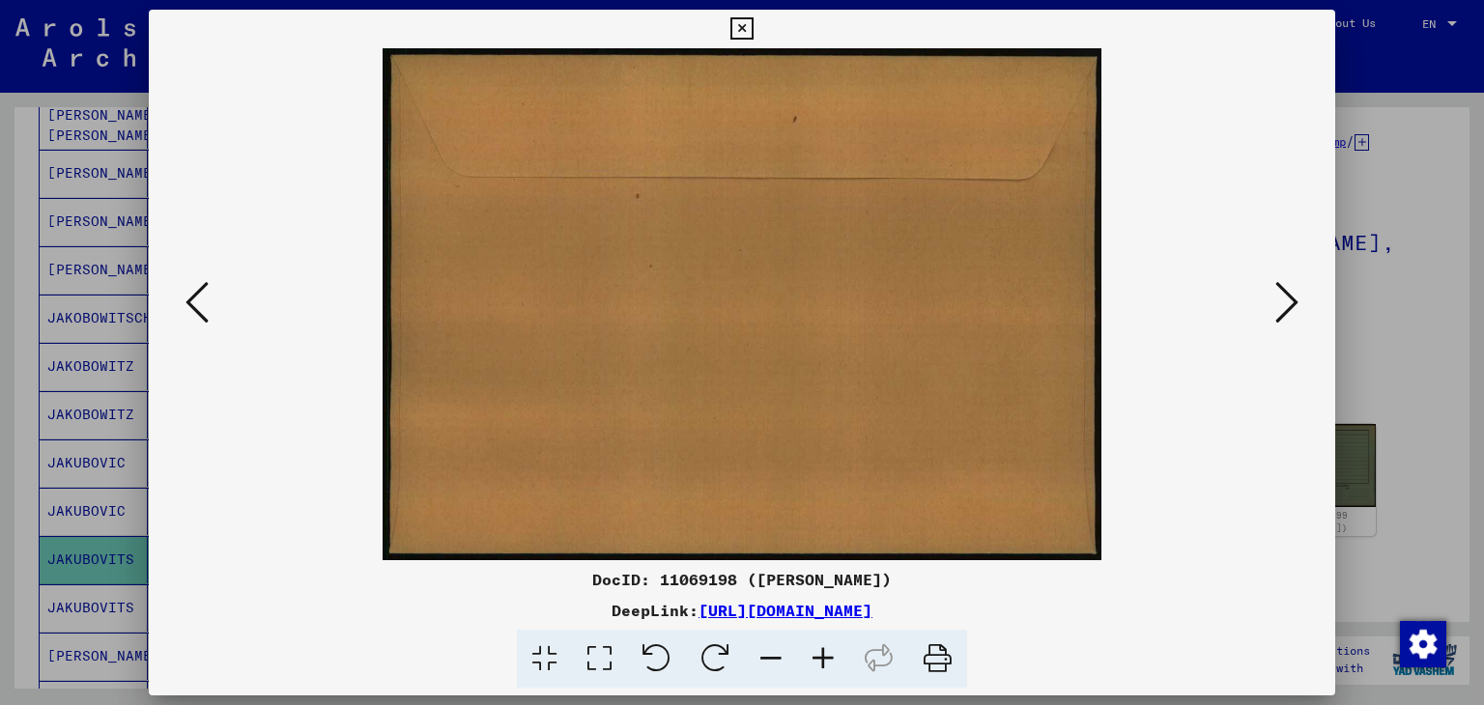
click at [1282, 303] on icon at bounding box center [1286, 302] width 23 height 46
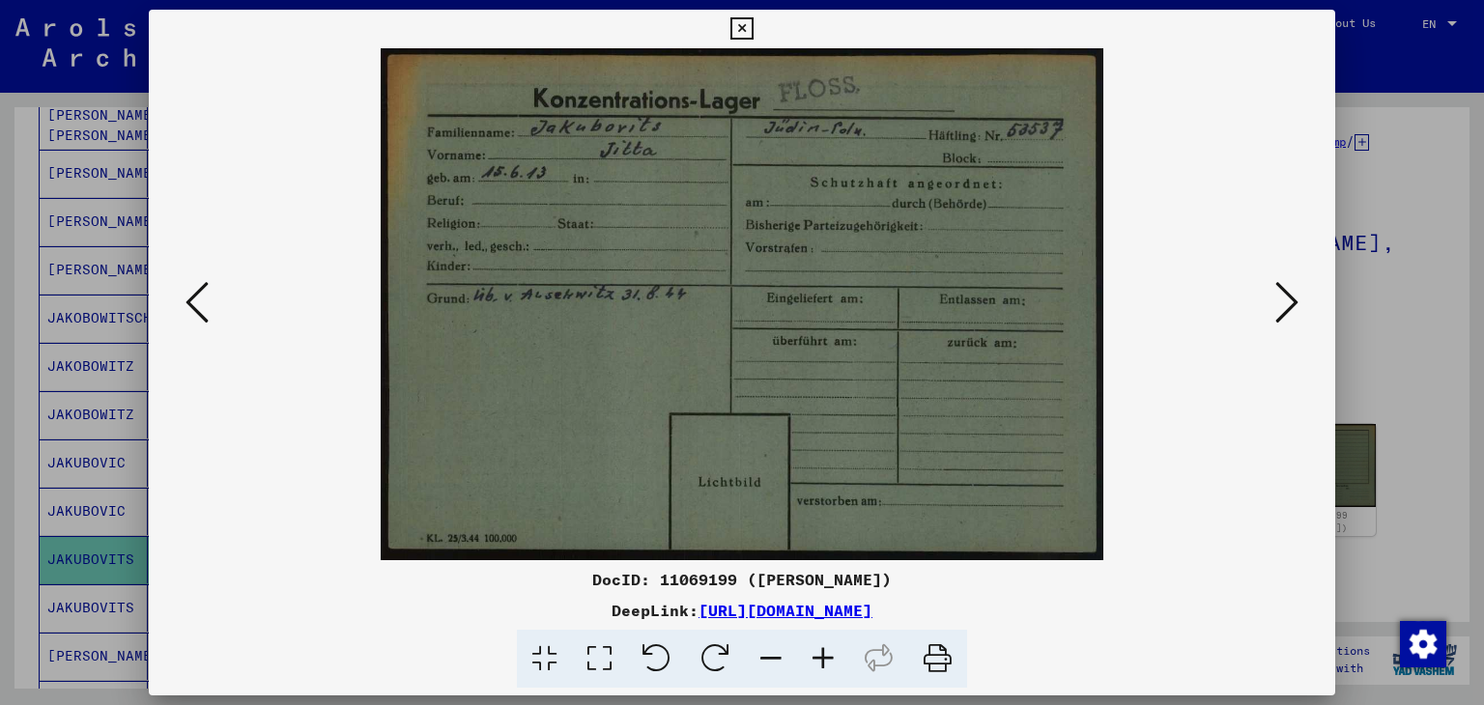
click at [1282, 303] on icon at bounding box center [1286, 302] width 23 height 46
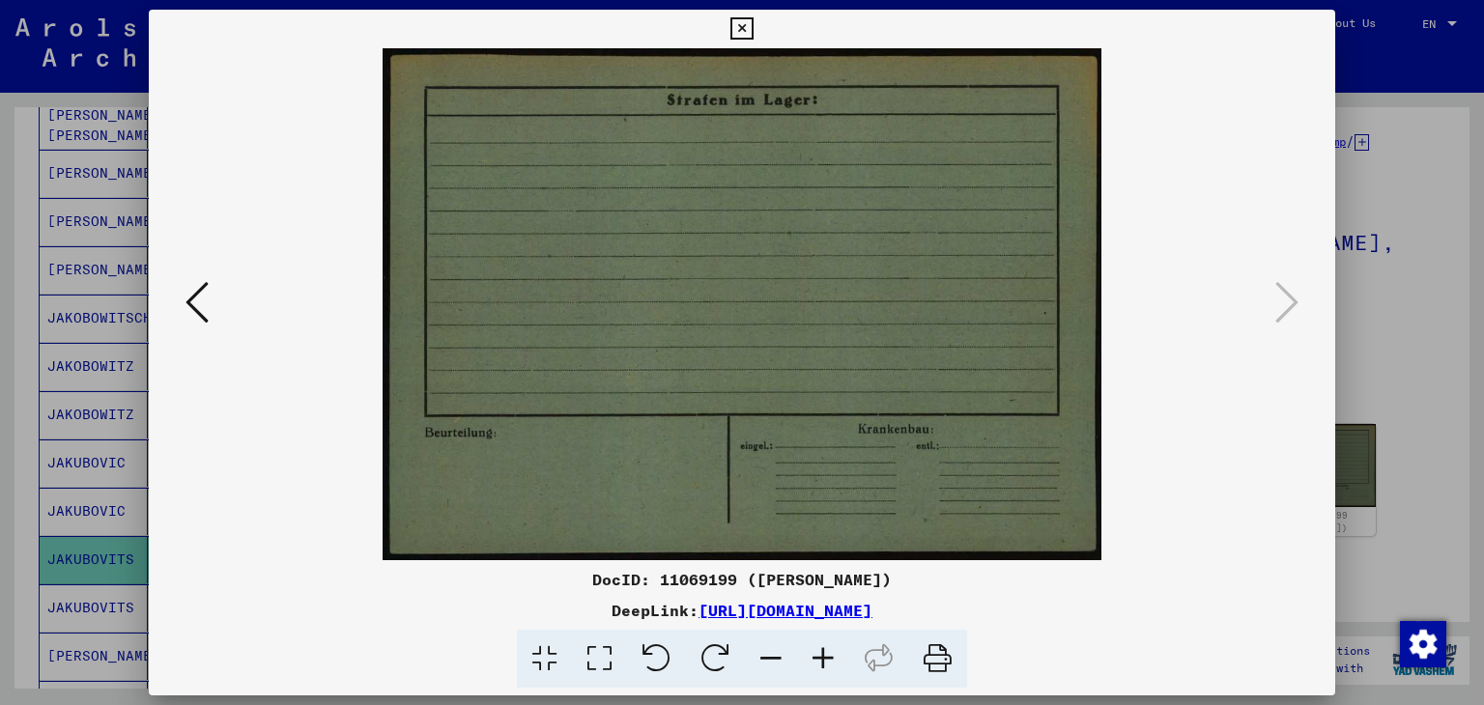
click at [1359, 332] on div at bounding box center [742, 352] width 1484 height 705
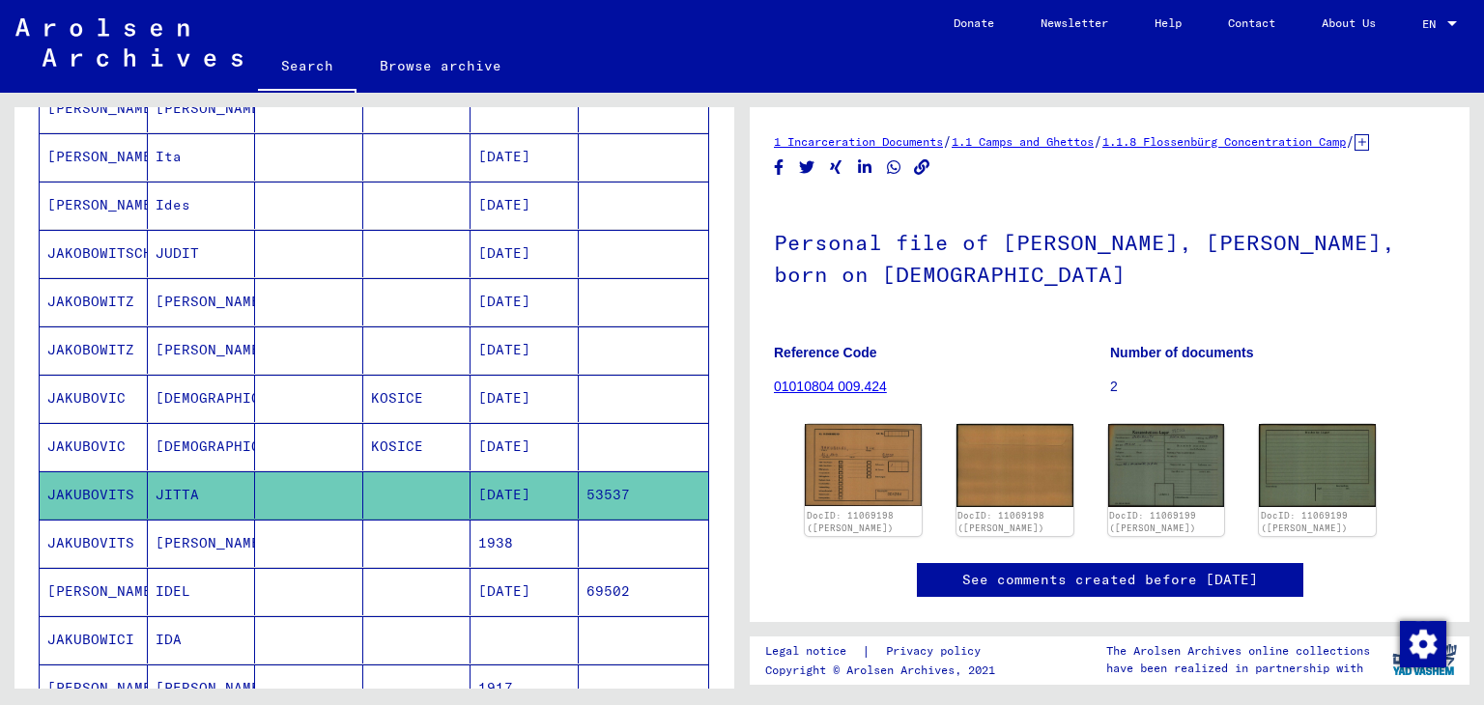
scroll to position [966, 0]
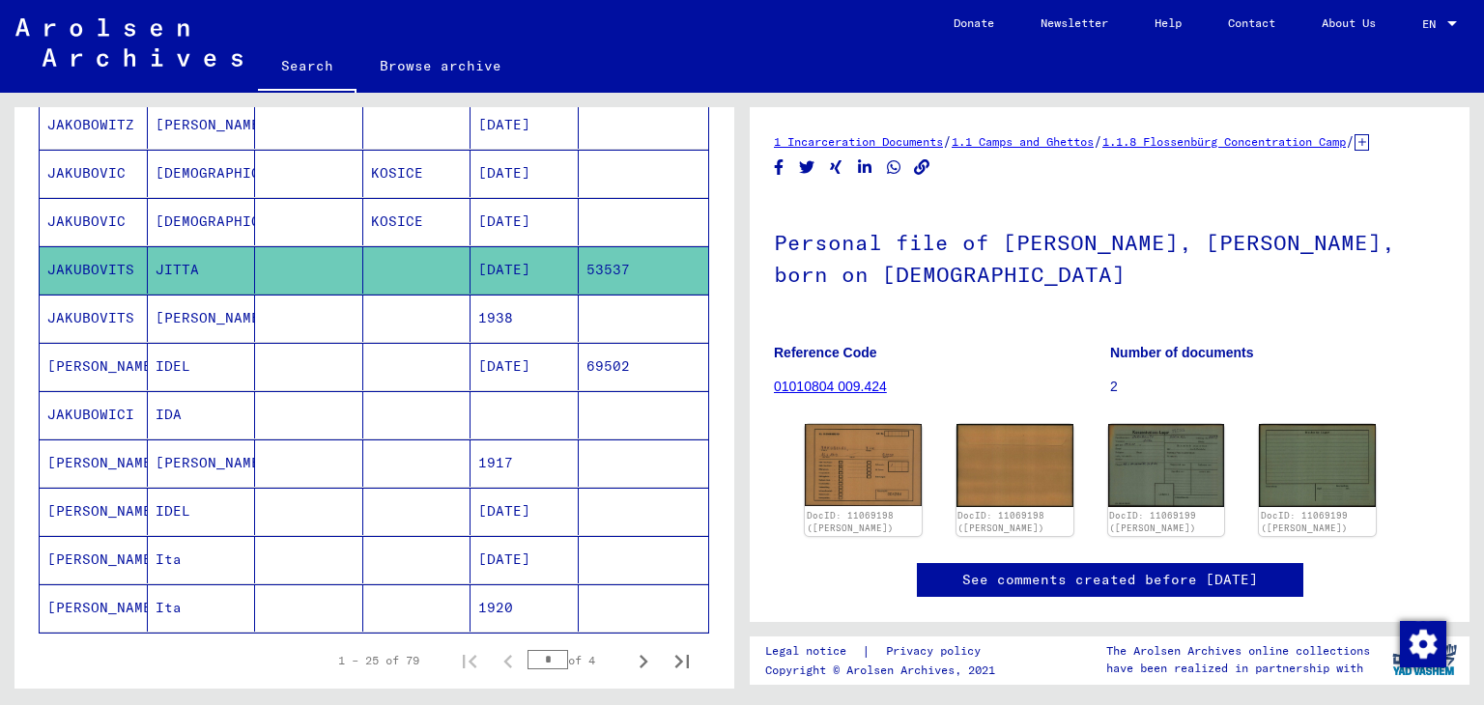
click at [124, 363] on mat-cell "[PERSON_NAME]" at bounding box center [94, 366] width 108 height 47
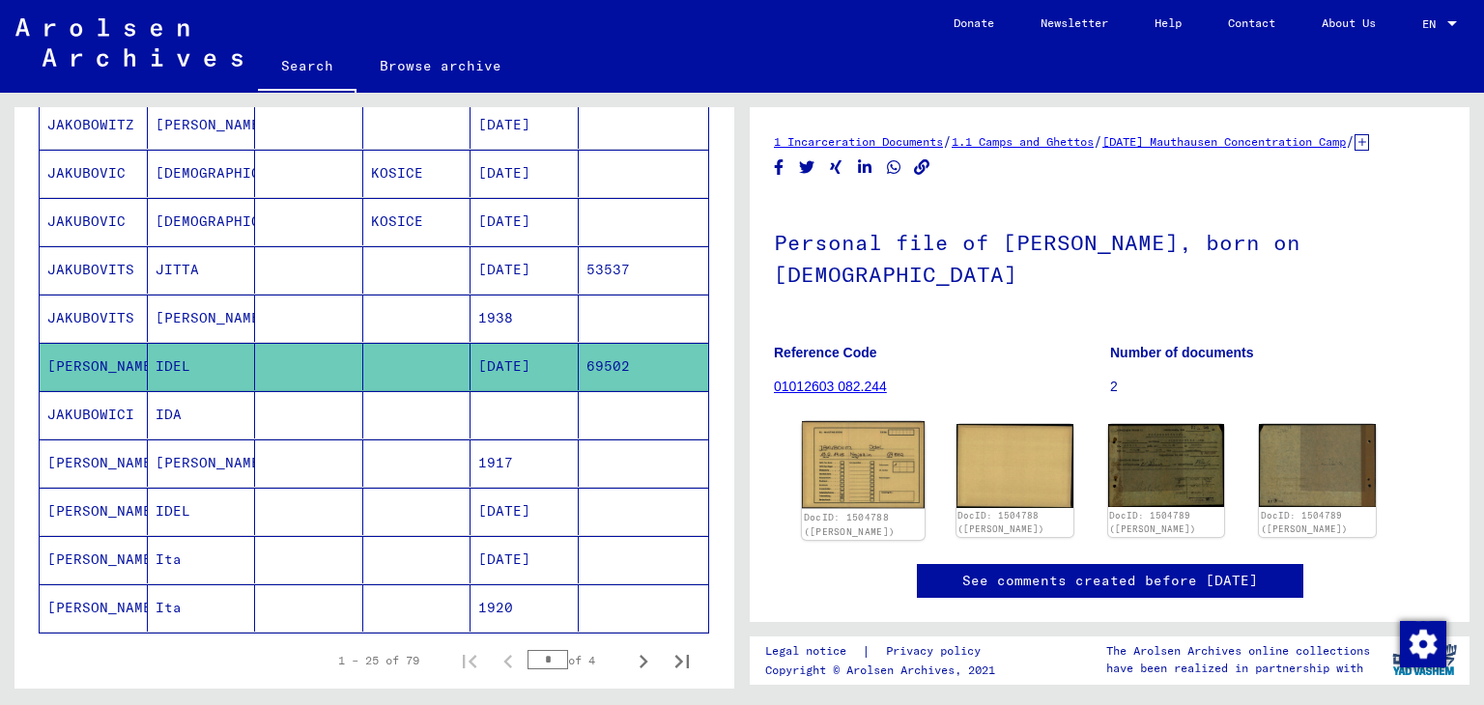
click at [891, 484] on img at bounding box center [863, 464] width 123 height 87
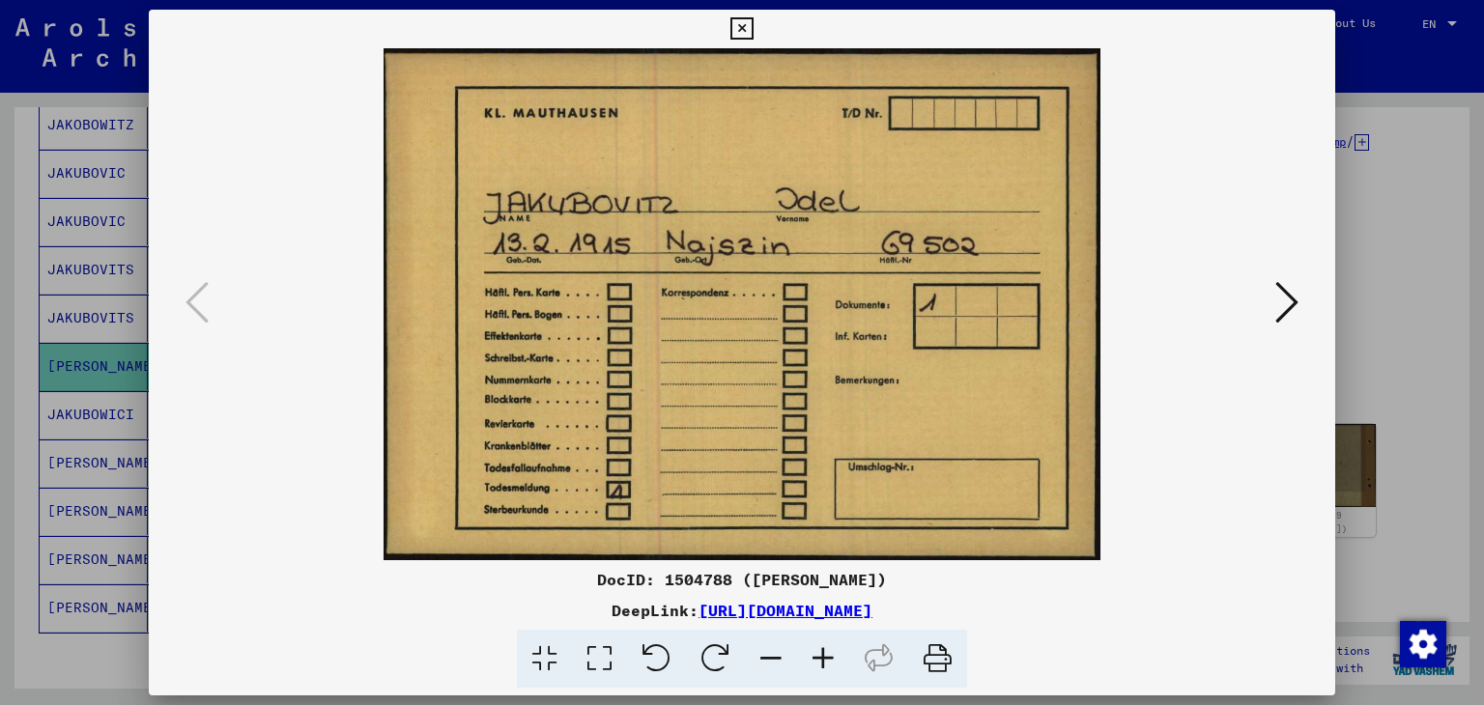
click at [1287, 298] on icon at bounding box center [1286, 302] width 23 height 46
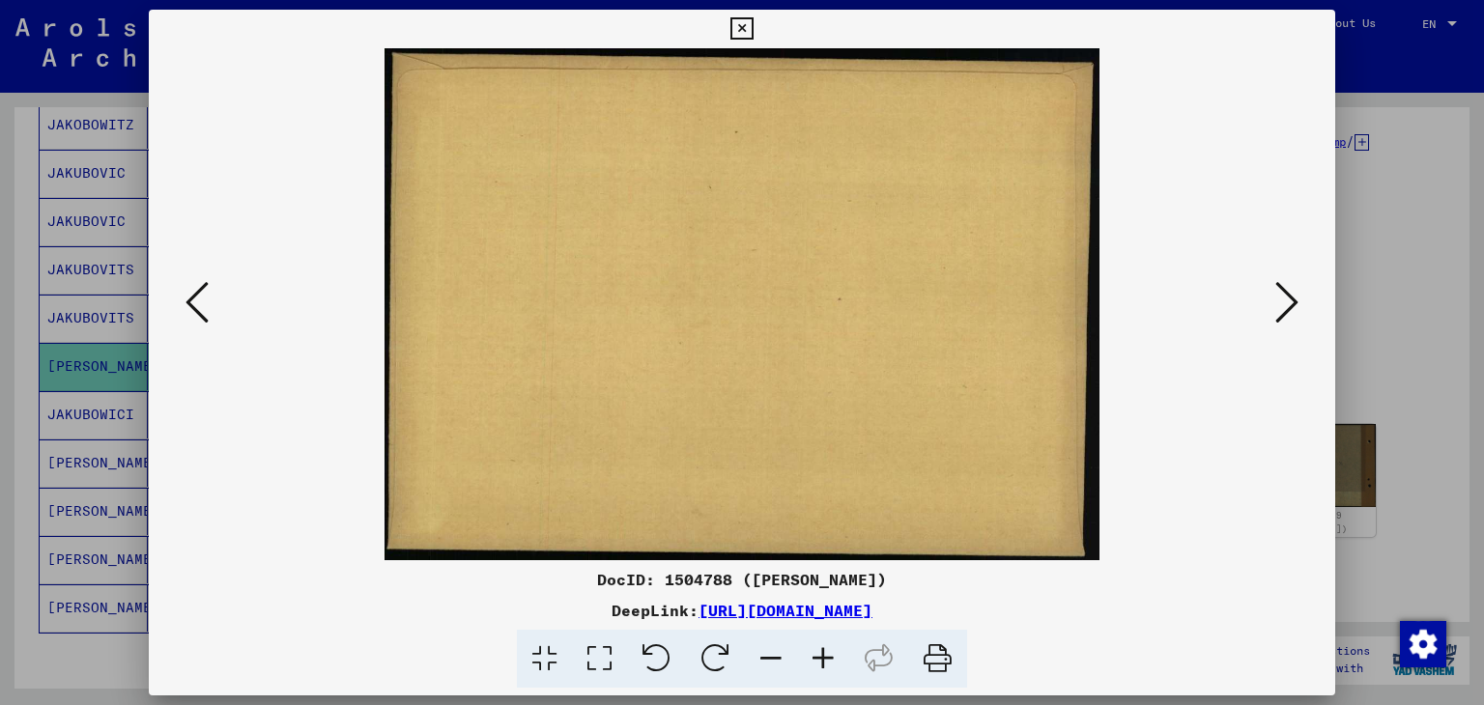
click at [1287, 298] on icon at bounding box center [1286, 302] width 23 height 46
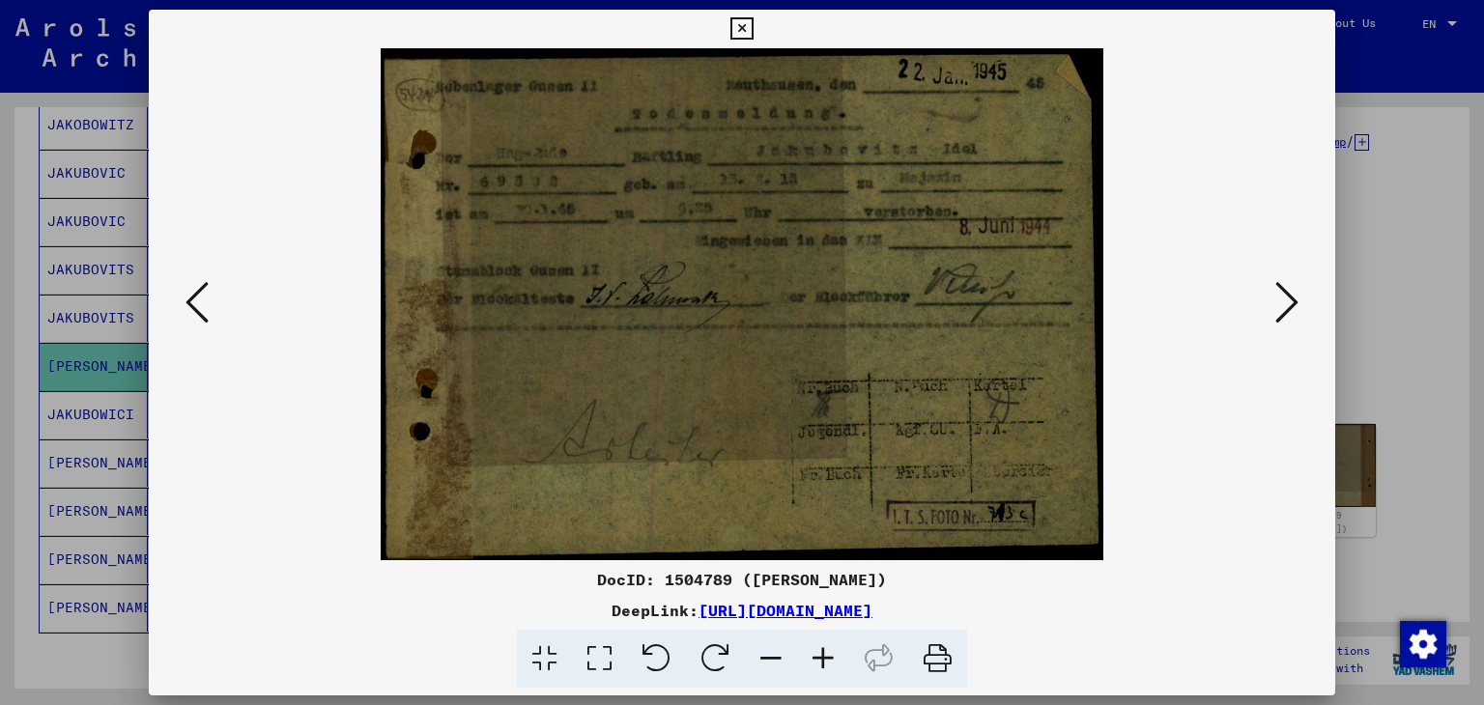
click at [1287, 298] on icon at bounding box center [1286, 302] width 23 height 46
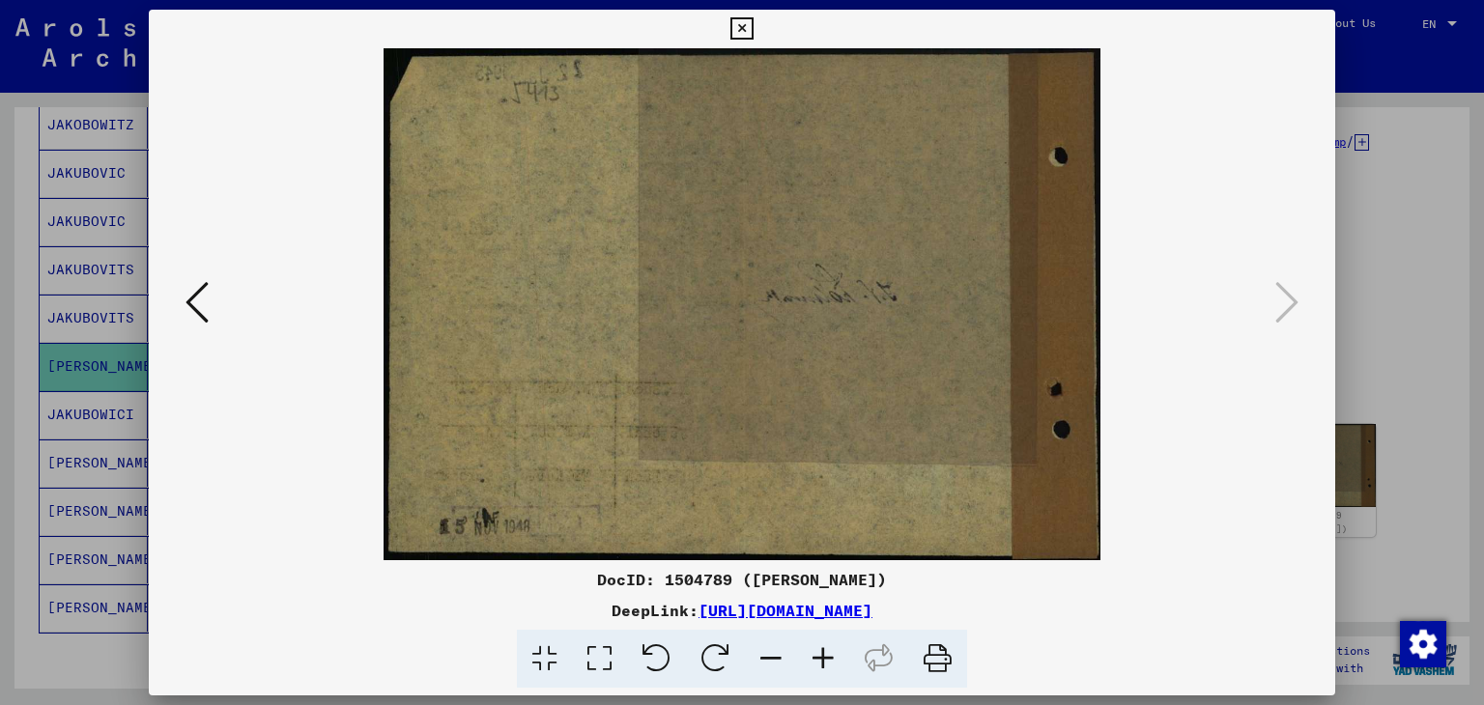
click at [1460, 287] on div at bounding box center [742, 352] width 1484 height 705
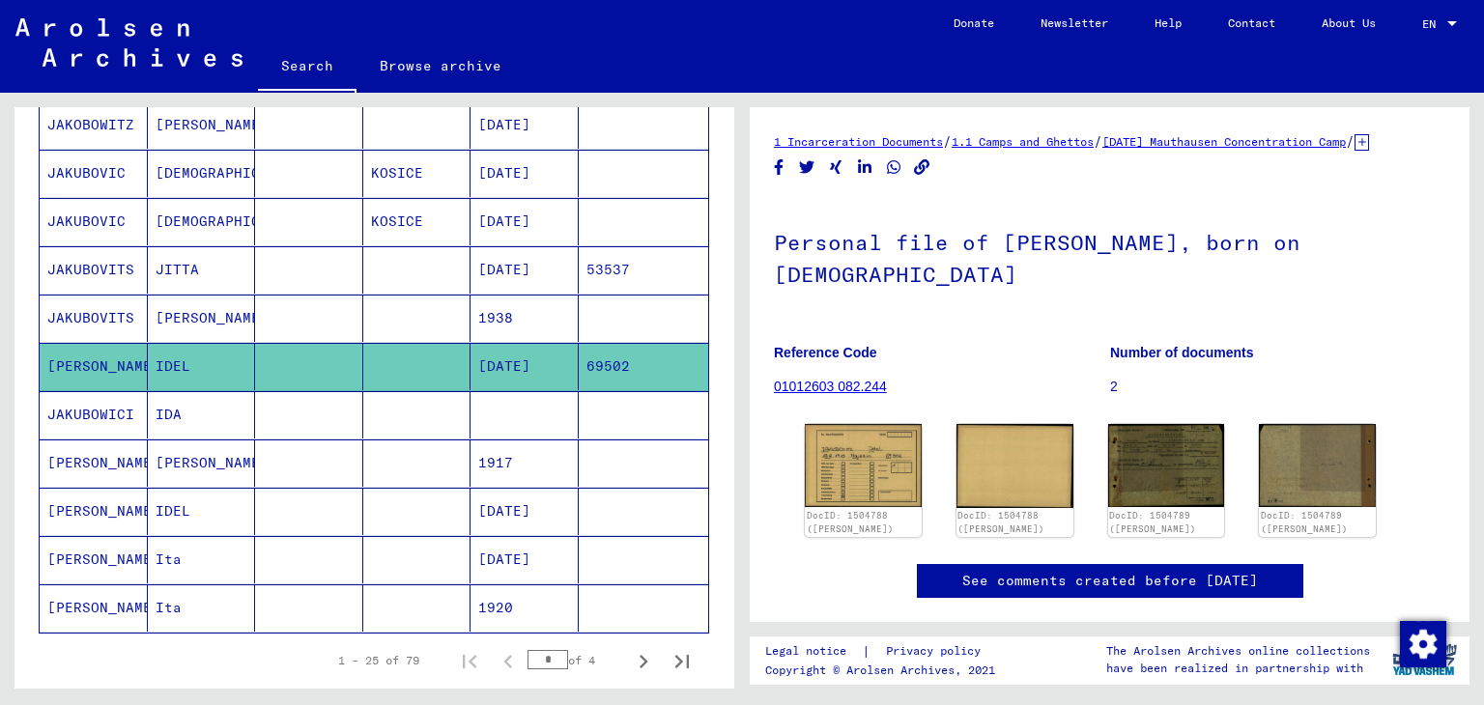
click at [71, 403] on mat-cell "JAKUBOWICI" at bounding box center [94, 414] width 108 height 47
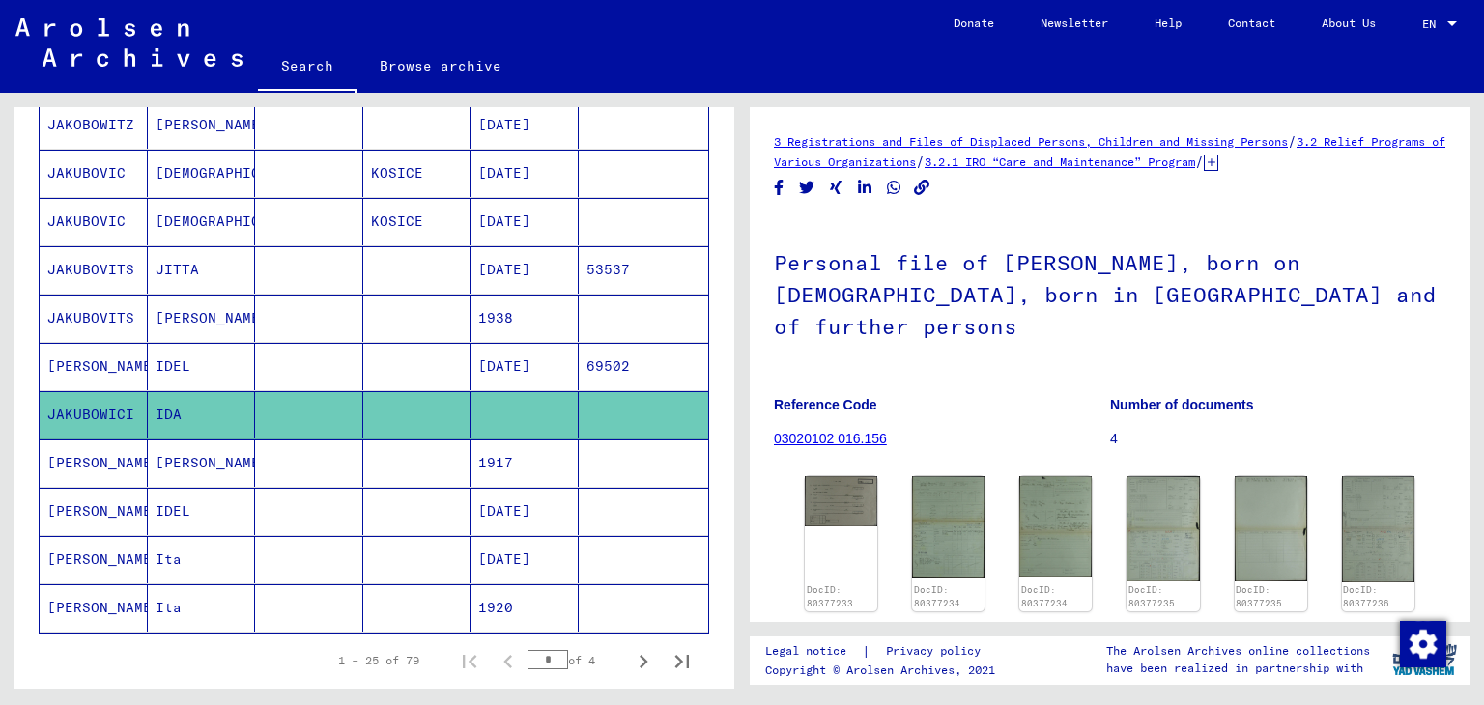
click at [89, 448] on mat-cell "[PERSON_NAME]" at bounding box center [94, 462] width 108 height 47
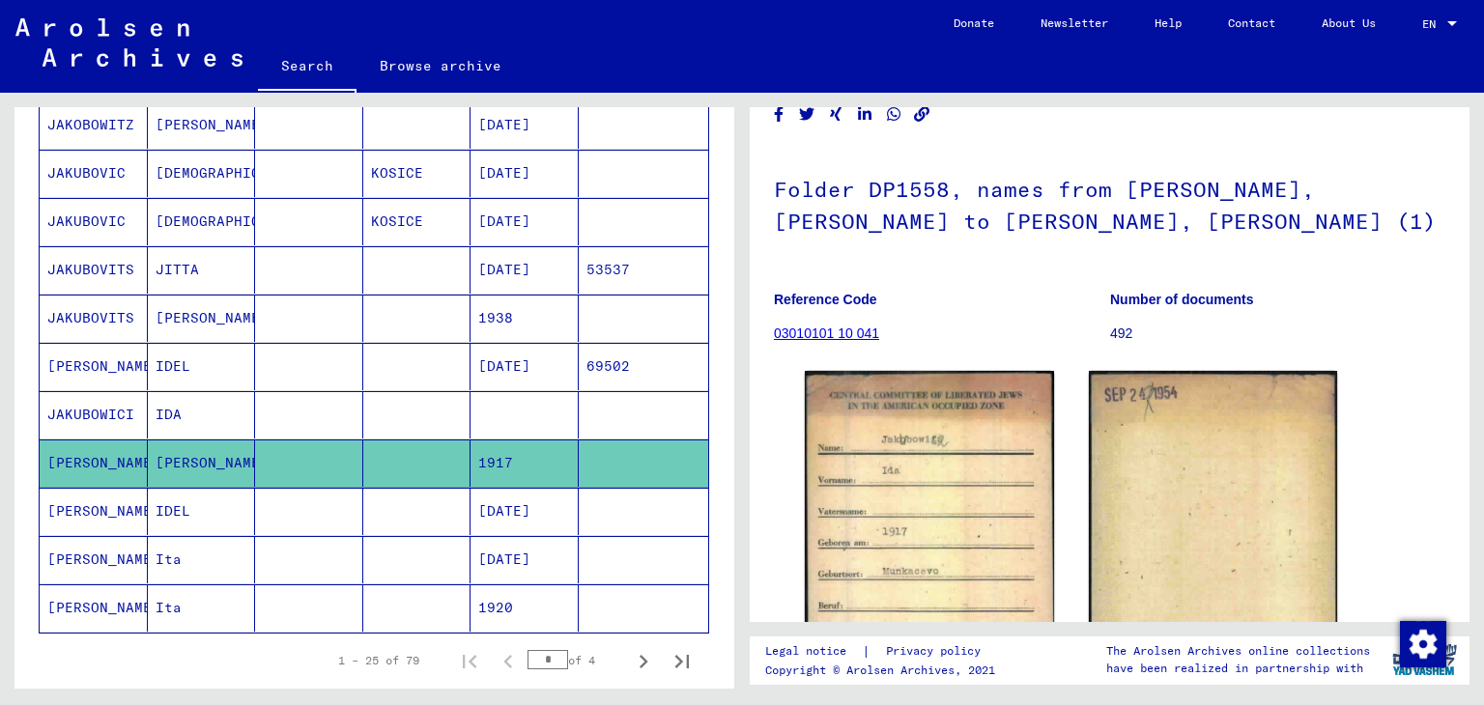
scroll to position [193, 0]
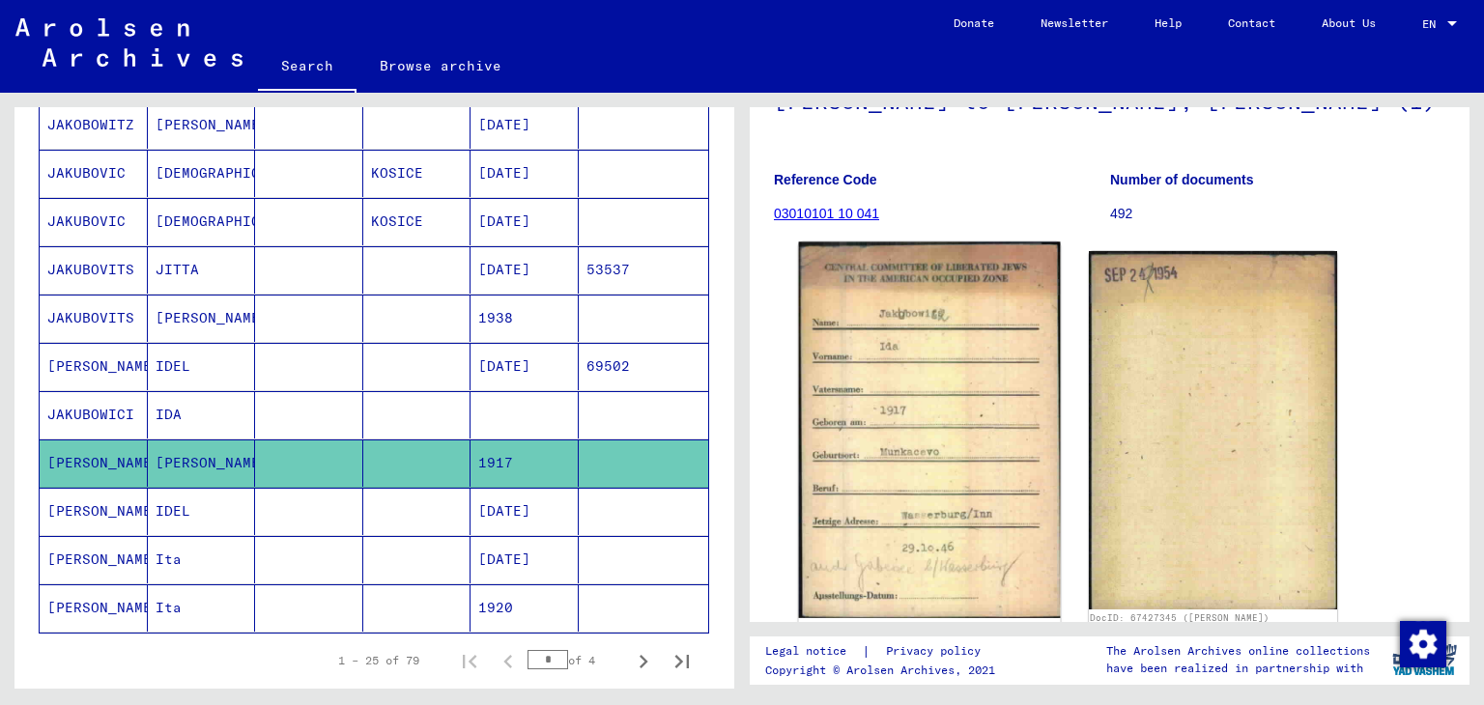
click at [992, 382] on img at bounding box center [929, 430] width 261 height 377
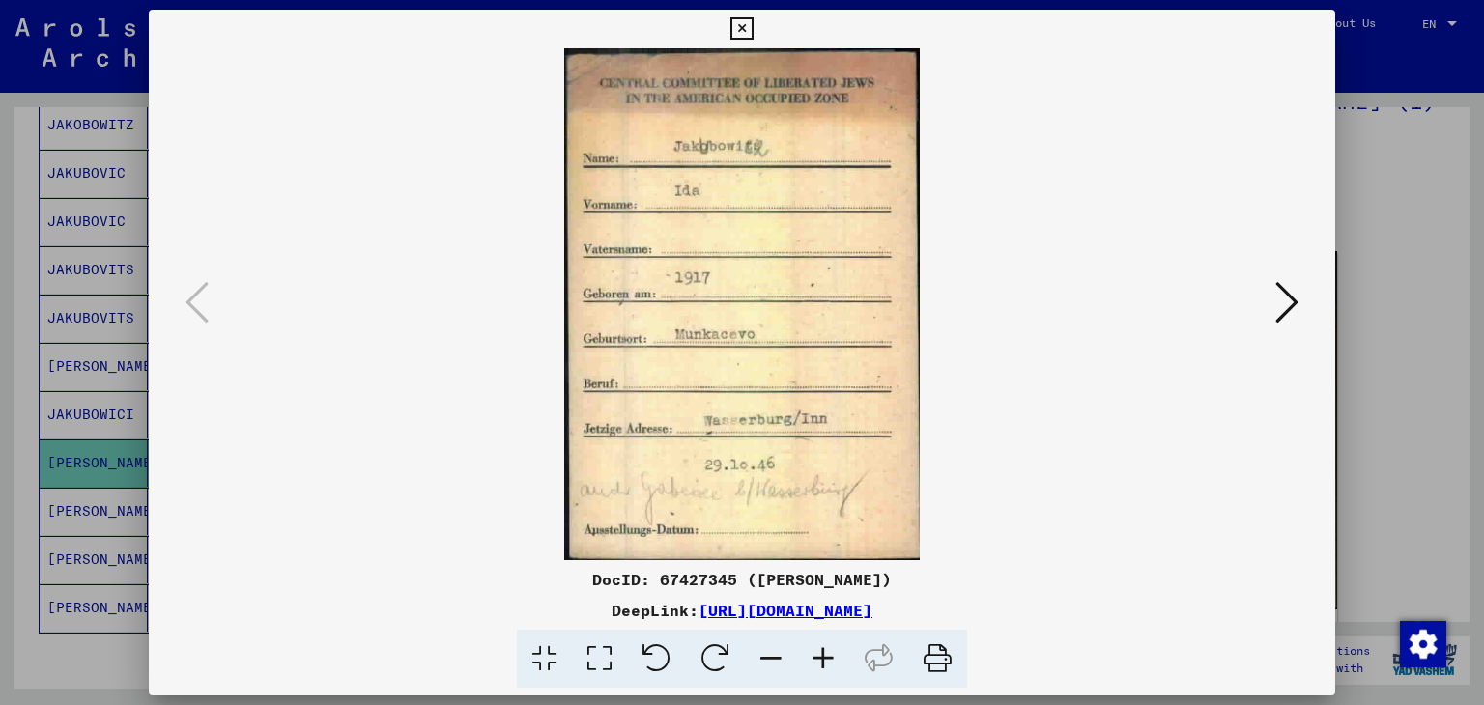
click at [1290, 310] on icon at bounding box center [1286, 302] width 23 height 46
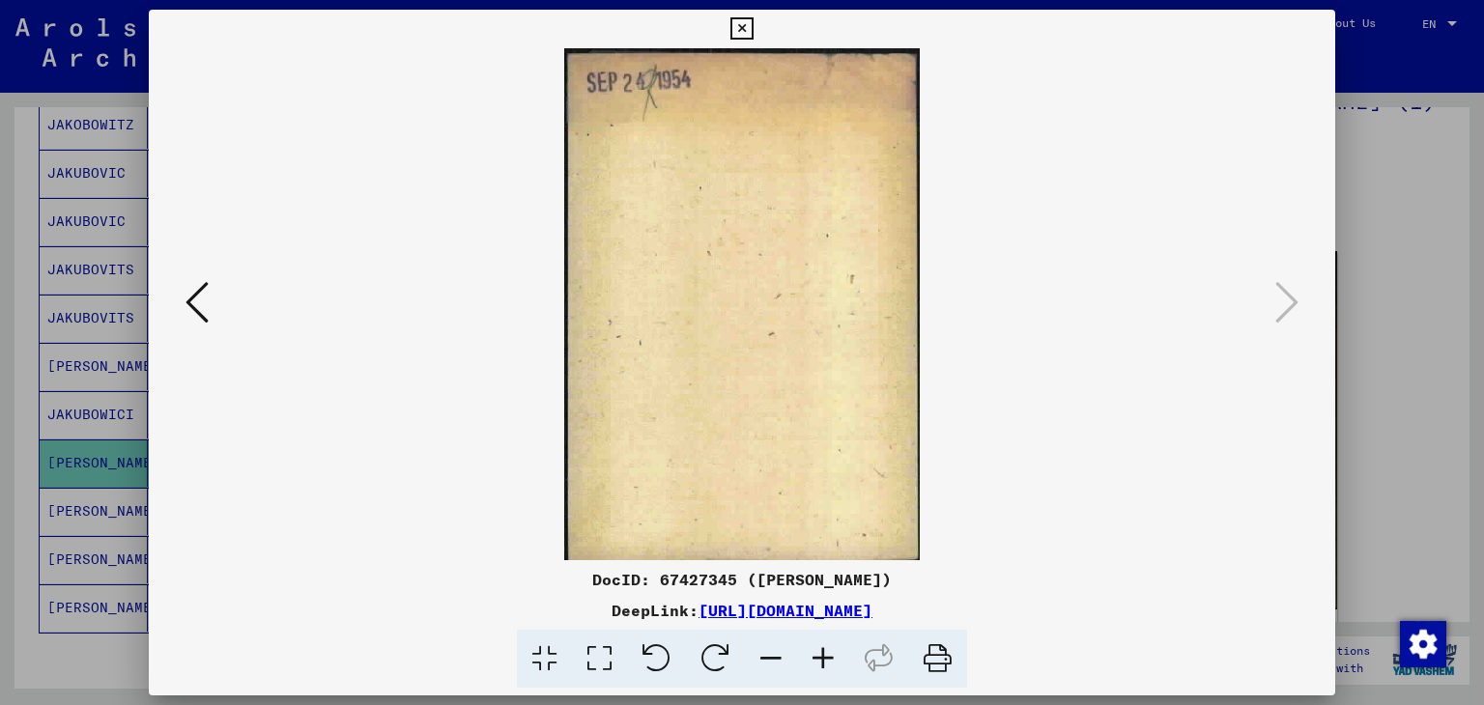
click at [1372, 310] on div at bounding box center [742, 352] width 1484 height 705
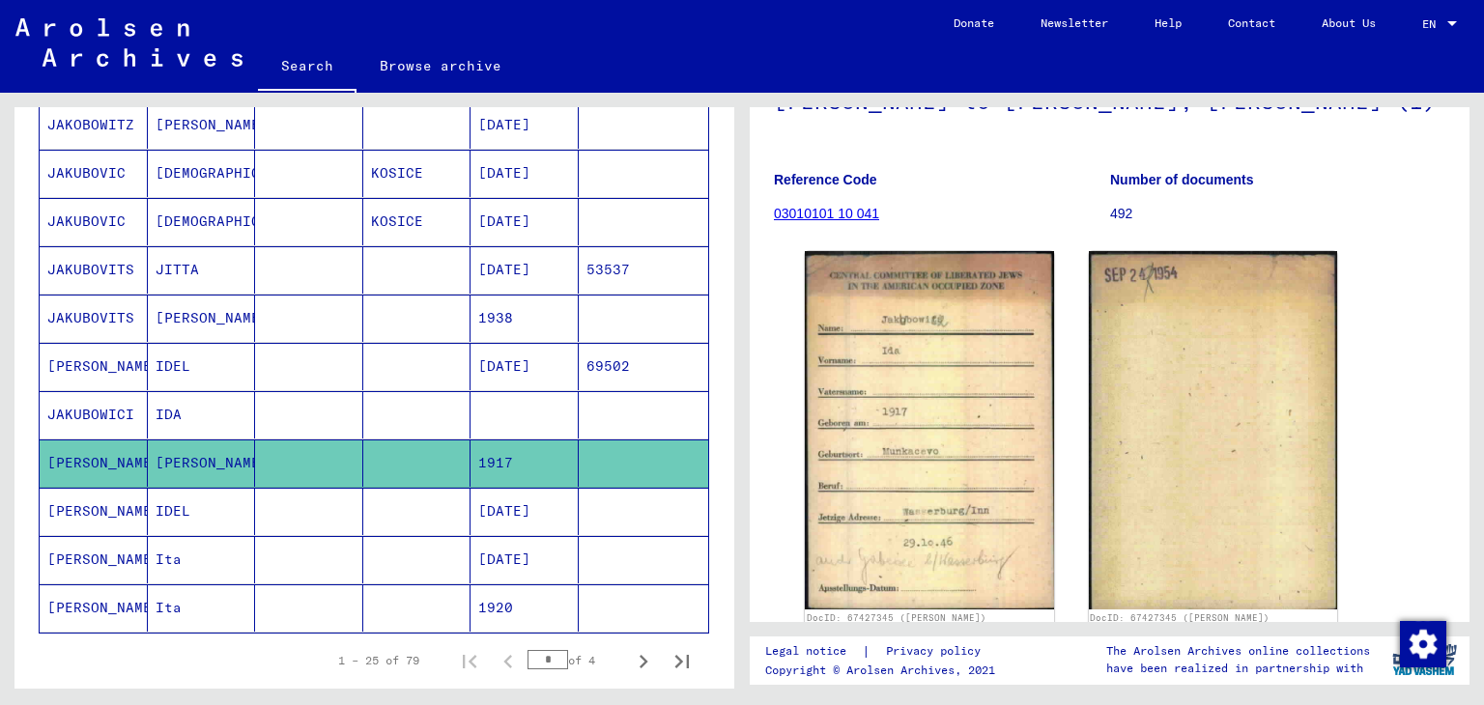
click at [96, 503] on mat-cell "[PERSON_NAME]" at bounding box center [94, 511] width 108 height 47
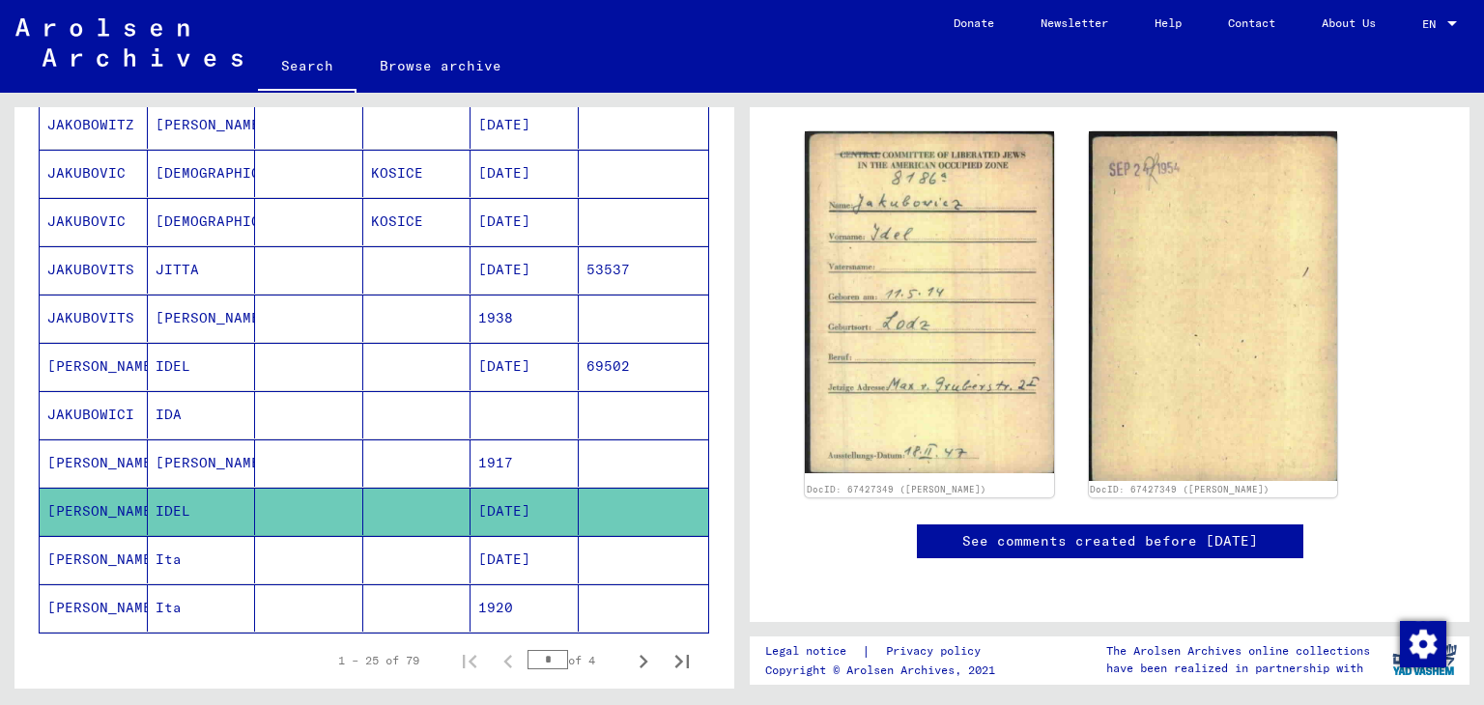
scroll to position [290, 0]
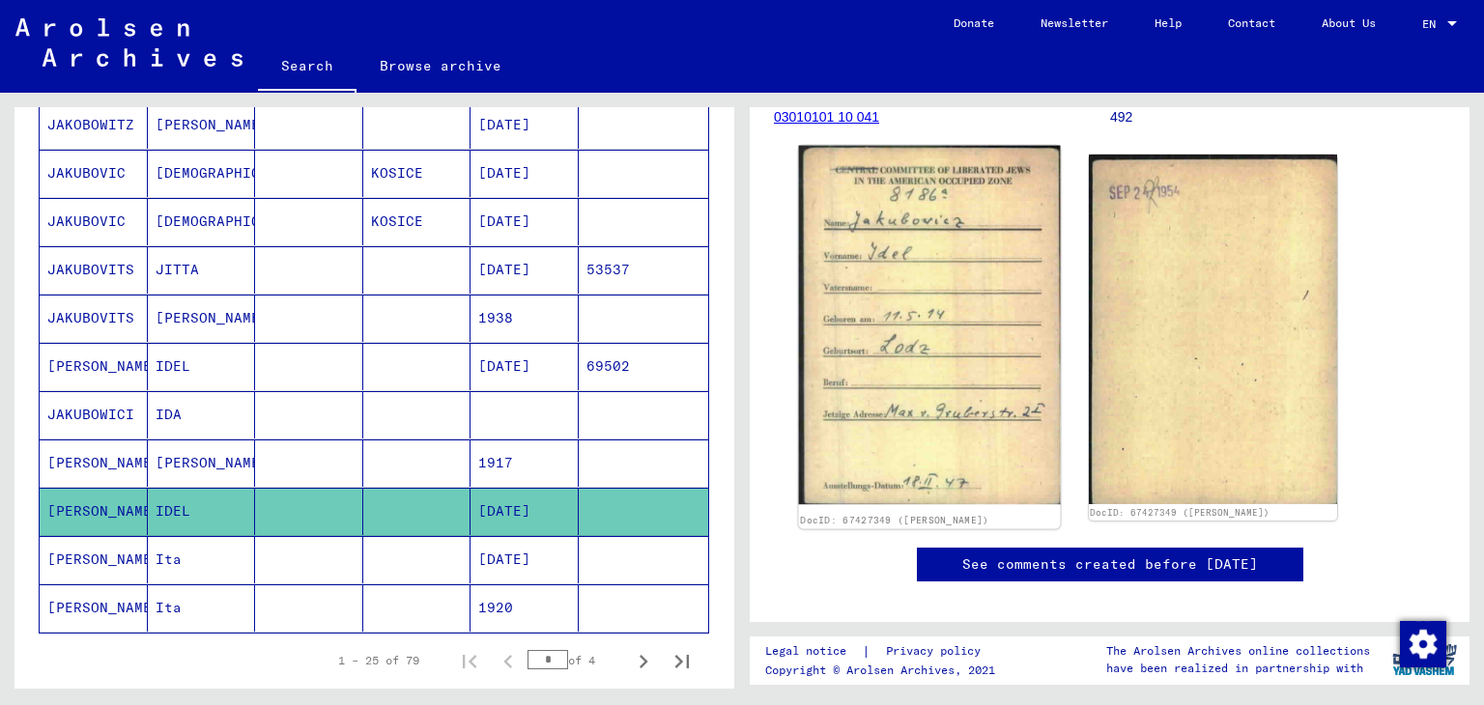
click at [981, 327] on img at bounding box center [929, 325] width 261 height 359
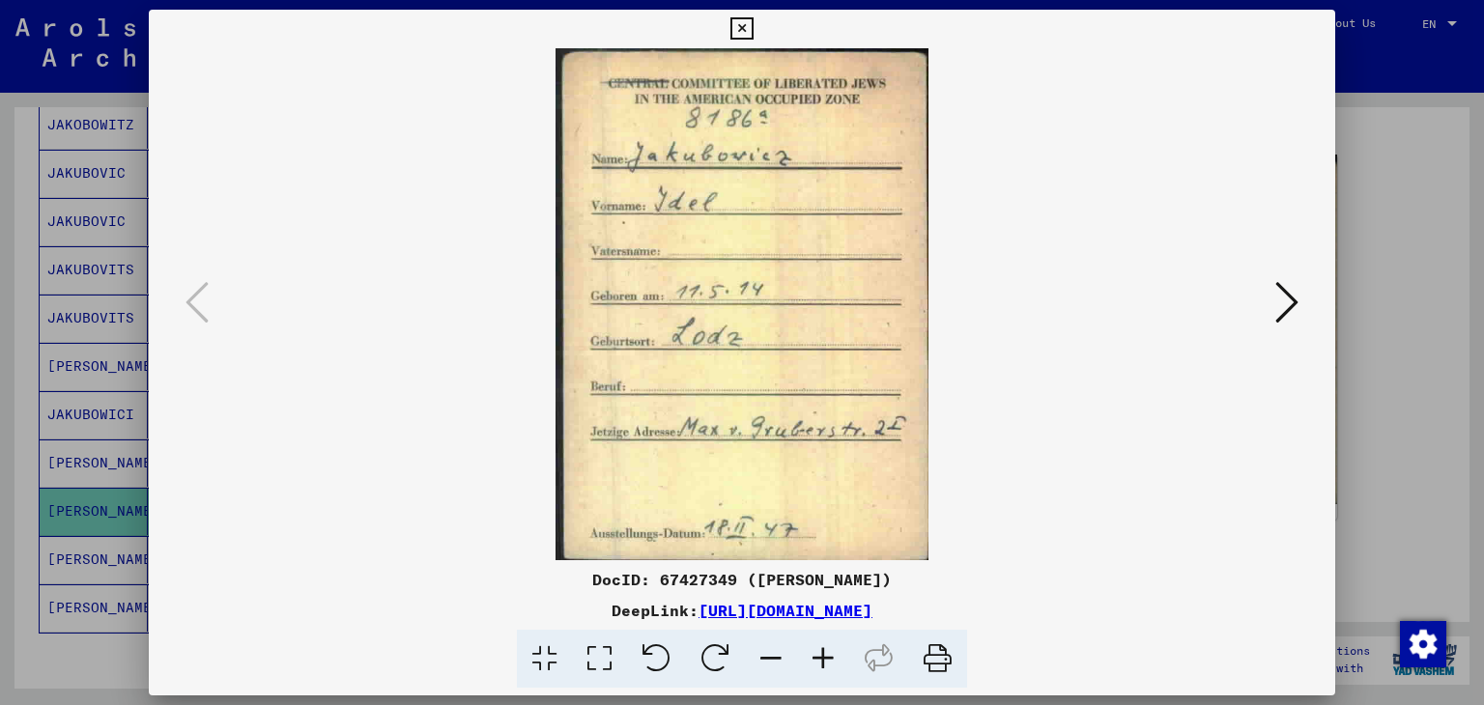
click at [1276, 310] on icon at bounding box center [1286, 302] width 23 height 46
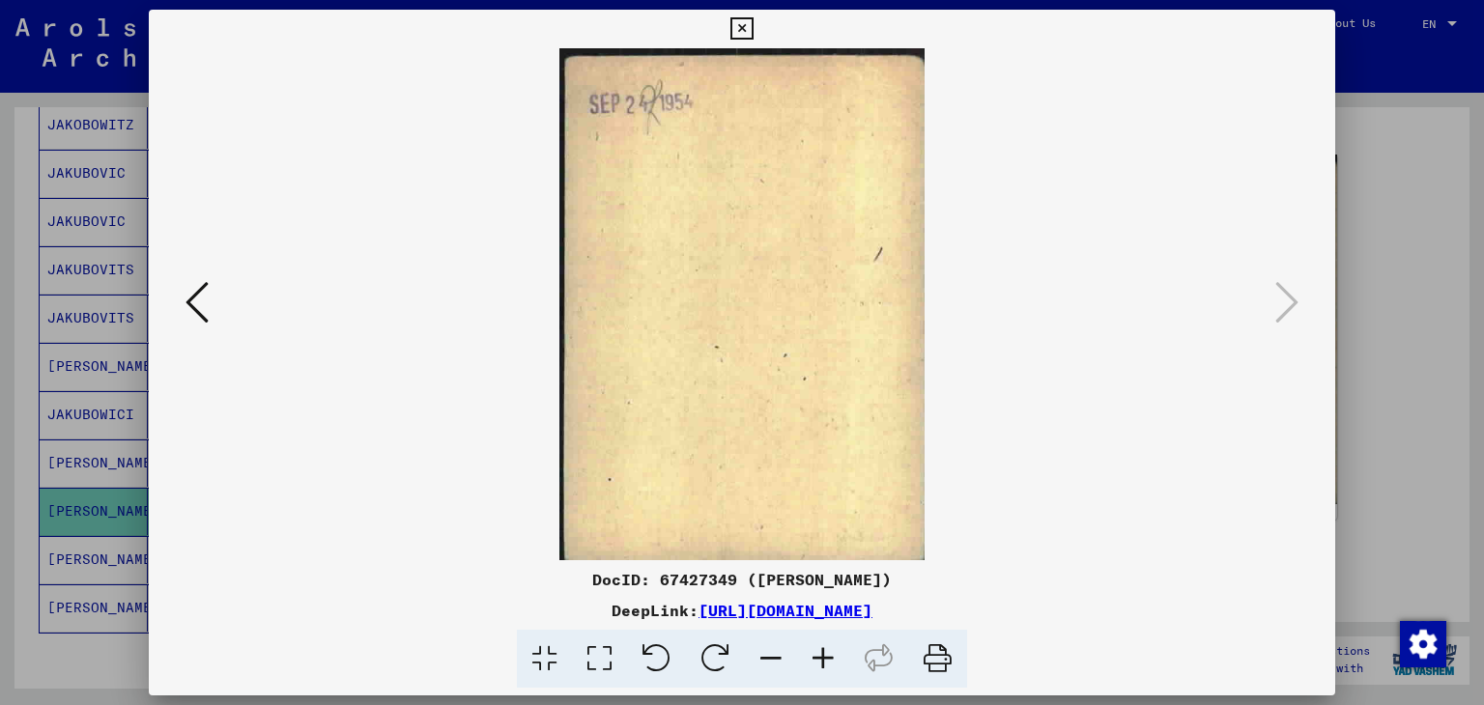
click at [1403, 314] on div at bounding box center [742, 352] width 1484 height 705
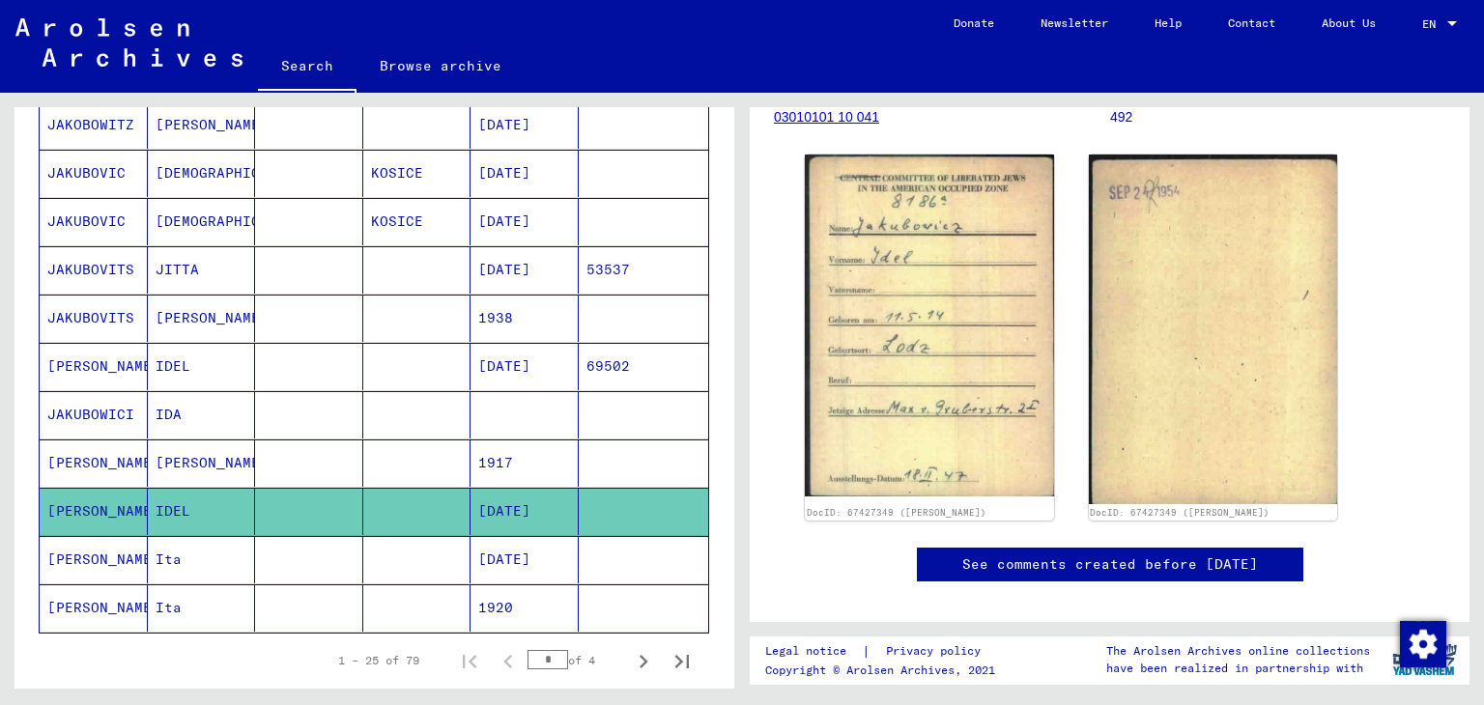
click at [89, 596] on icon at bounding box center [80, 627] width 48 height 77
click at [100, 598] on icon at bounding box center [80, 627] width 48 height 77
click at [85, 594] on icon at bounding box center [80, 627] width 48 height 77
drag, startPoint x: 66, startPoint y: 582, endPoint x: 75, endPoint y: 596, distance: 16.6
click at [67, 584] on mat-cell "[PERSON_NAME]" at bounding box center [94, 607] width 108 height 47
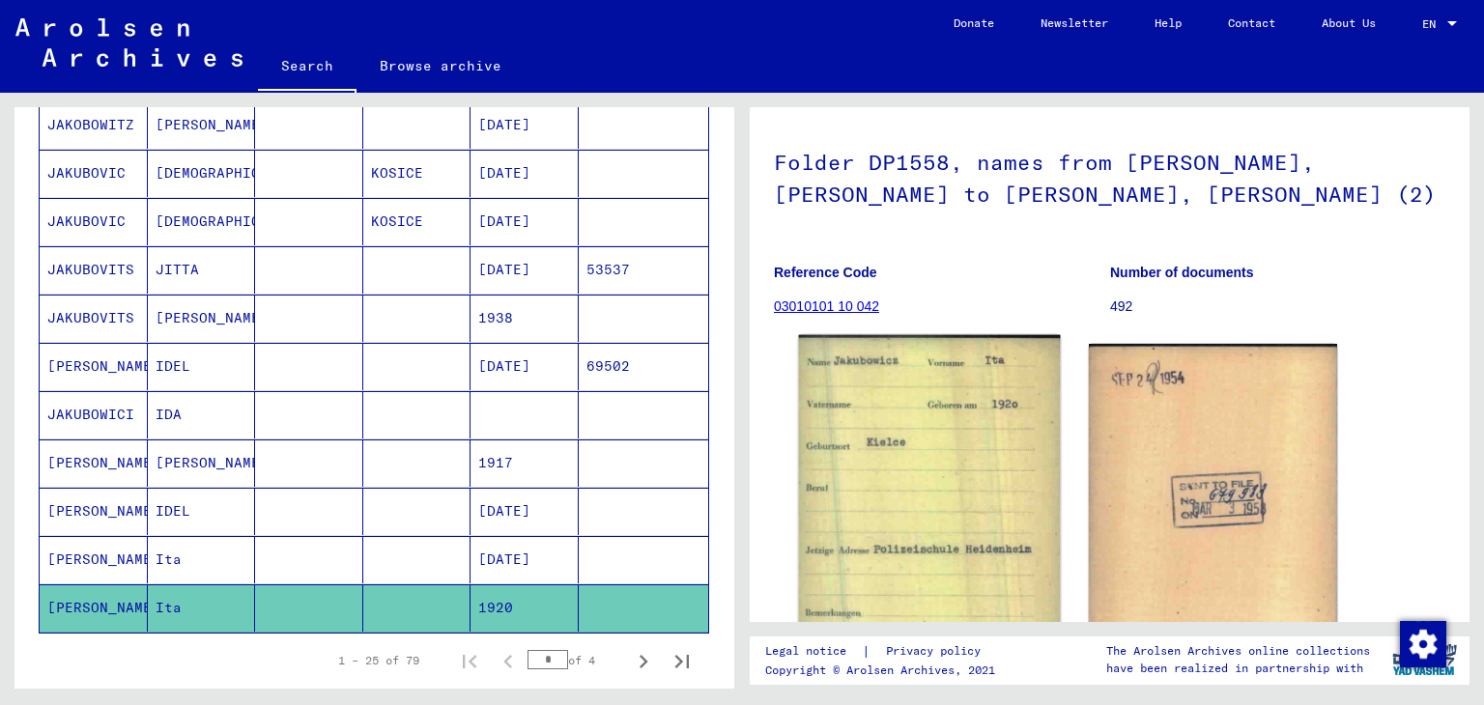
scroll to position [290, 0]
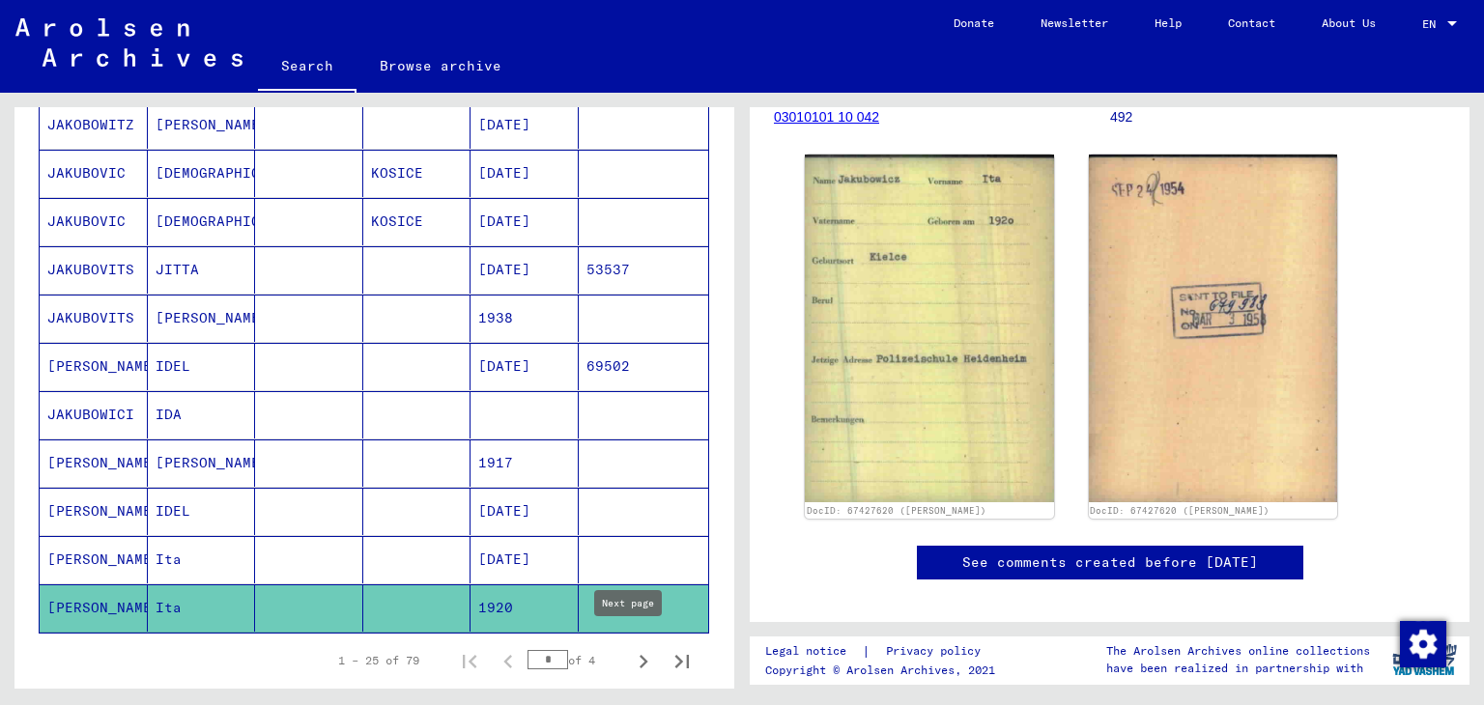
click at [638, 654] on icon "Next page" at bounding box center [643, 661] width 27 height 27
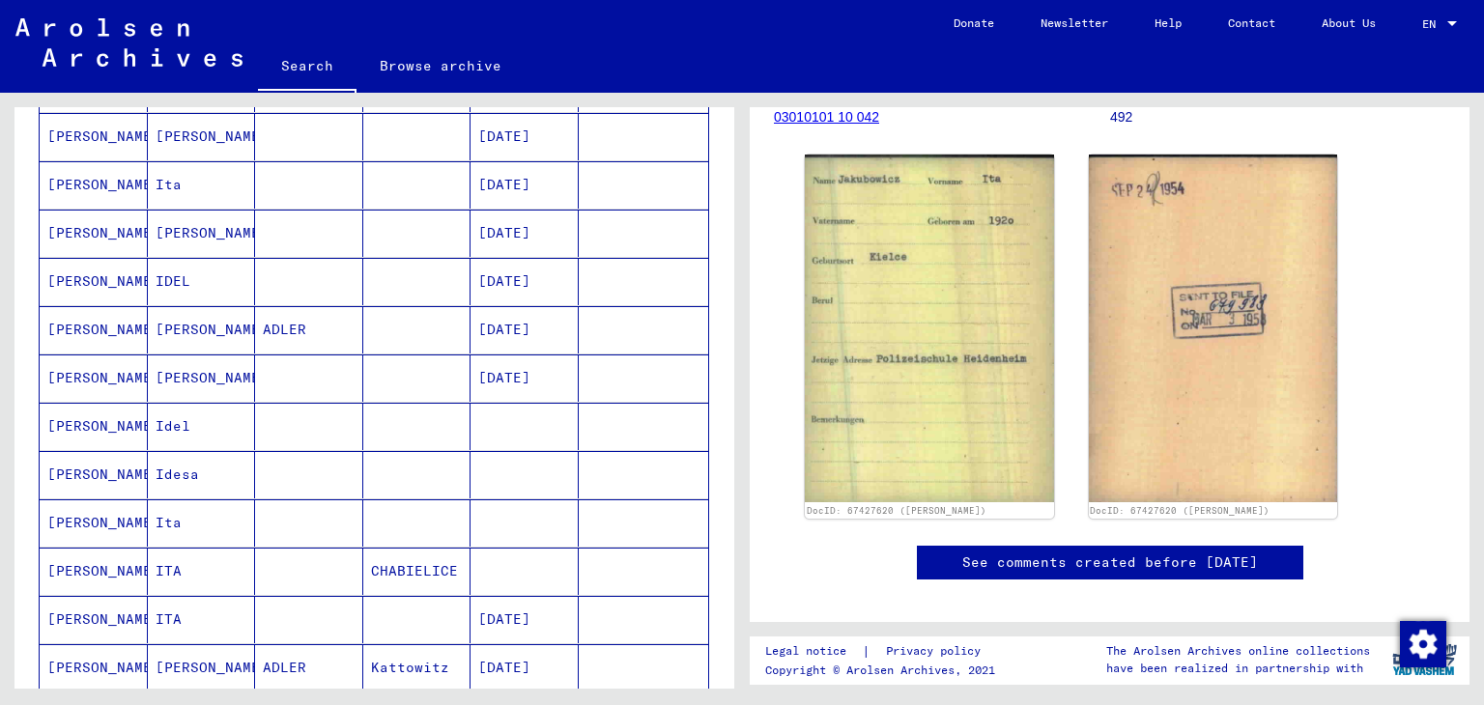
scroll to position [580, 0]
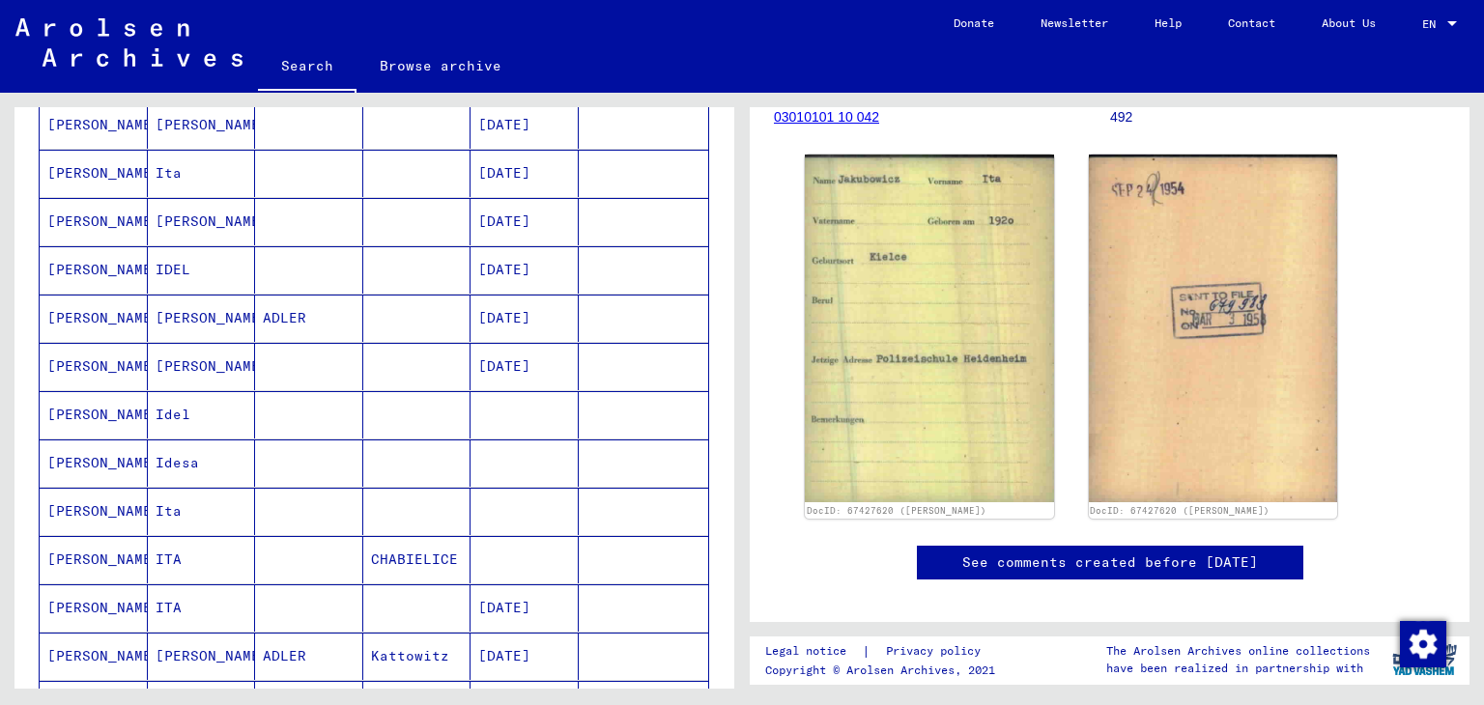
click at [70, 459] on mat-cell "[PERSON_NAME]" at bounding box center [94, 462] width 108 height 47
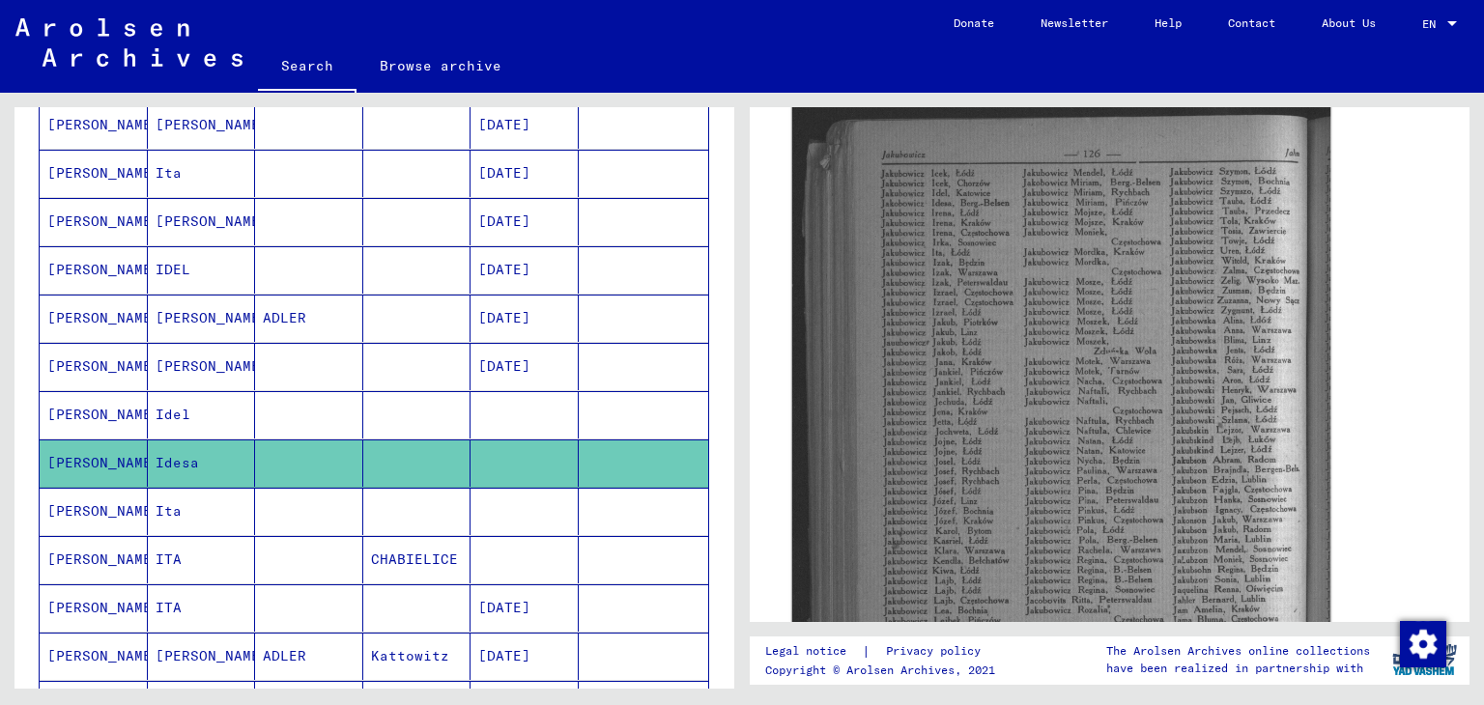
scroll to position [580, 0]
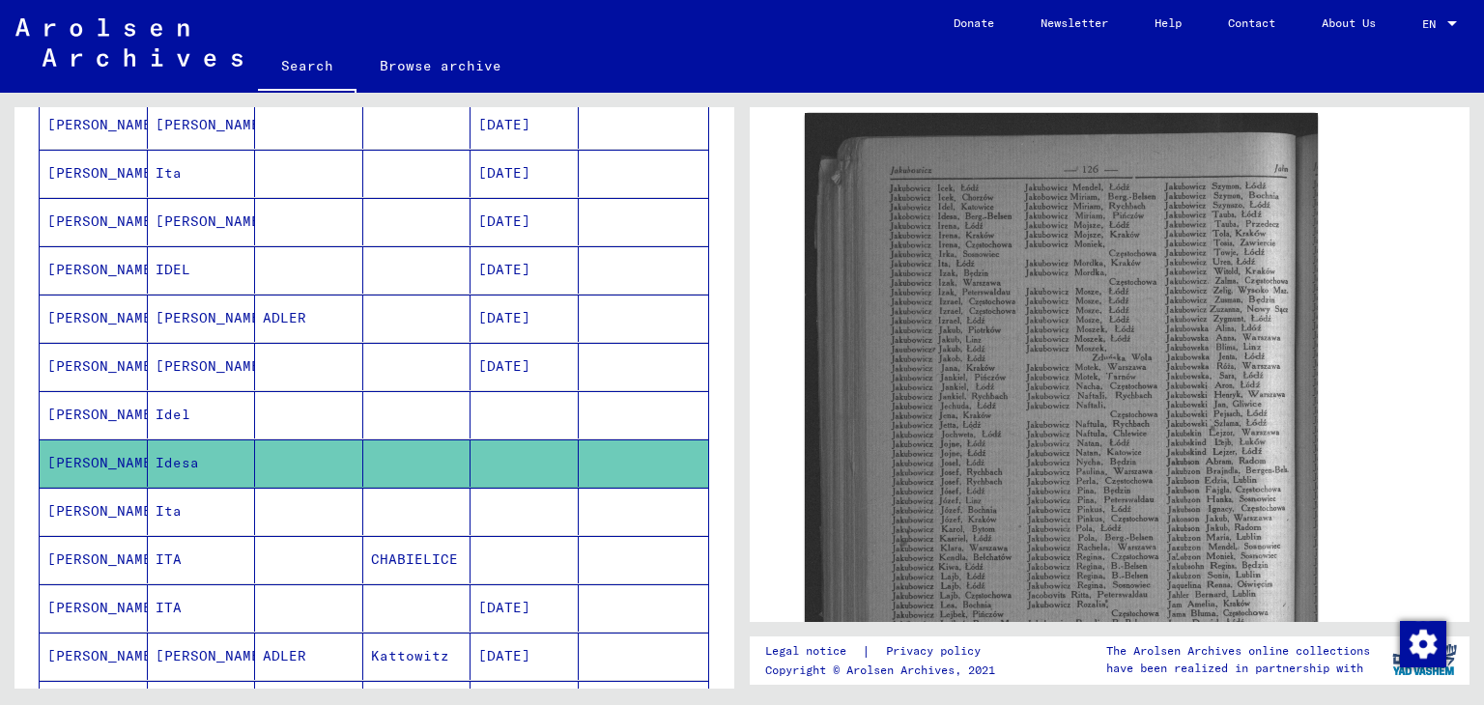
click at [99, 502] on mat-cell "[PERSON_NAME]" at bounding box center [94, 511] width 108 height 47
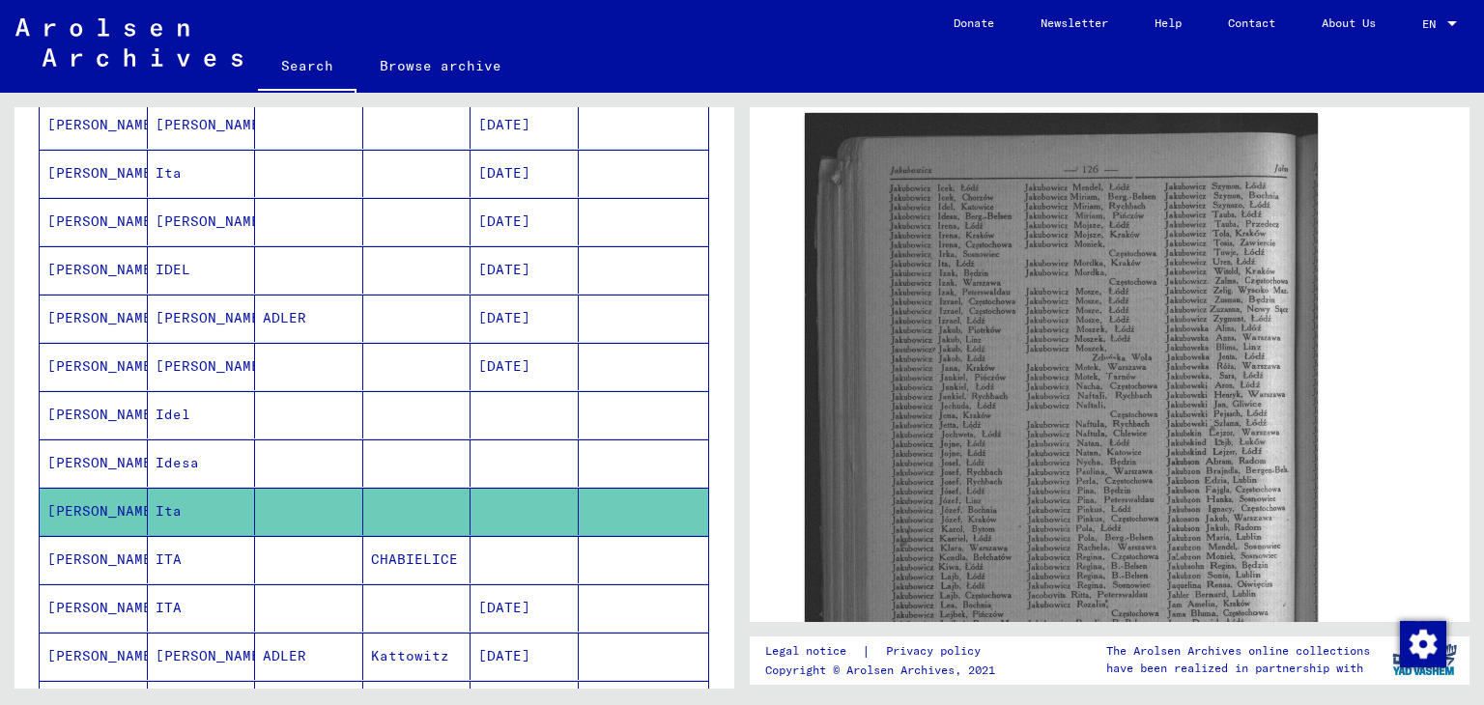
click at [115, 505] on mat-cell "[PERSON_NAME]" at bounding box center [94, 511] width 108 height 47
click at [115, 496] on mat-cell "[PERSON_NAME]" at bounding box center [94, 511] width 108 height 47
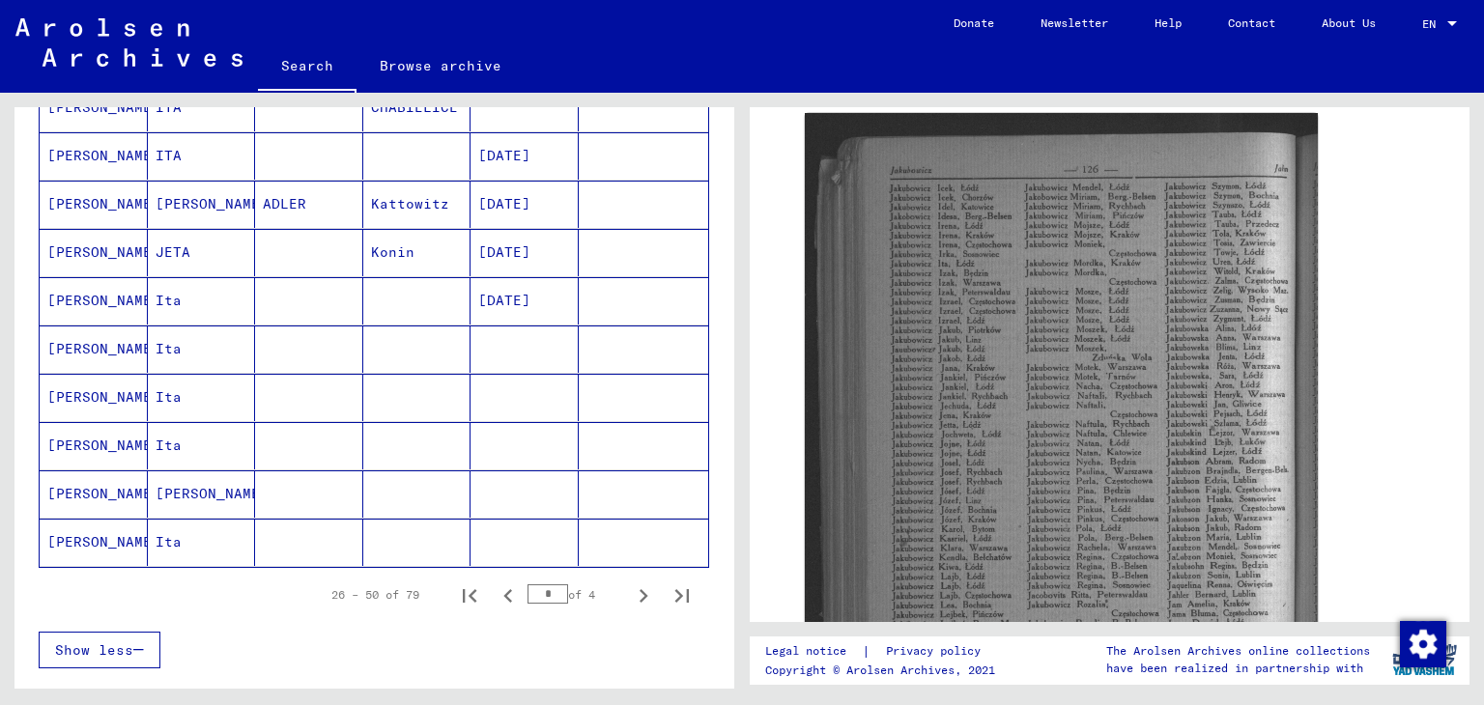
scroll to position [1062, 0]
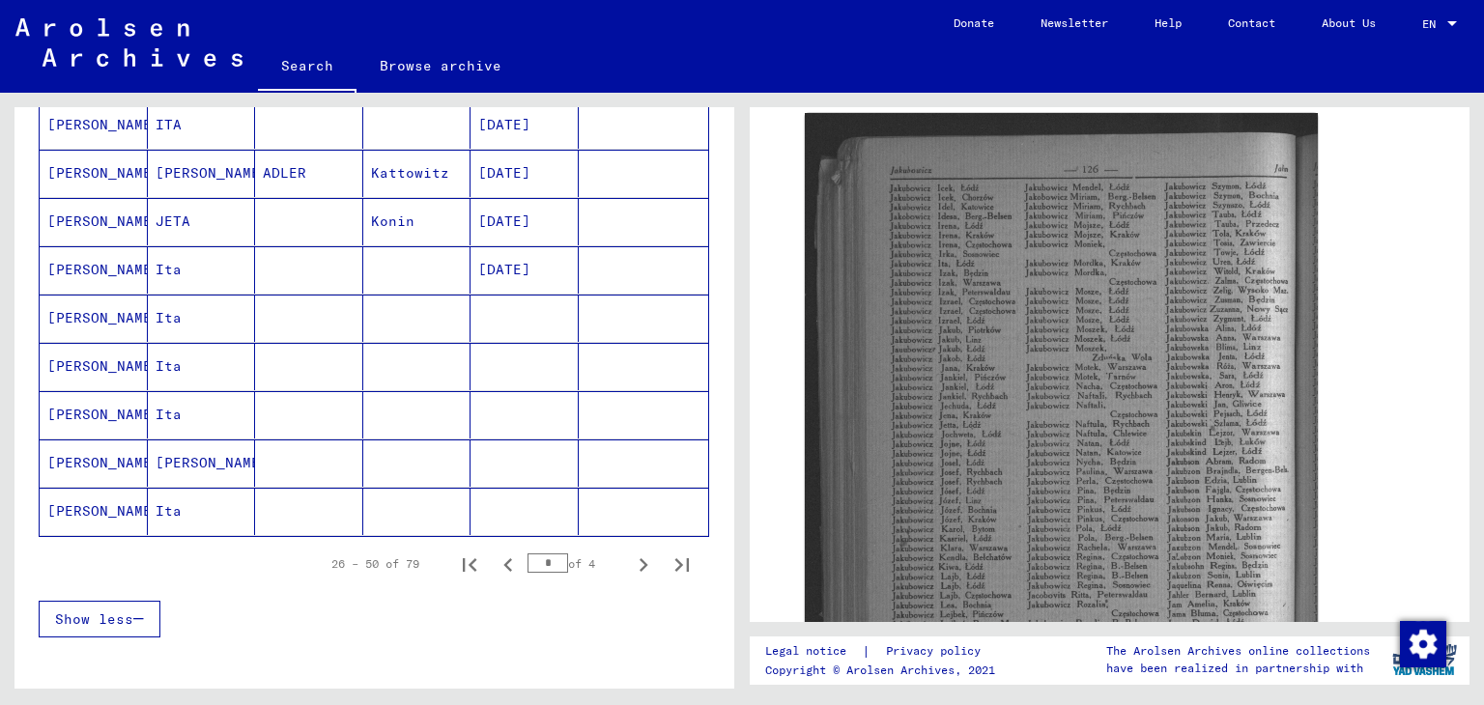
click at [92, 456] on mat-cell "[PERSON_NAME]" at bounding box center [94, 462] width 108 height 47
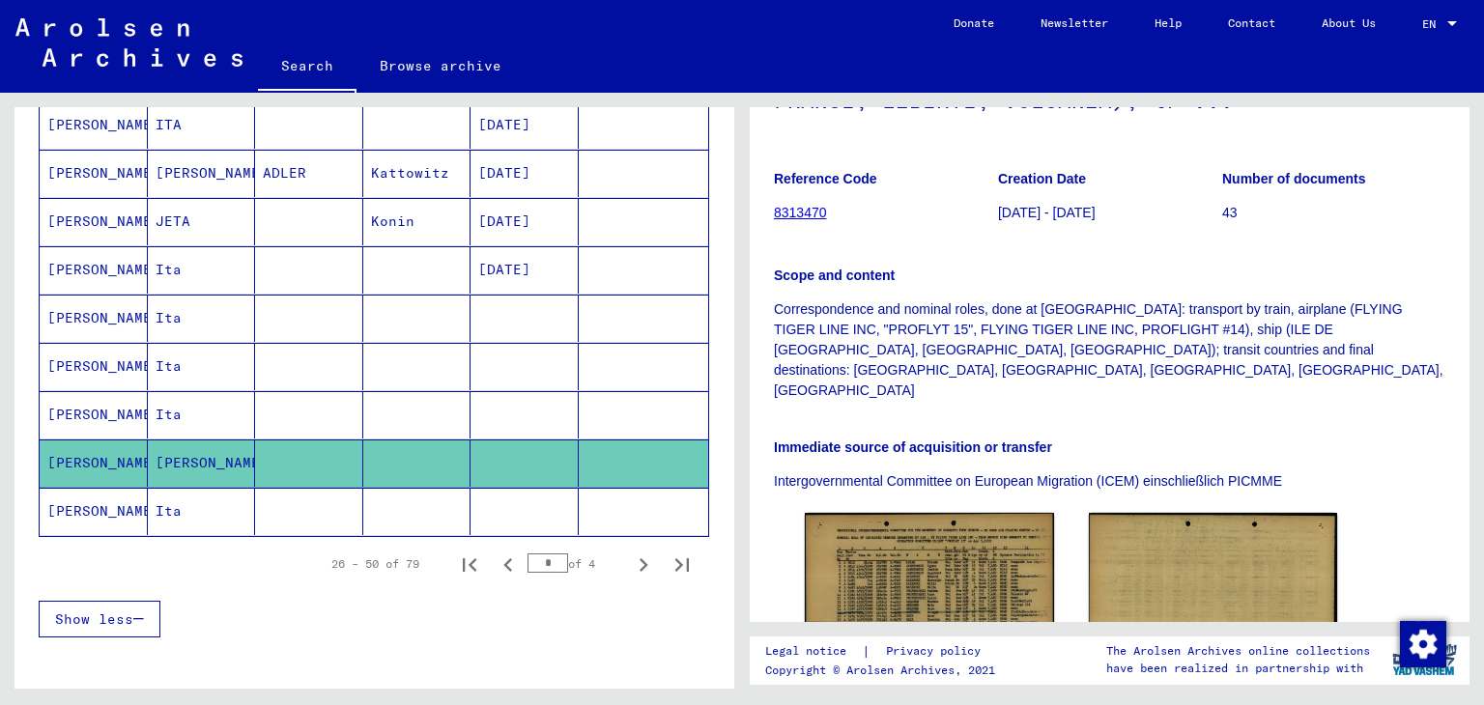
scroll to position [580, 0]
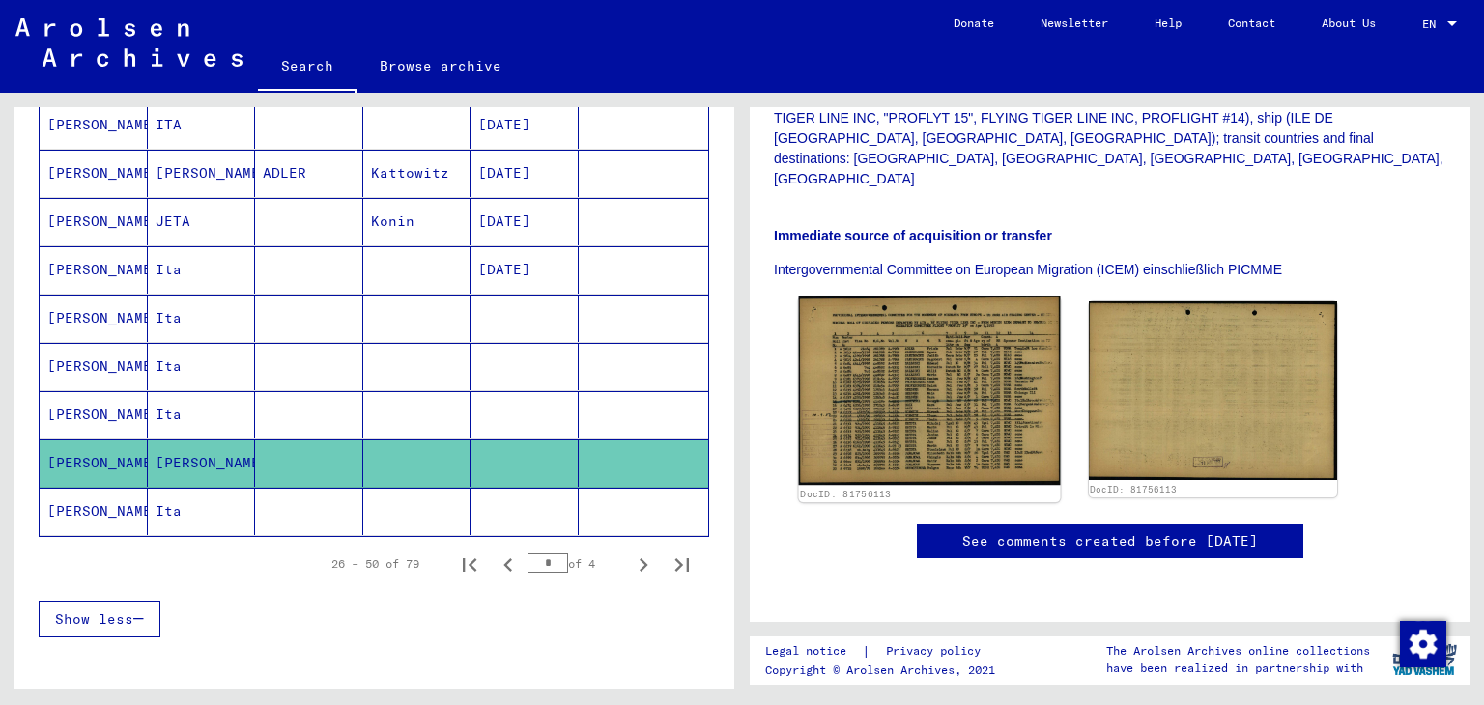
click at [961, 297] on img at bounding box center [929, 391] width 261 height 188
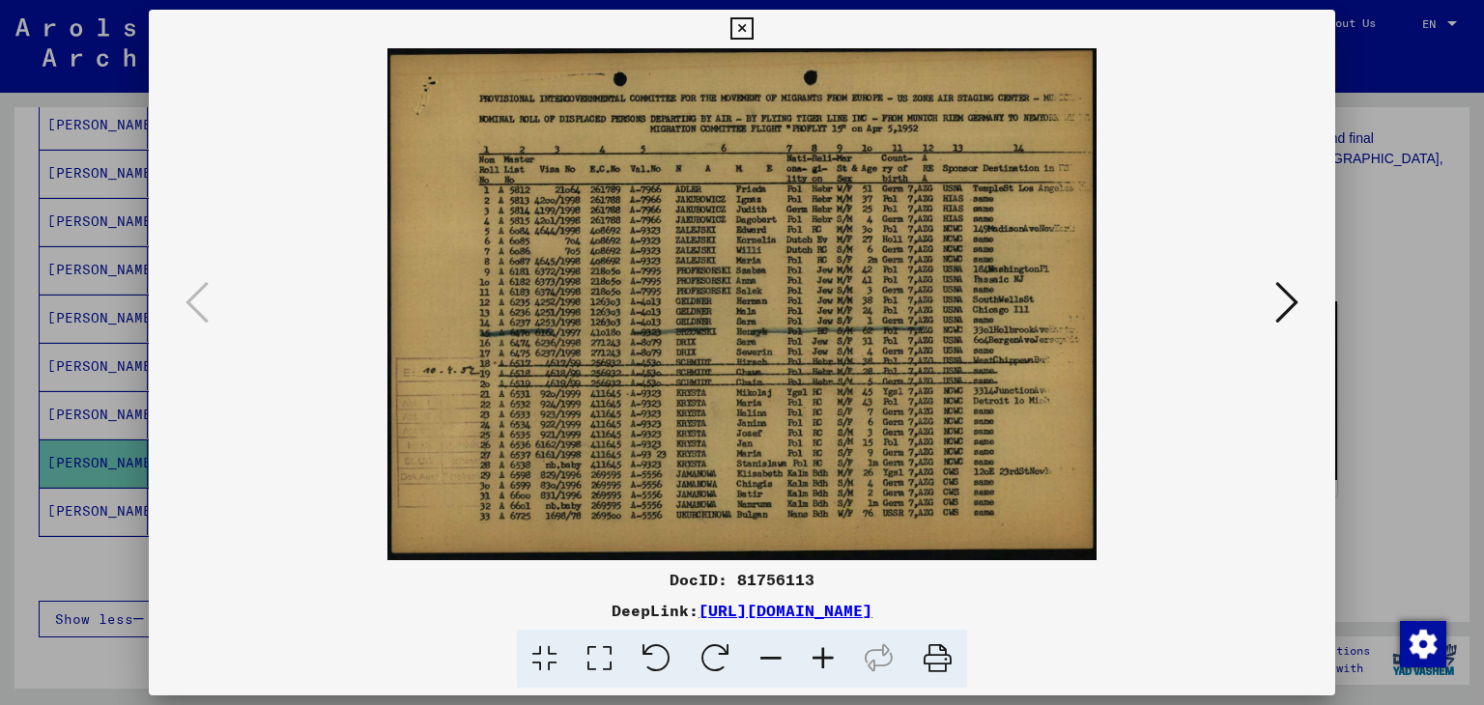
click at [1368, 182] on div at bounding box center [742, 352] width 1484 height 705
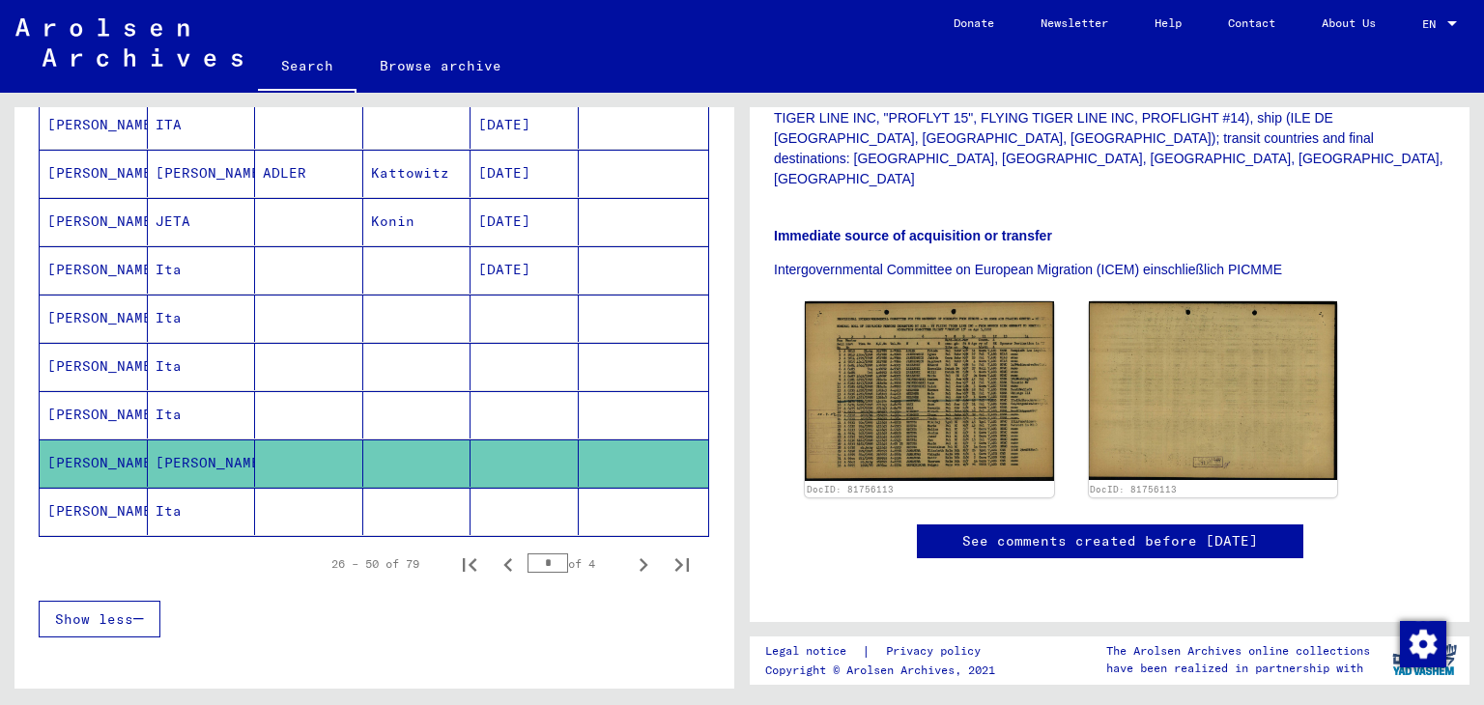
click at [78, 497] on mat-cell "[PERSON_NAME]" at bounding box center [94, 511] width 108 height 47
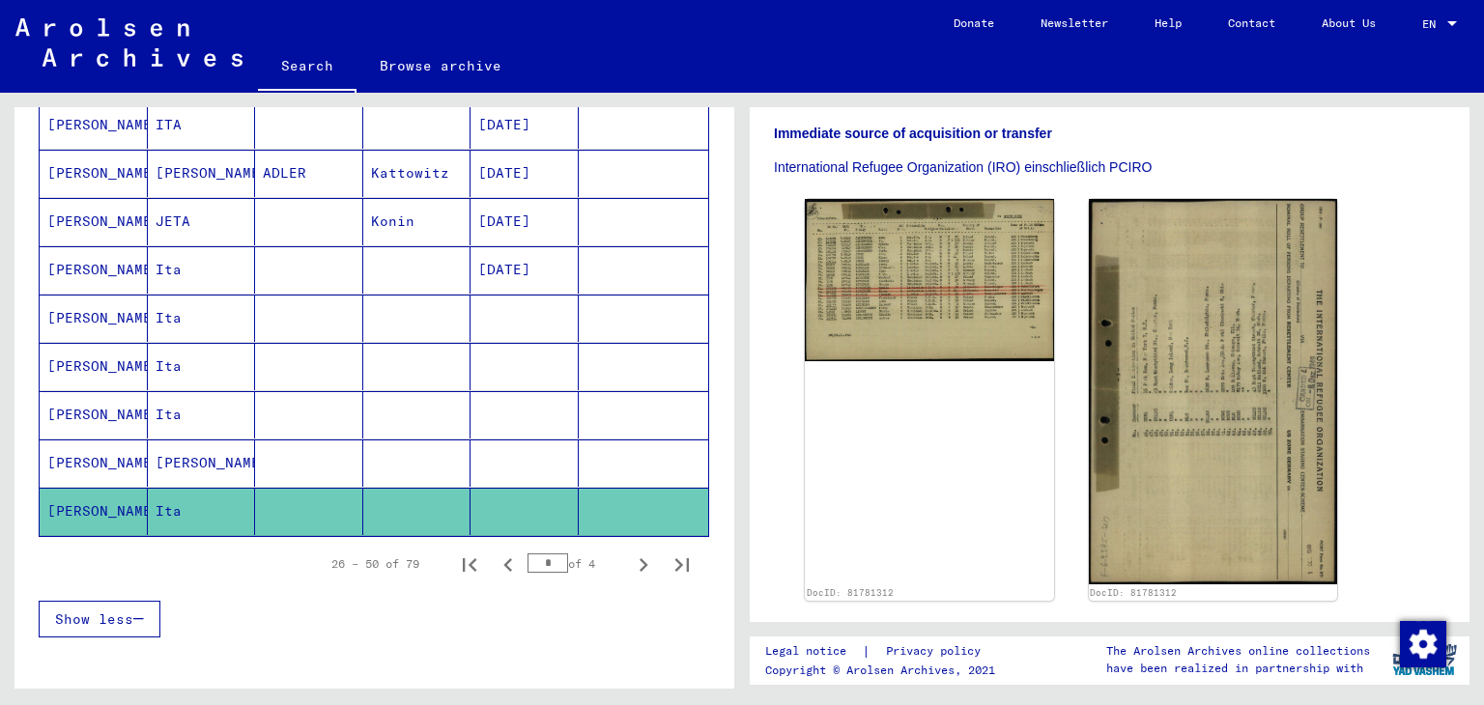
scroll to position [580, 0]
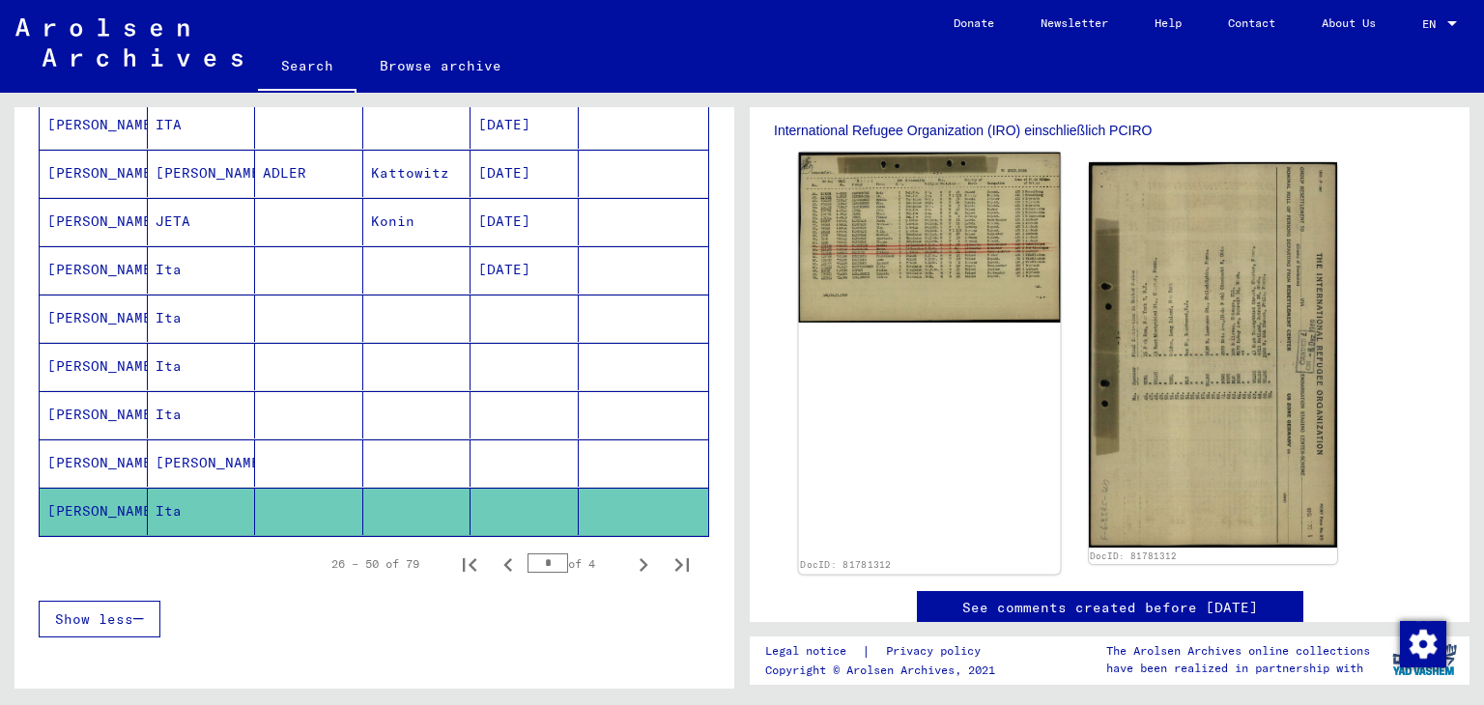
click at [984, 208] on img at bounding box center [929, 238] width 261 height 170
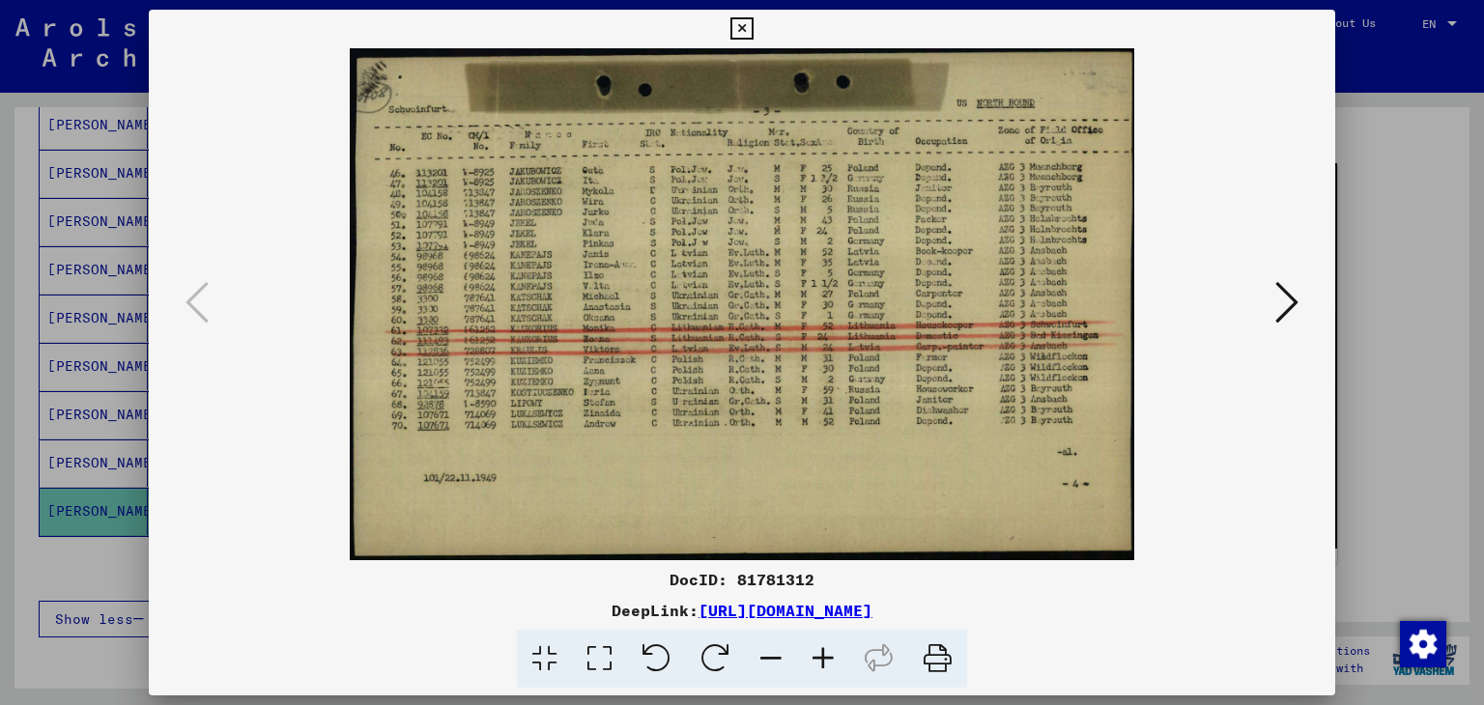
click at [1422, 224] on div at bounding box center [742, 352] width 1484 height 705
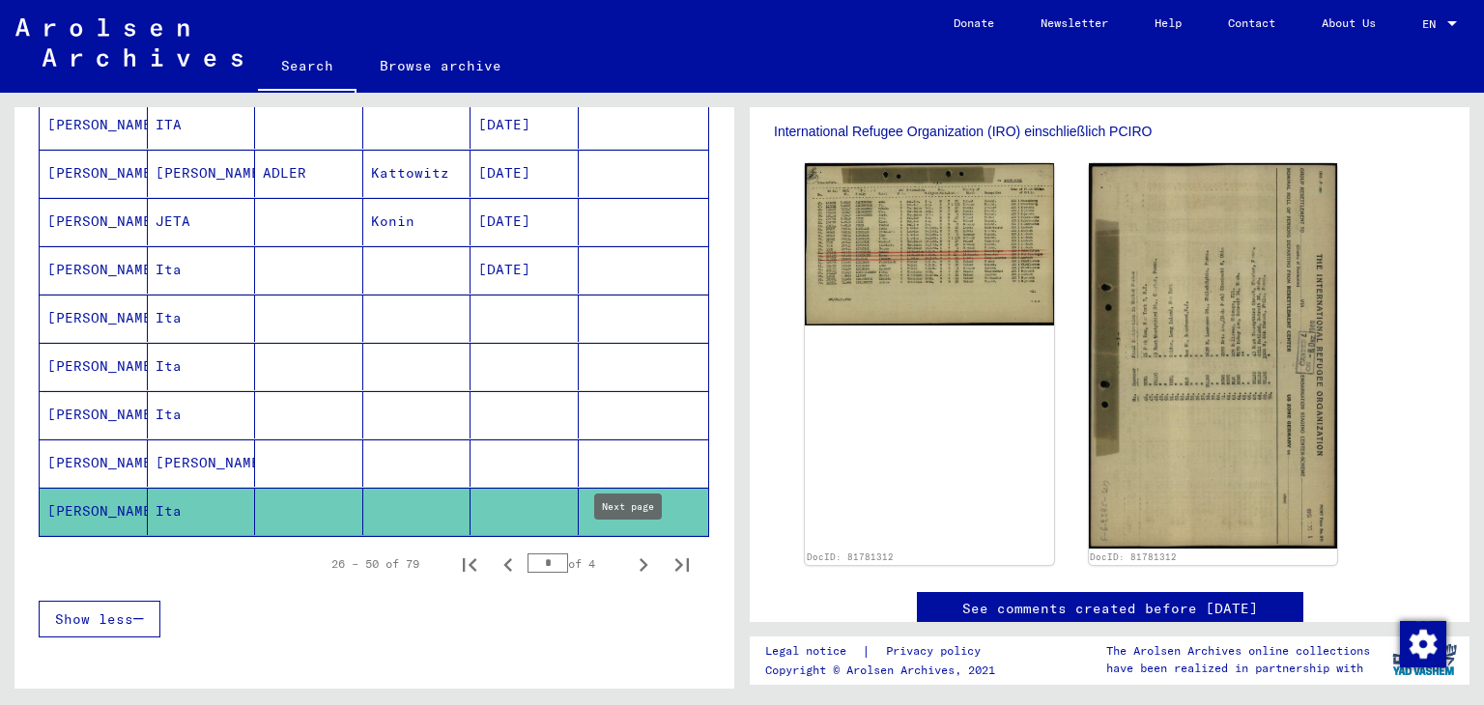
click at [634, 551] on icon "Next page" at bounding box center [643, 564] width 27 height 27
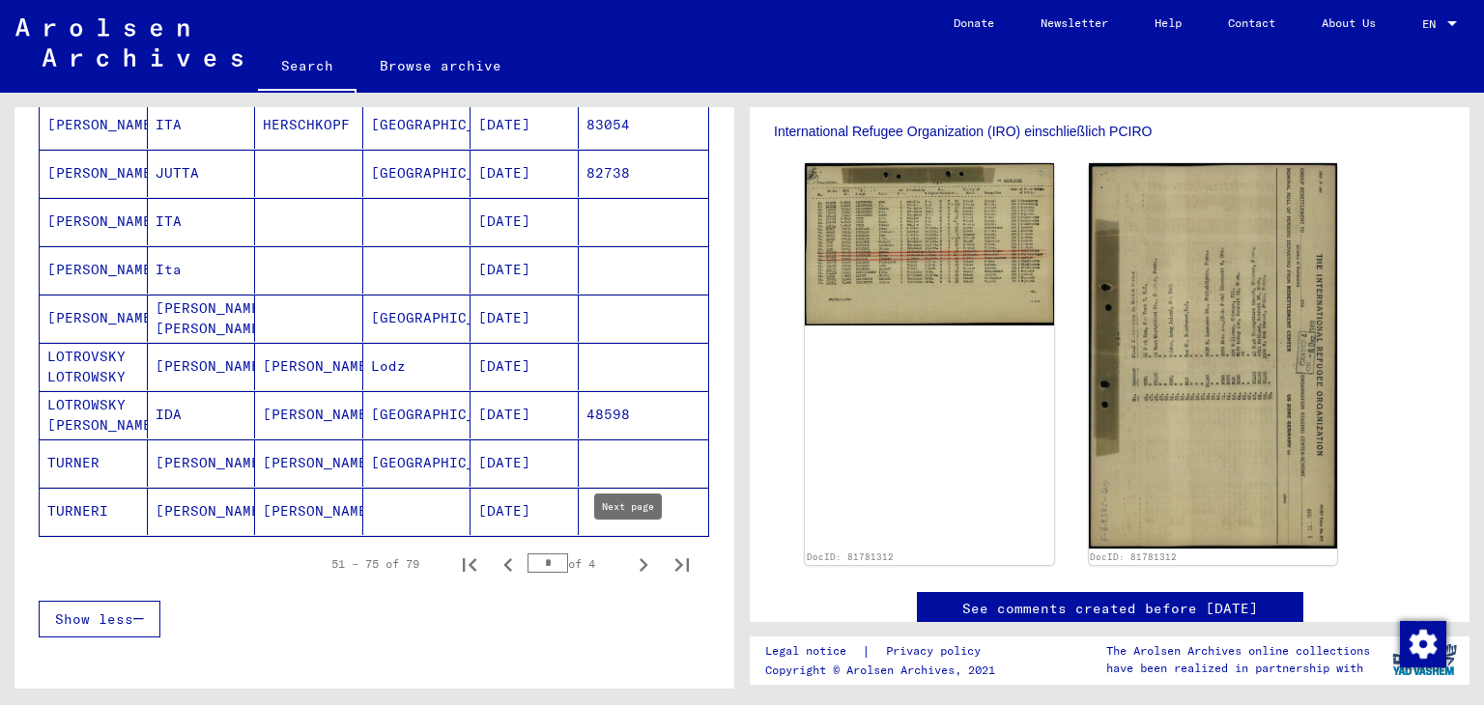
click at [639, 558] on icon "Next page" at bounding box center [643, 565] width 9 height 14
type input "*"
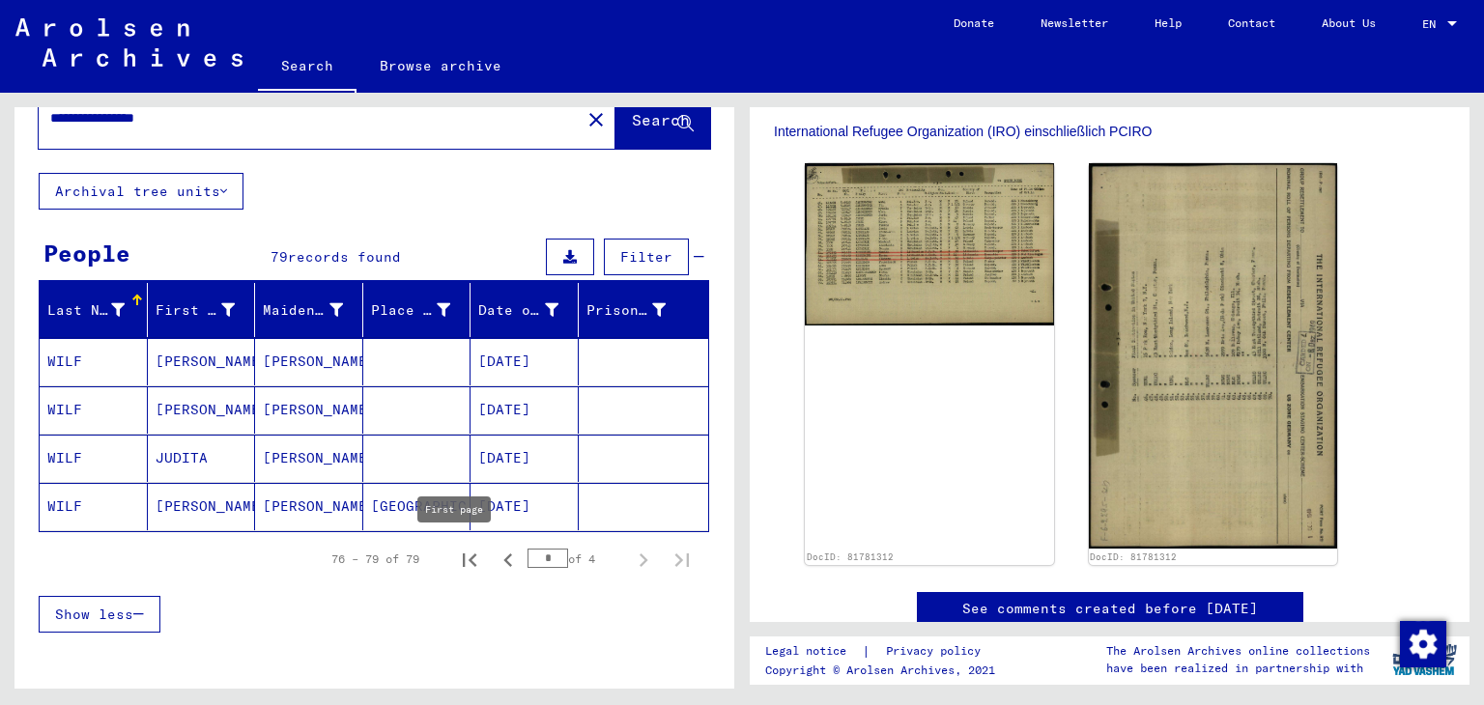
scroll to position [0, 0]
